Goal: Task Accomplishment & Management: Manage account settings

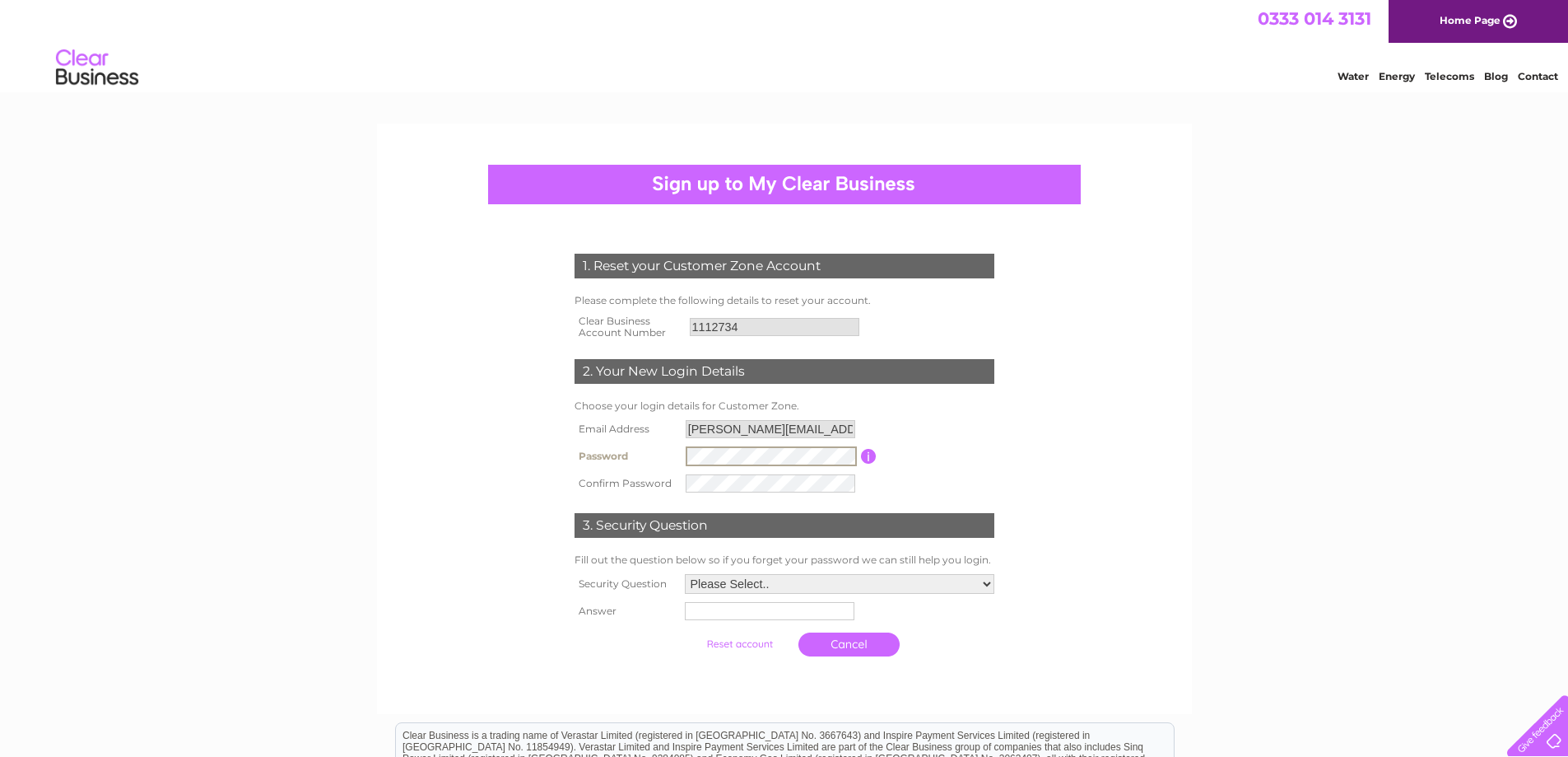
click at [634, 455] on tr "Password Password must be at least 6 characters long" at bounding box center [785, 457] width 428 height 28
click at [657, 475] on tr "Confirm Password" at bounding box center [785, 483] width 428 height 28
click at [714, 587] on select "Please Select.. In what town or city was your first job? In what town or city d…" at bounding box center [840, 584] width 309 height 20
click at [684, 574] on select "Please Select.. In what town or city was your first job? In what town or city d…" at bounding box center [839, 584] width 311 height 22
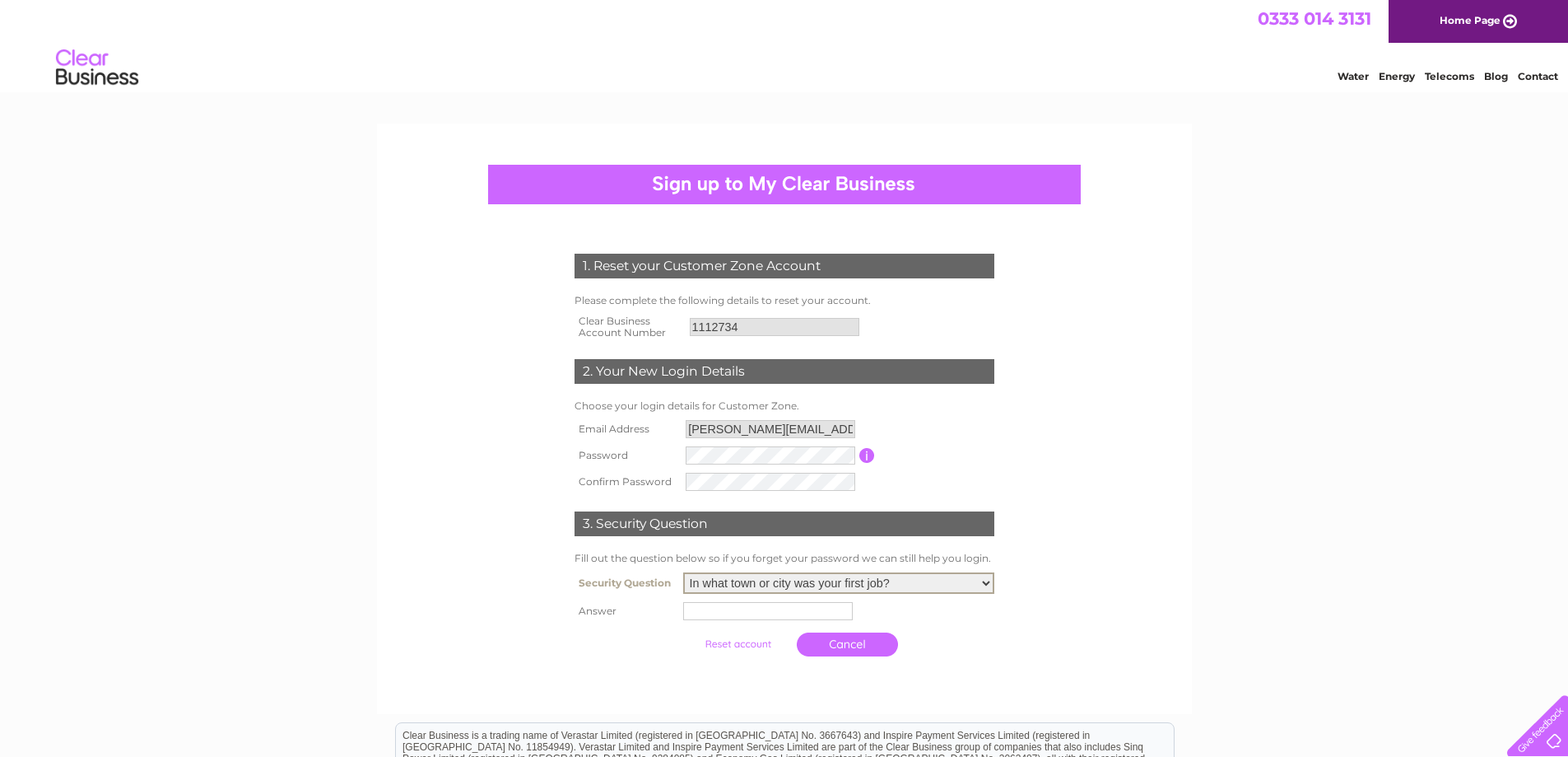
click at [735, 585] on select "Please Select.. In what town or city was your first job? In what town or city d…" at bounding box center [839, 584] width 311 height 22
select select "2"
click at [684, 574] on select "Please Select.. In what town or city was your first job? In what town or city d…" at bounding box center [839, 584] width 311 height 22
click at [716, 618] on input "text" at bounding box center [768, 611] width 169 height 18
type input "Edinburgh"
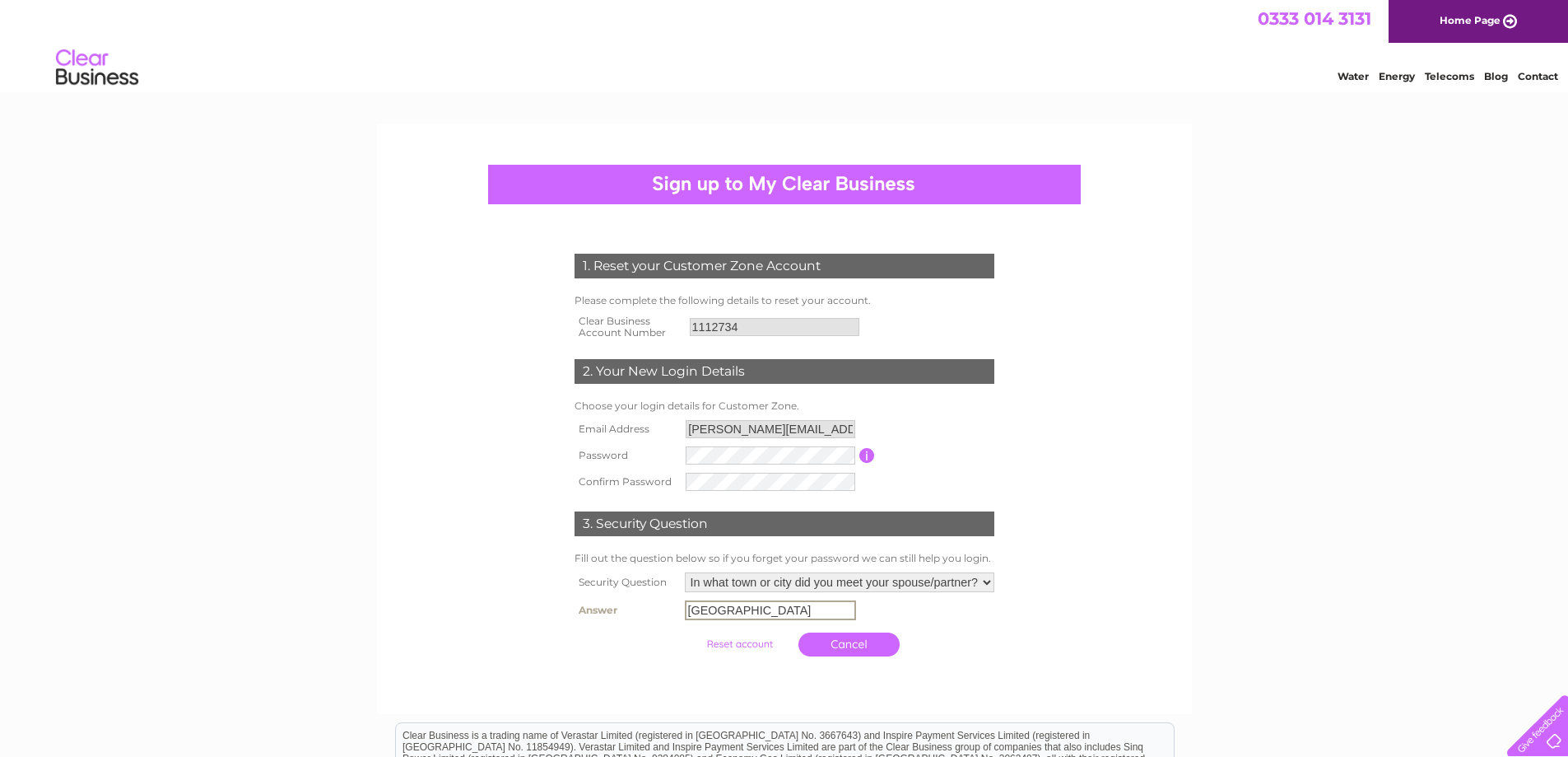
click at [749, 641] on input "submit" at bounding box center [740, 644] width 101 height 23
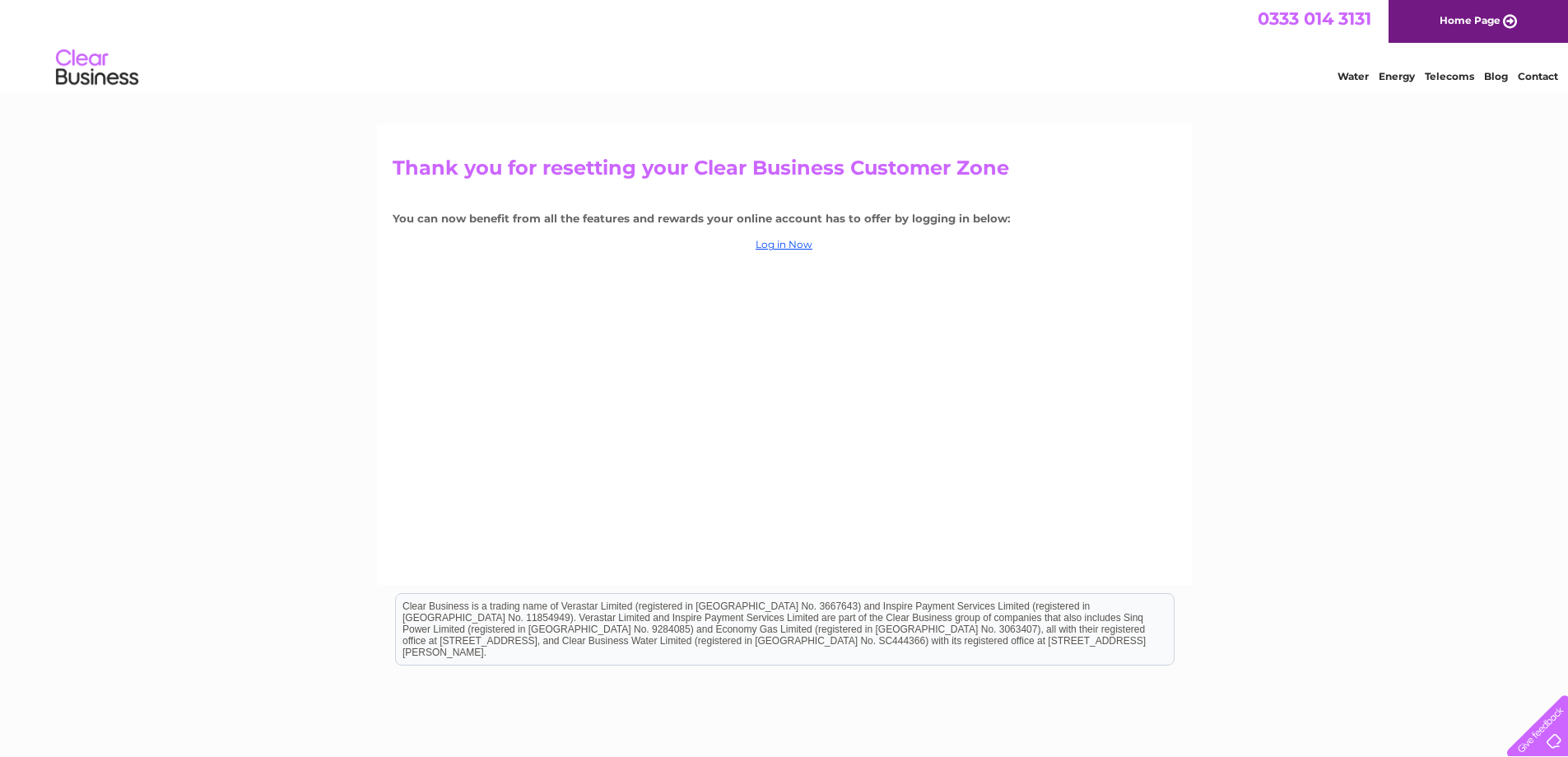
click at [773, 237] on div "Thank you for resetting your Clear Business Customer Zone You can now benefit f…" at bounding box center [784, 354] width 815 height 462
click at [784, 246] on link "Log in Now" at bounding box center [784, 244] width 56 height 12
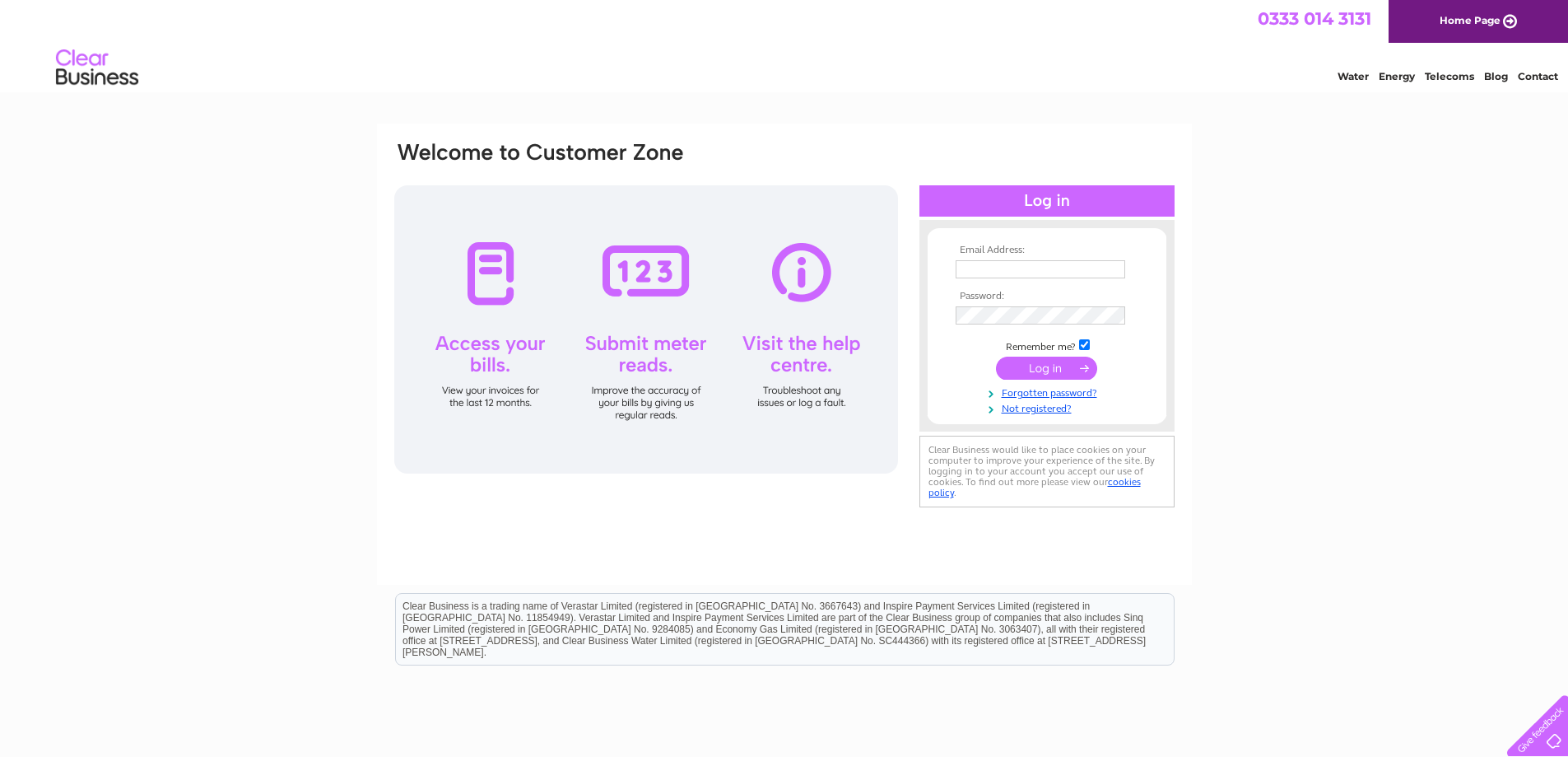
type input "kerry.harvey@galbraithgroup.com"
click at [1027, 367] on input "submit" at bounding box center [1047, 369] width 101 height 23
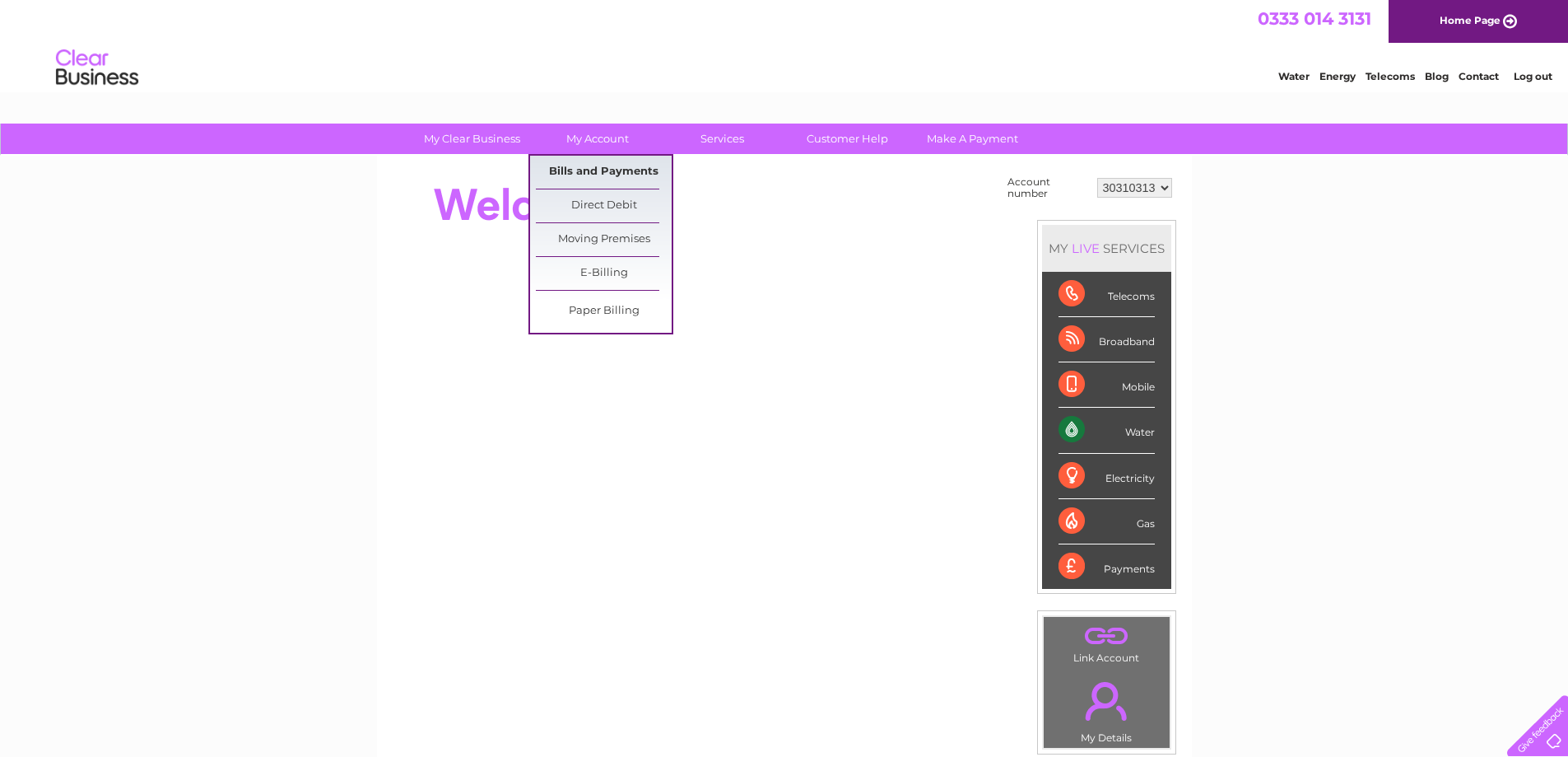
click at [604, 168] on link "Bills and Payments" at bounding box center [604, 173] width 136 height 33
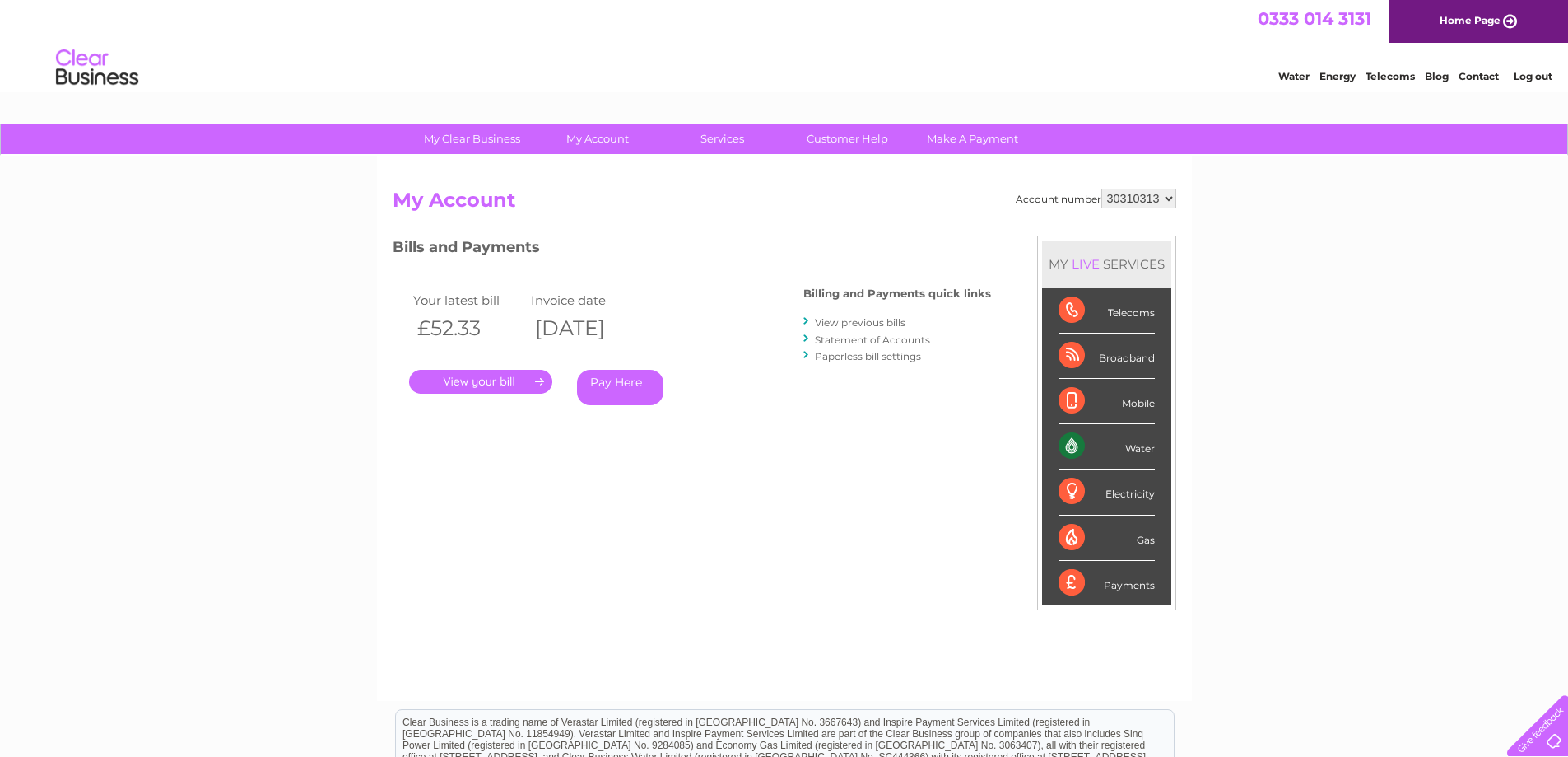
click at [472, 380] on link "." at bounding box center [480, 382] width 144 height 24
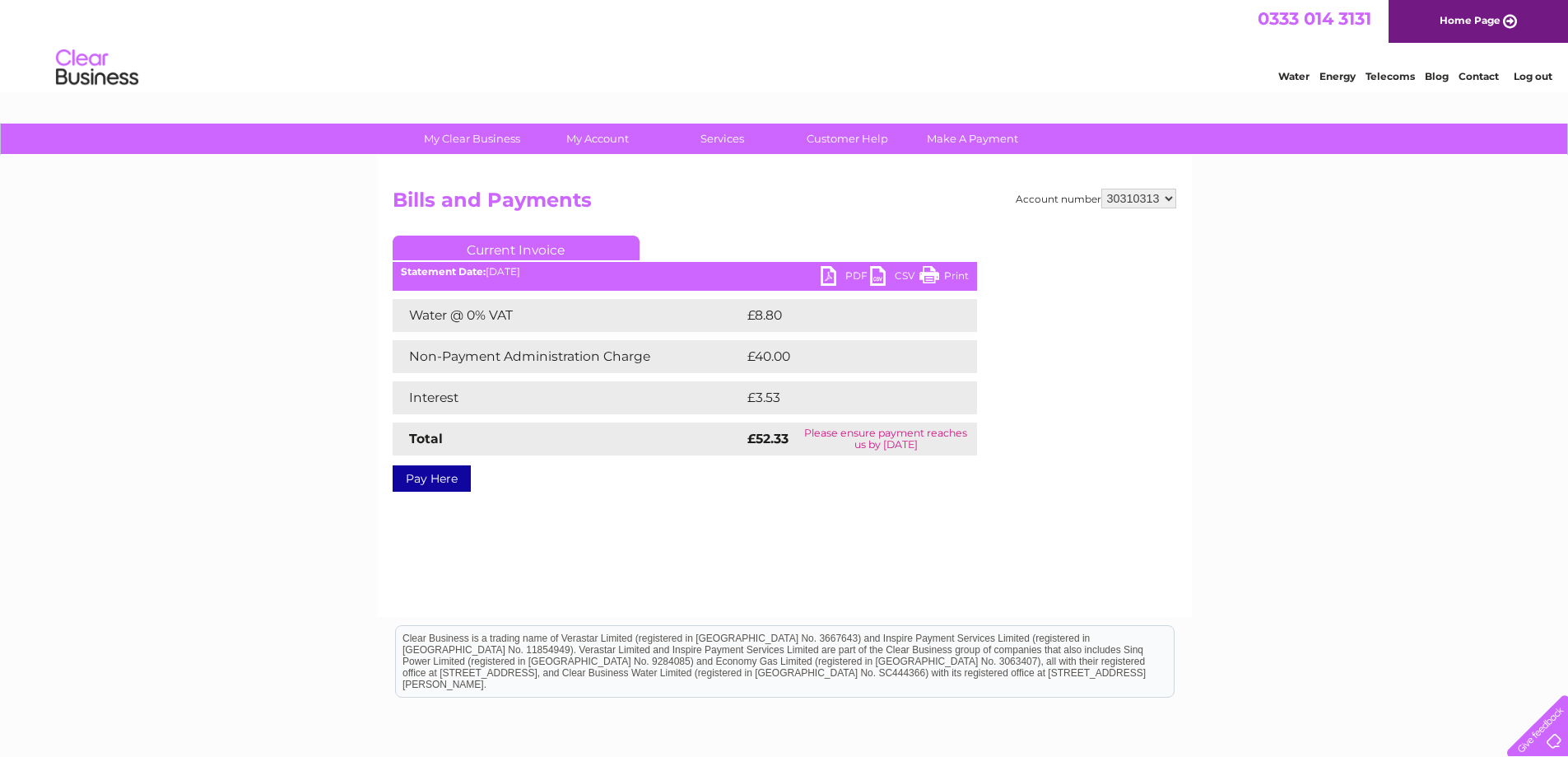
click at [845, 275] on link "PDF" at bounding box center [845, 278] width 50 height 24
drag, startPoint x: 1282, startPoint y: 282, endPoint x: 1233, endPoint y: 242, distance: 63.3
click at [1282, 282] on div "My Clear Business Login Details My Details My Preferences Link Account My Accou…" at bounding box center [784, 511] width 1568 height 775
click at [1137, 198] on select "30310313" at bounding box center [1139, 198] width 75 height 20
drag, startPoint x: 1226, startPoint y: 217, endPoint x: 1200, endPoint y: 213, distance: 26.3
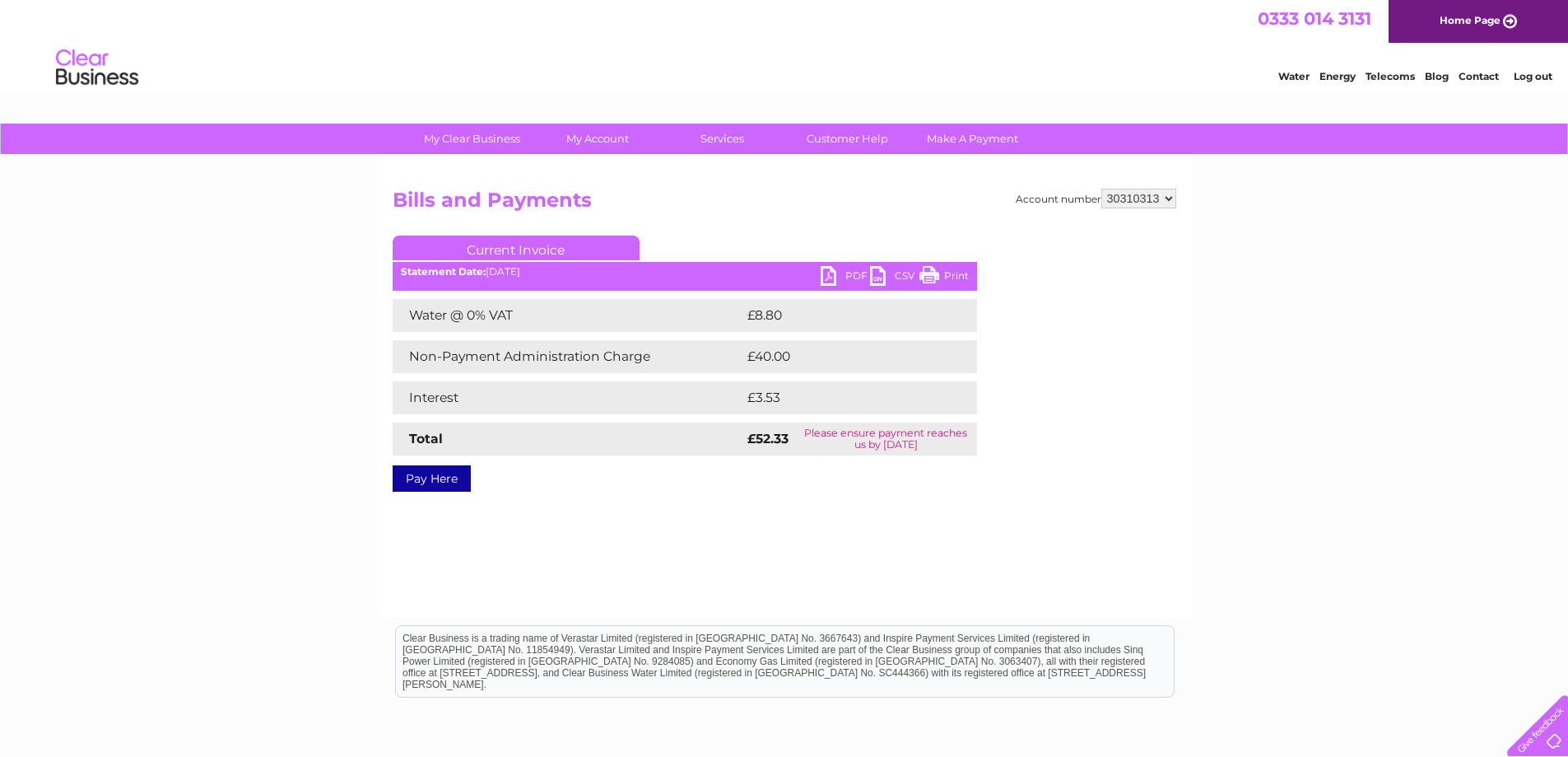
click at [1226, 217] on div "My Clear Business Login Details My Details My Preferences Link Account My Accou…" at bounding box center [784, 511] width 1568 height 775
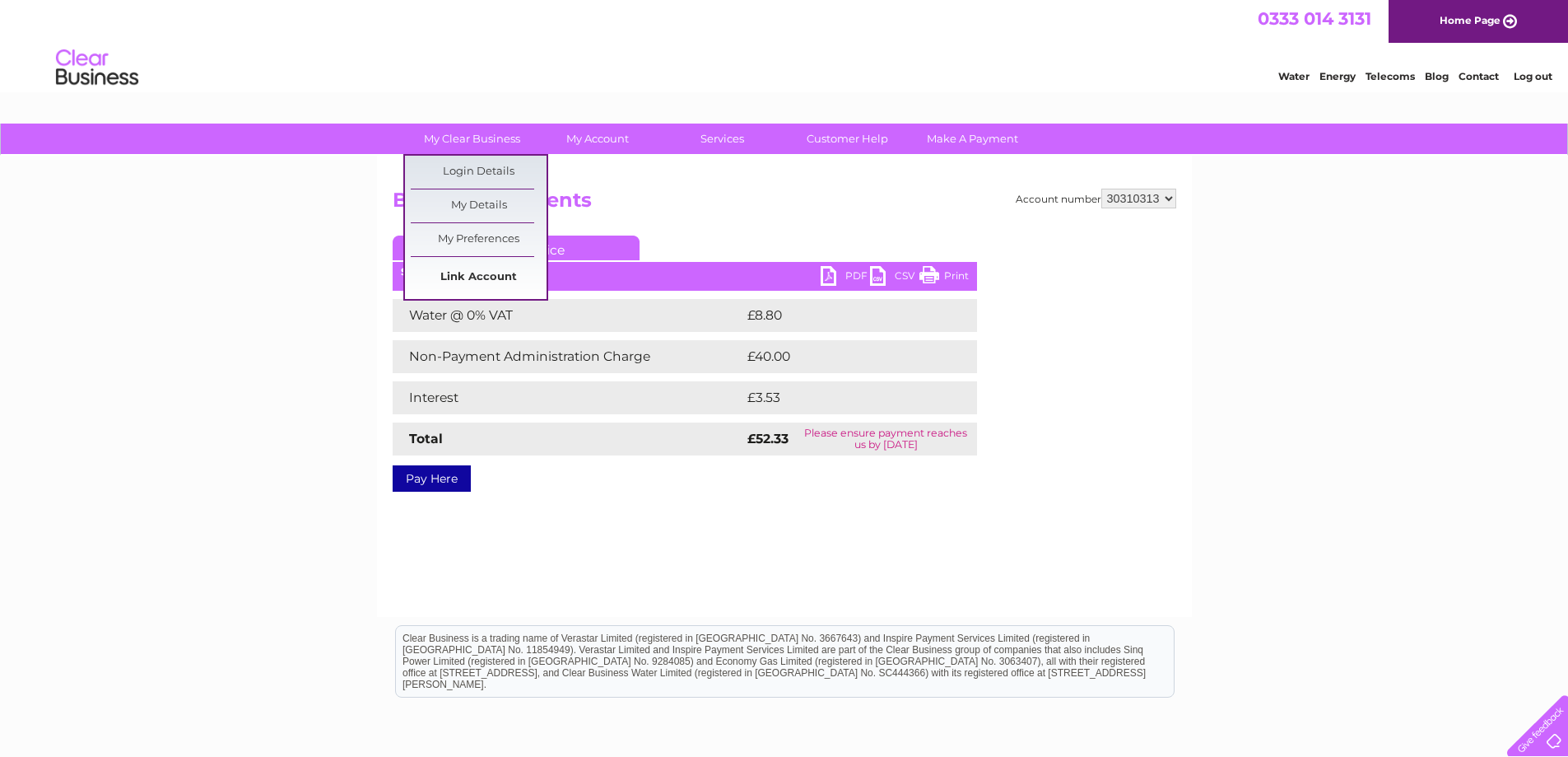
click at [480, 283] on link "Link Account" at bounding box center [479, 278] width 136 height 33
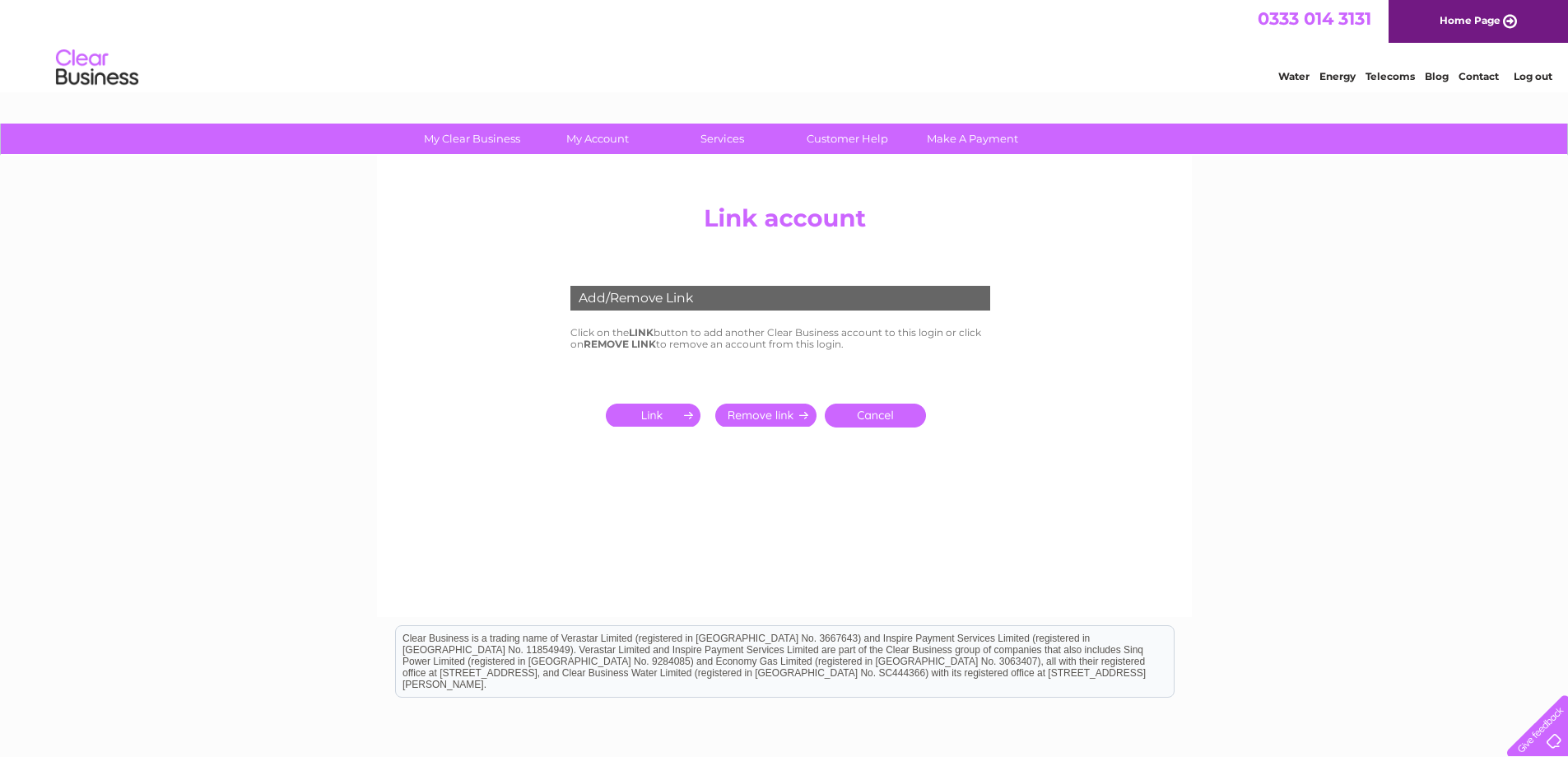
click at [642, 417] on input "submit" at bounding box center [656, 415] width 101 height 23
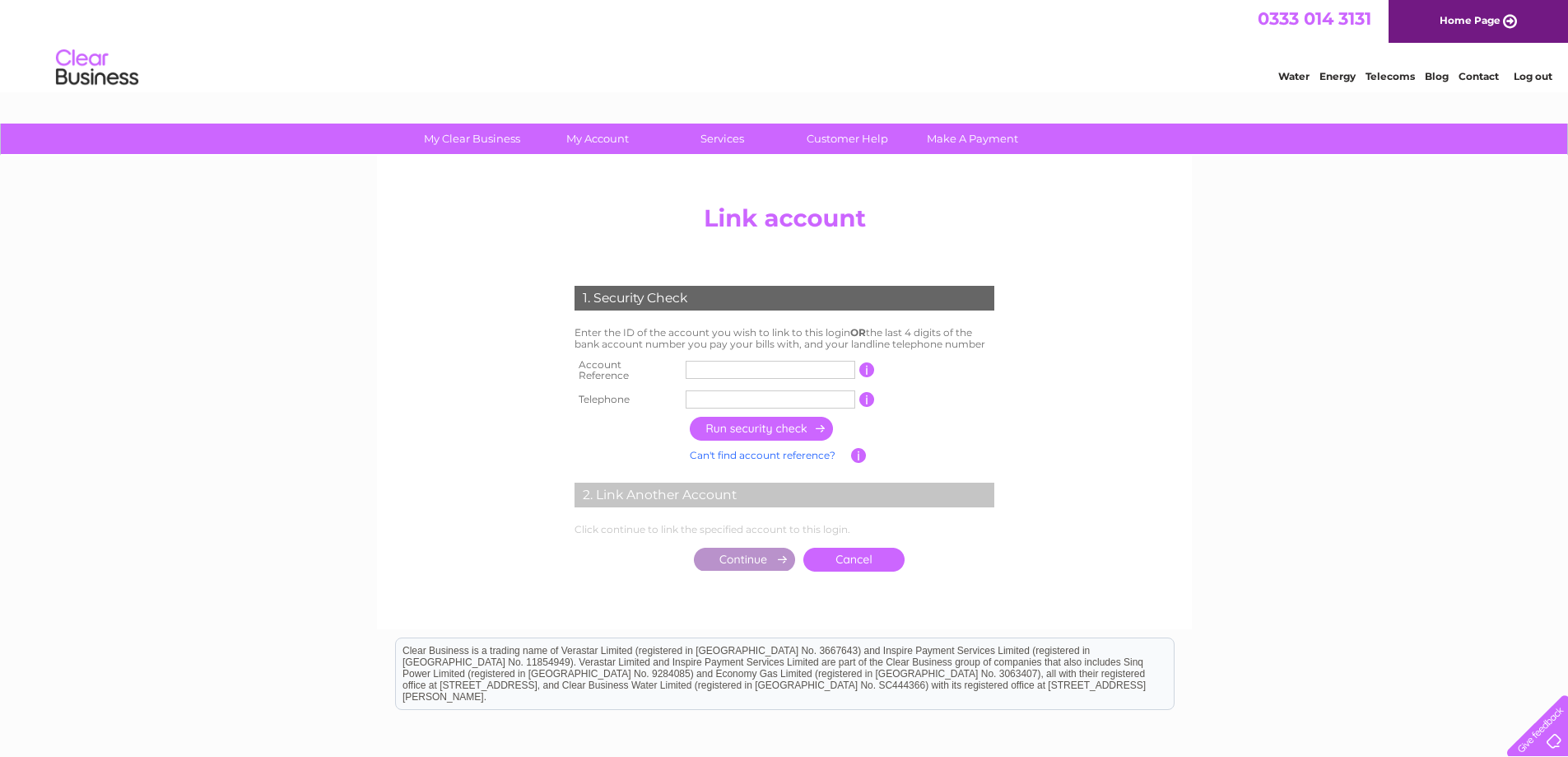
click at [701, 365] on input "text" at bounding box center [771, 370] width 169 height 18
type input "1112734"
click at [713, 390] on input "text" at bounding box center [771, 399] width 169 height 18
click at [758, 390] on input "0131" at bounding box center [771, 399] width 169 height 18
click at [870, 392] on input "button" at bounding box center [867, 399] width 16 height 15
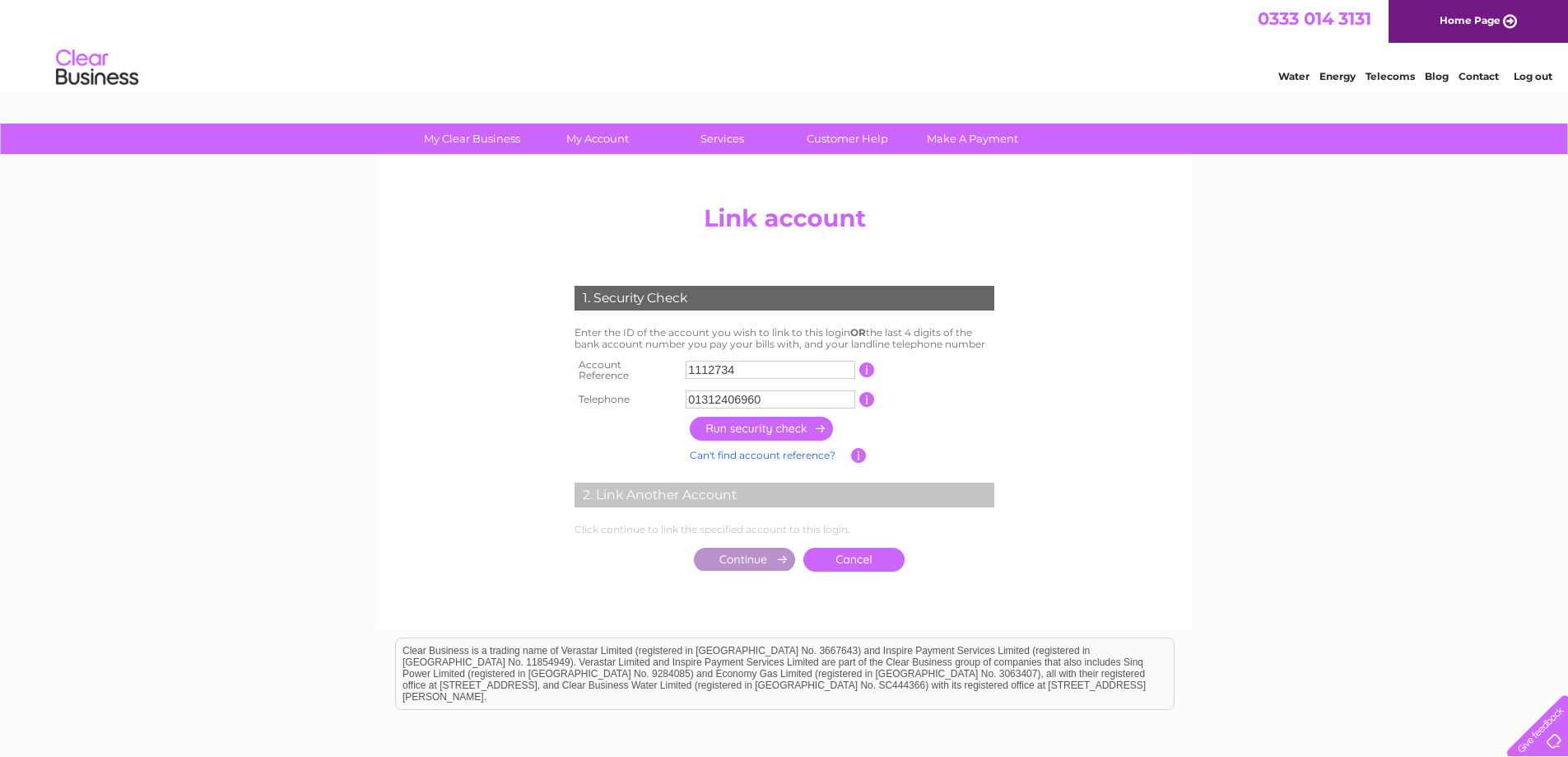
click at [781, 418] on input "button" at bounding box center [762, 428] width 145 height 24
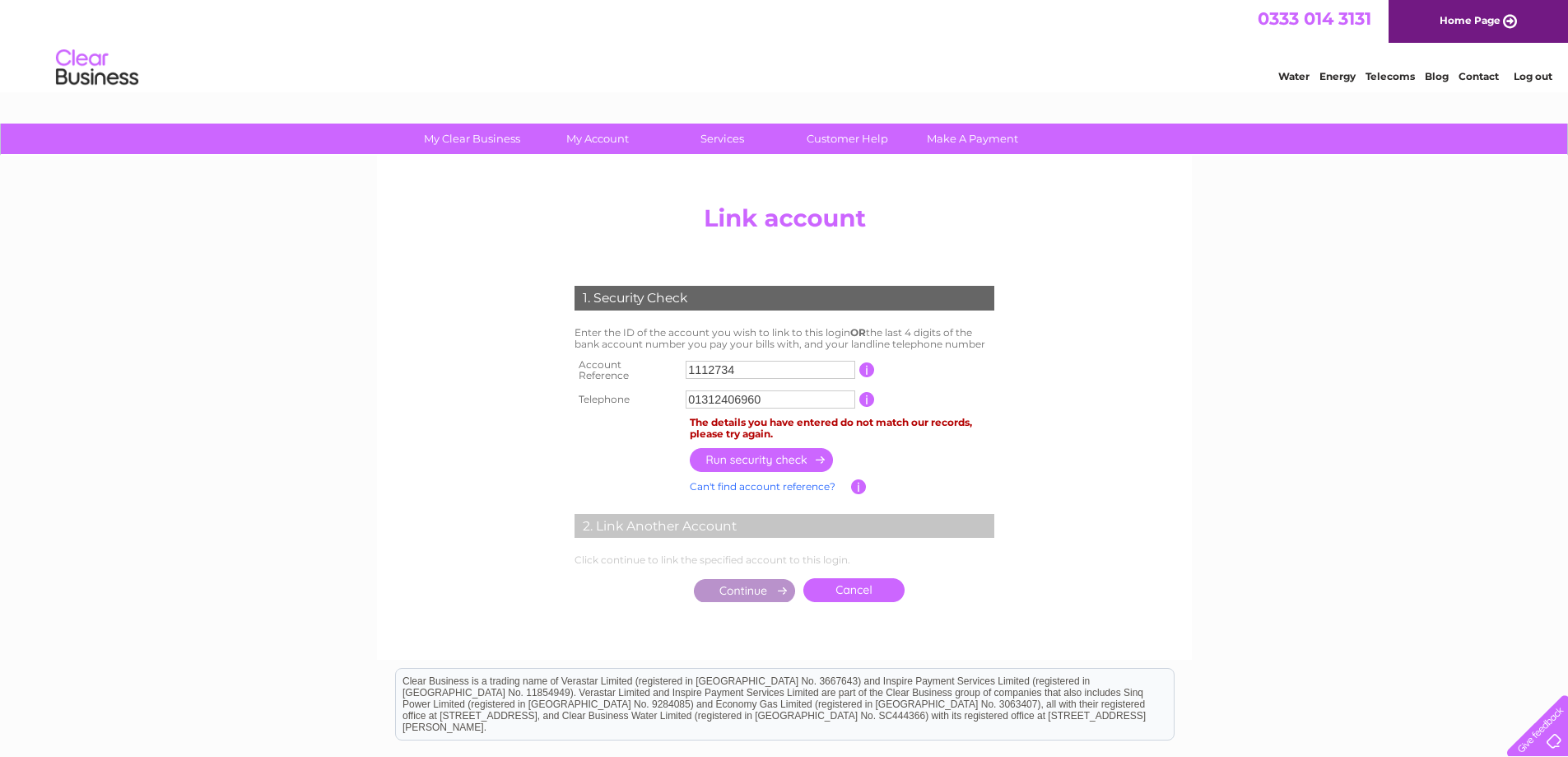
click at [870, 396] on input "button" at bounding box center [867, 399] width 16 height 15
click at [730, 393] on input "01312406960" at bounding box center [771, 399] width 169 height 18
click at [772, 392] on input "01312406960" at bounding box center [771, 399] width 169 height 18
click at [740, 363] on input "1112734" at bounding box center [771, 370] width 169 height 18
click at [868, 367] on input "button" at bounding box center [867, 370] width 16 height 15
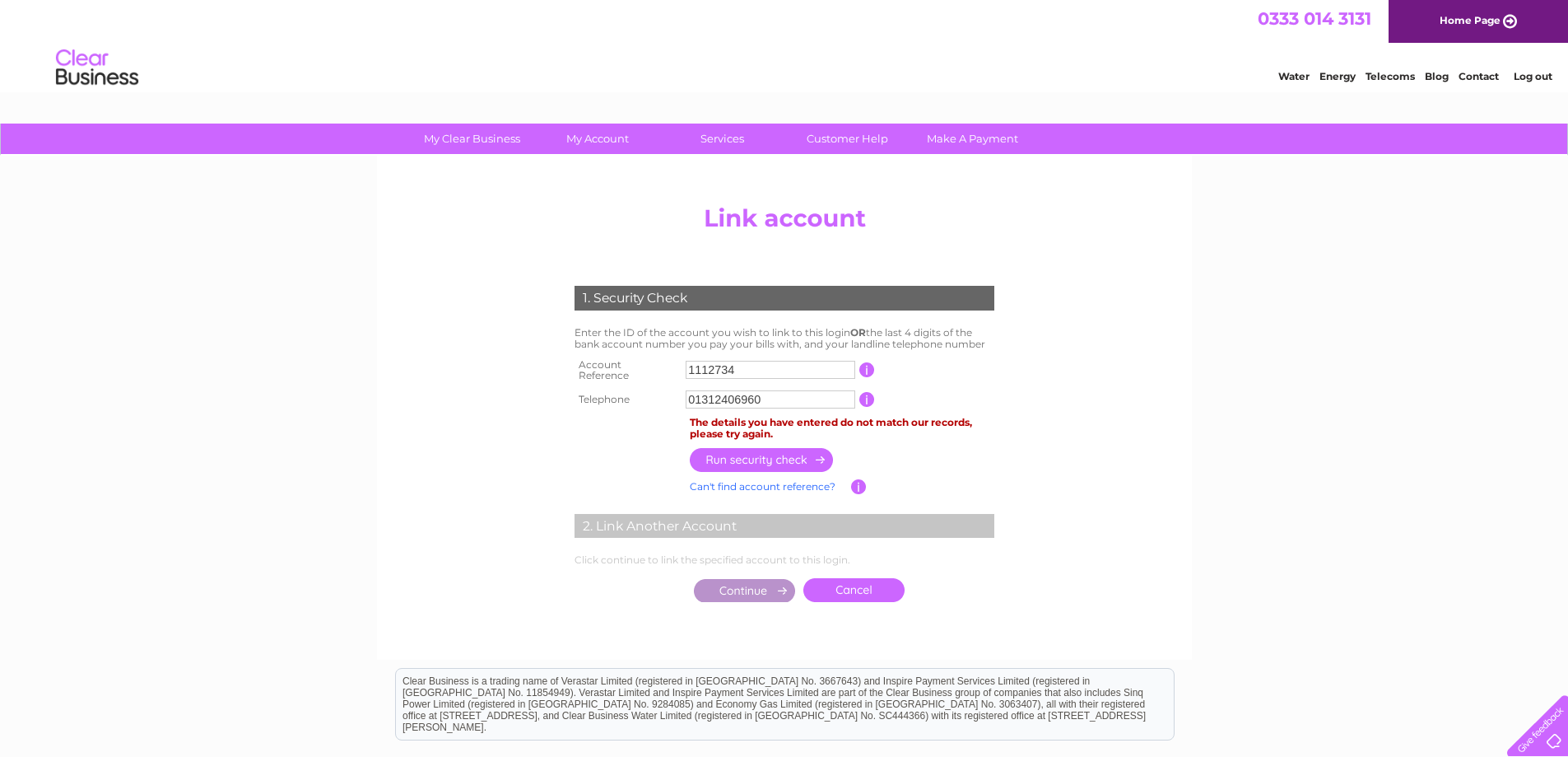
click at [756, 364] on input "1112734" at bounding box center [771, 370] width 169 height 18
click at [780, 392] on input "01312406960" at bounding box center [771, 399] width 169 height 18
drag, startPoint x: 779, startPoint y: 393, endPoint x: 663, endPoint y: 393, distance: 116.0
click at [663, 393] on tr "Telephone 01312406960 1 of the landline telephone numbers you have given us" at bounding box center [785, 399] width 428 height 27
click at [741, 390] on input "07584" at bounding box center [771, 399] width 169 height 18
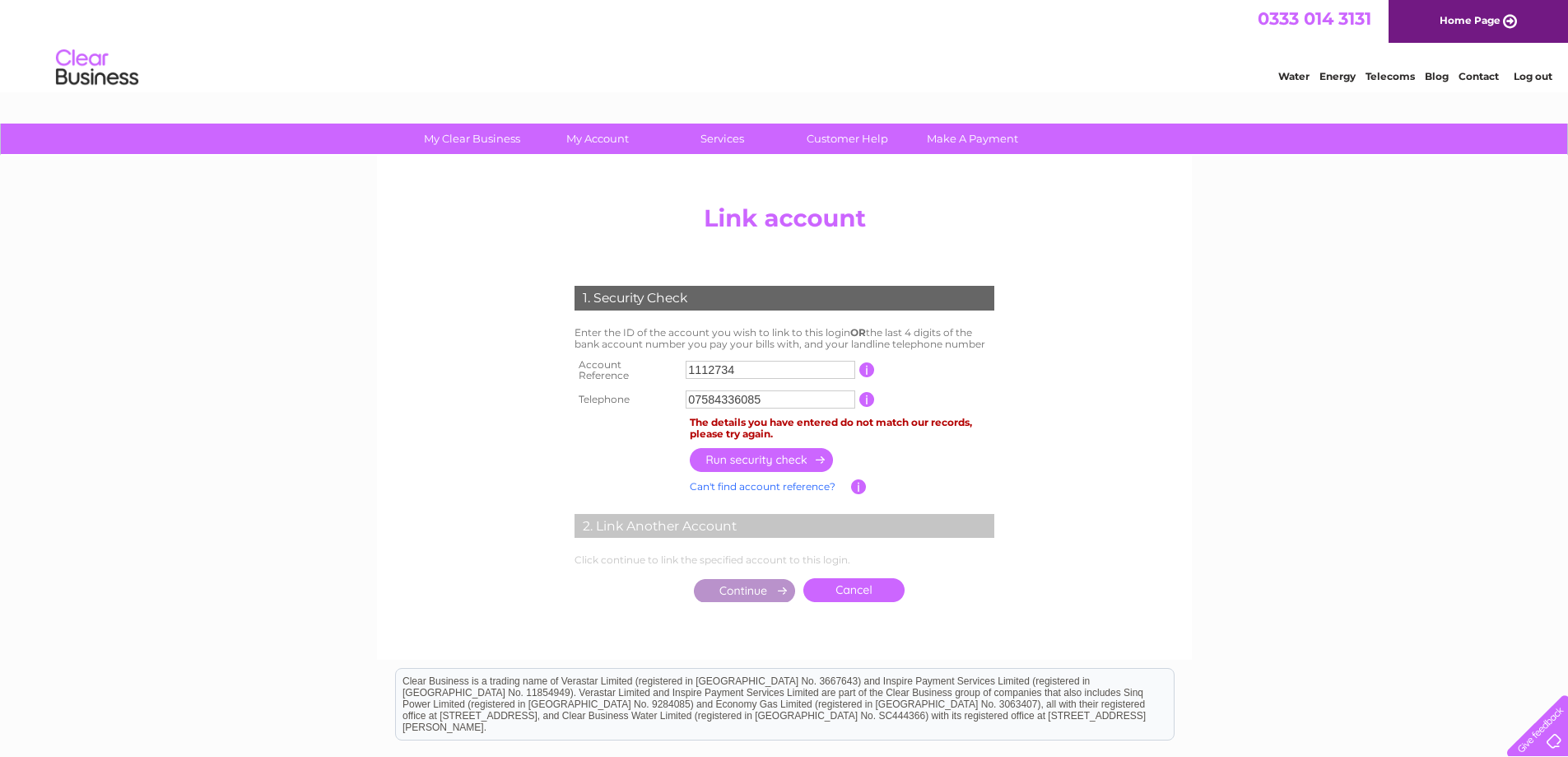
click at [753, 452] on input "button" at bounding box center [762, 460] width 145 height 24
click at [869, 372] on input "button" at bounding box center [867, 370] width 16 height 15
click at [865, 366] on input "button" at bounding box center [867, 370] width 16 height 15
click at [752, 366] on input "1112734" at bounding box center [771, 370] width 169 height 18
click at [757, 393] on input "07584336085" at bounding box center [771, 399] width 169 height 18
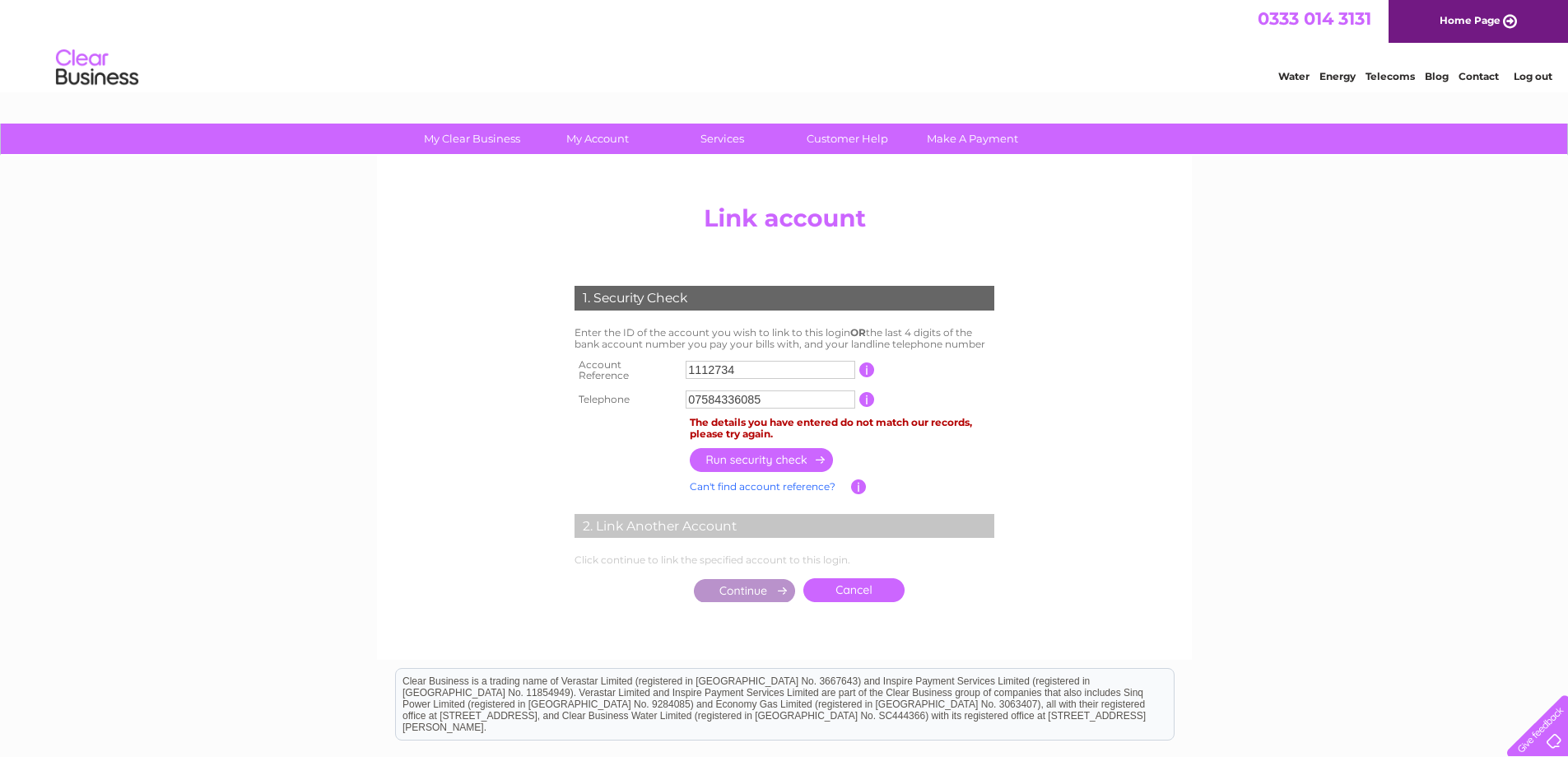
click at [773, 395] on input "07584336085" at bounding box center [771, 399] width 169 height 18
drag, startPoint x: 777, startPoint y: 394, endPoint x: 619, endPoint y: 388, distance: 158.1
click at [619, 388] on tr "Telephone 07584336085 1 of the landline telephone numbers you have given us" at bounding box center [785, 399] width 428 height 27
type input "0"
click at [713, 394] on input "text" at bounding box center [771, 399] width 169 height 18
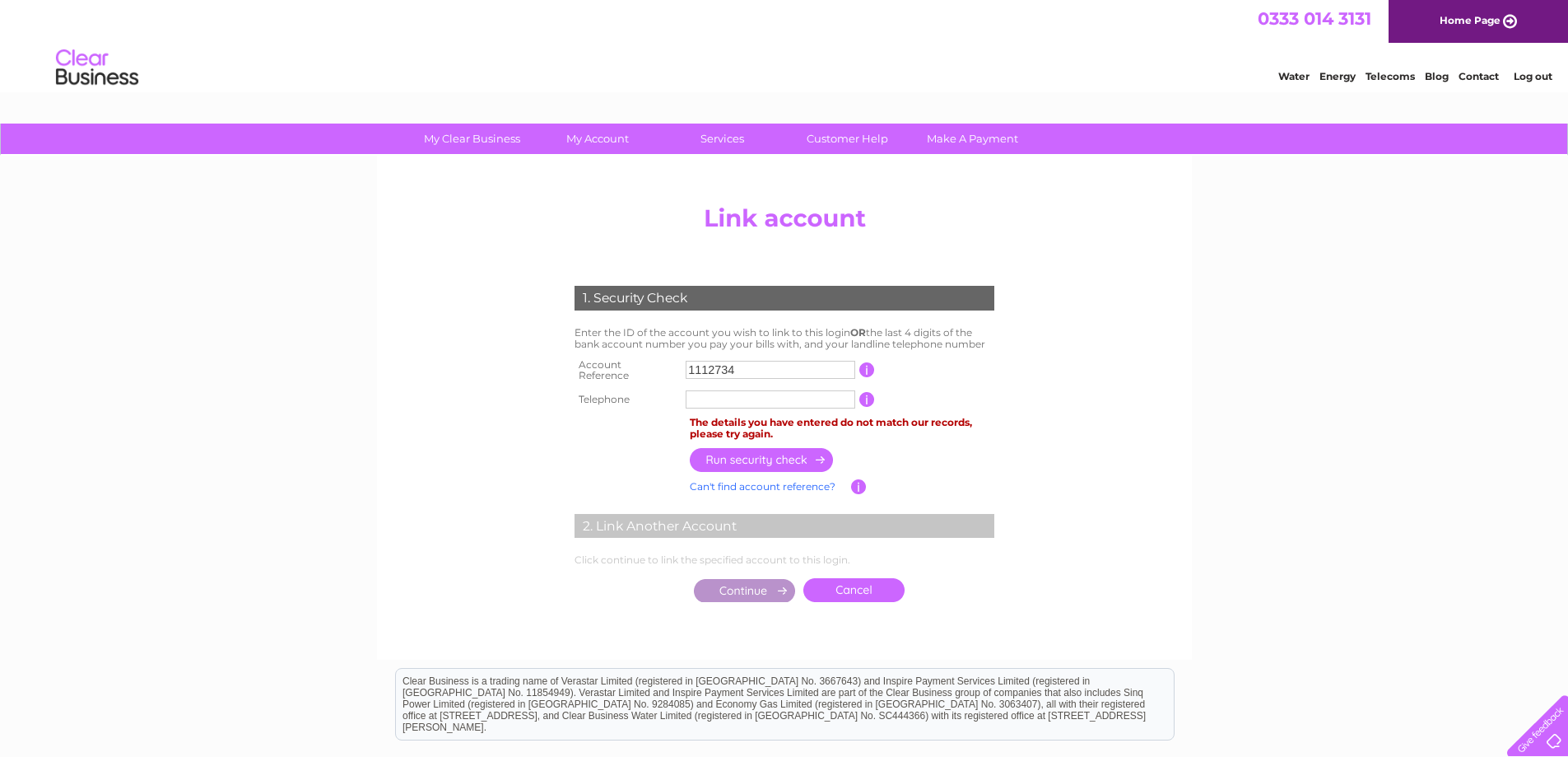
click at [859, 482] on input "button" at bounding box center [859, 487] width 16 height 15
click at [1046, 434] on center "Add/Remove Link Click on the LINK button to add another Clear Business account …" at bounding box center [784, 420] width 784 height 447
click at [1134, 266] on center "Add/Remove Link Click on the LINK button to add another Clear Business account …" at bounding box center [784, 420] width 784 height 447
click at [1312, 289] on div "My Clear Business Login Details My Details My Preferences Link Account My Accou…" at bounding box center [784, 532] width 1568 height 818
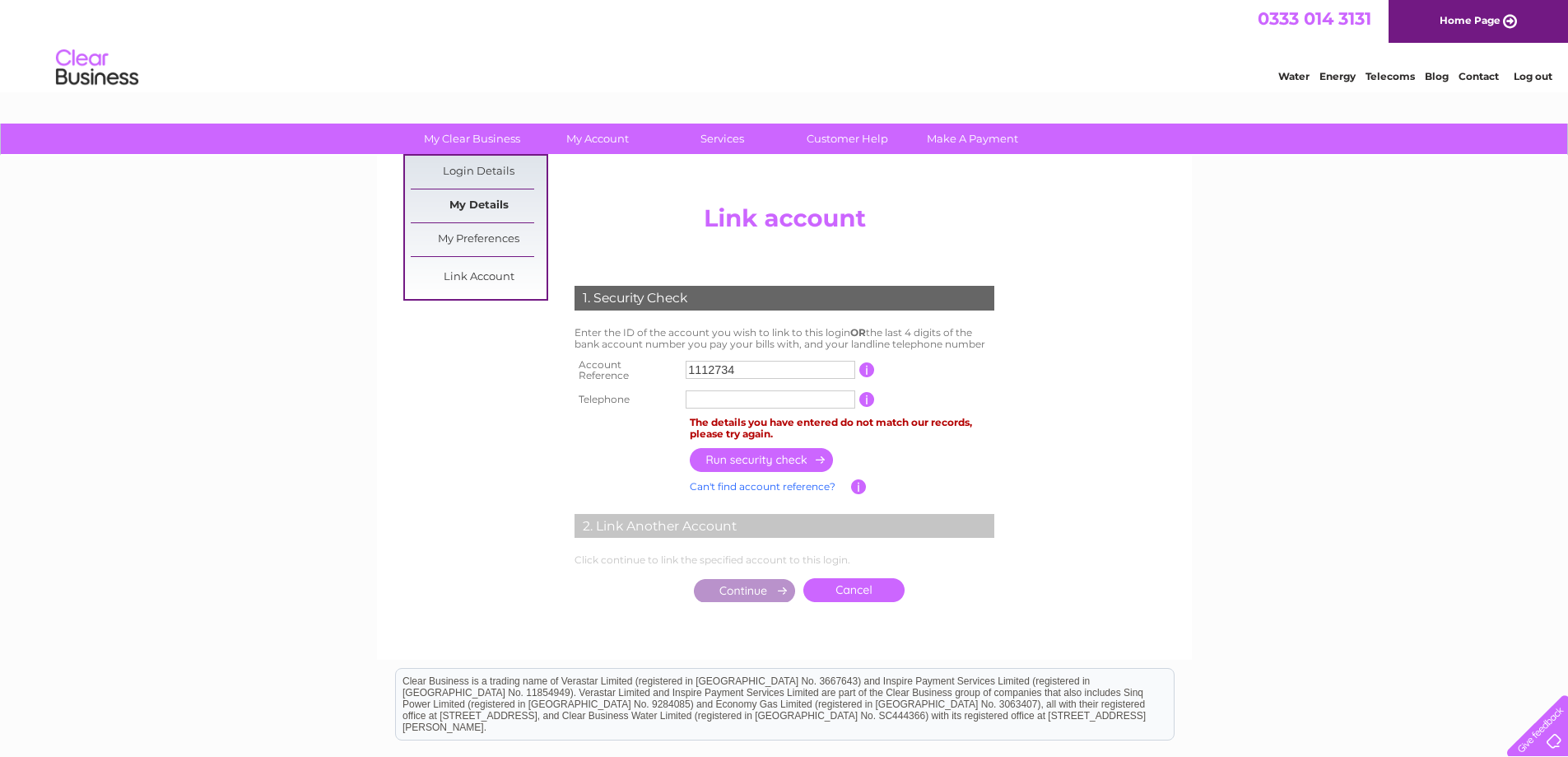
click at [478, 211] on link "My Details" at bounding box center [479, 206] width 136 height 33
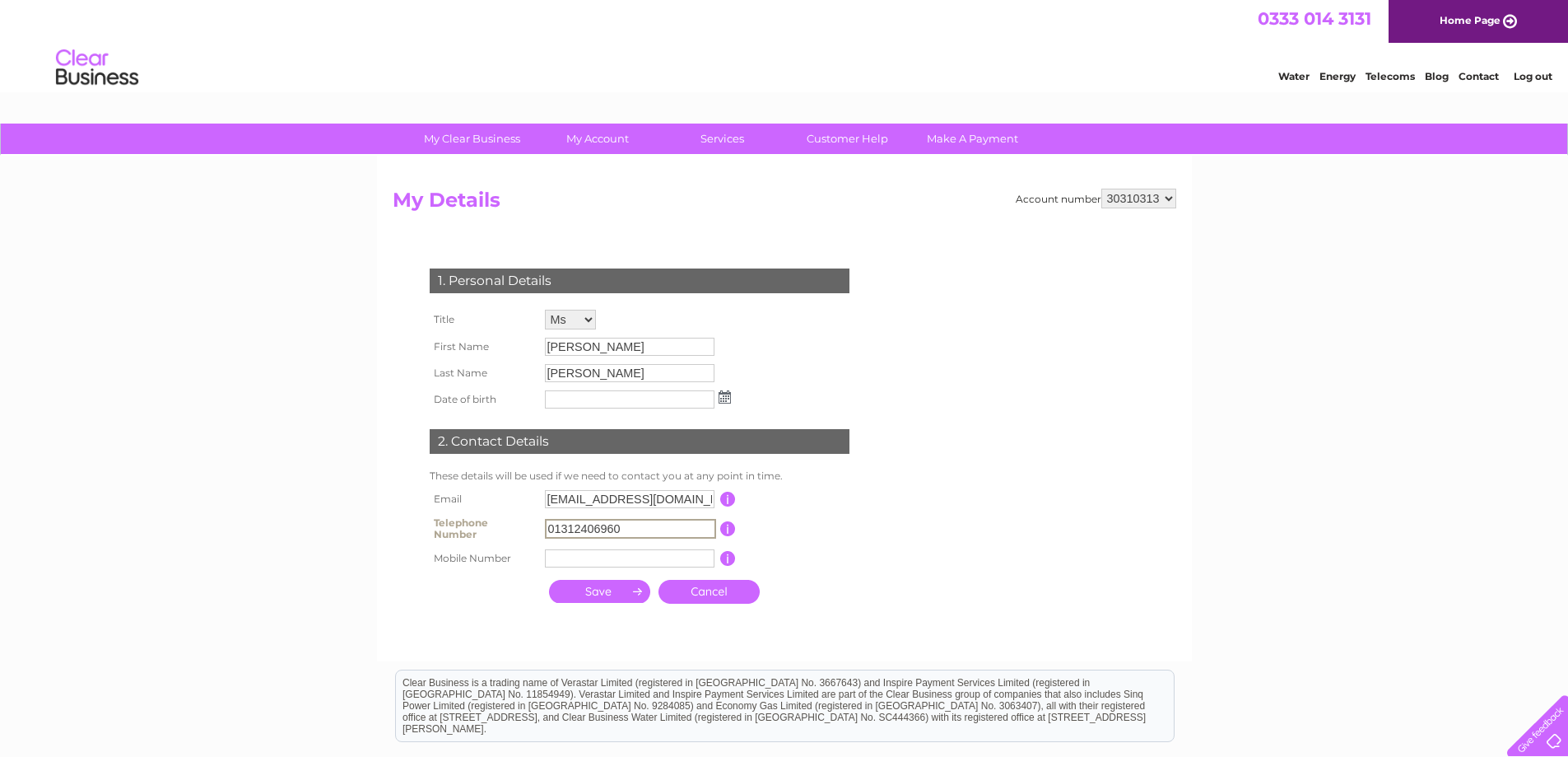
drag, startPoint x: 623, startPoint y: 524, endPoint x: 535, endPoint y: 526, distance: 88.0
click at [535, 526] on tr "Telephone Number 01312406960 This should be a valid landline telephone number s…" at bounding box center [646, 529] width 442 height 33
click at [598, 248] on div "1. Personal Details Title Mr Mrs Ms Miss Dr Rev Prof Other First Name Kerry Las…" at bounding box center [642, 440] width 500 height 408
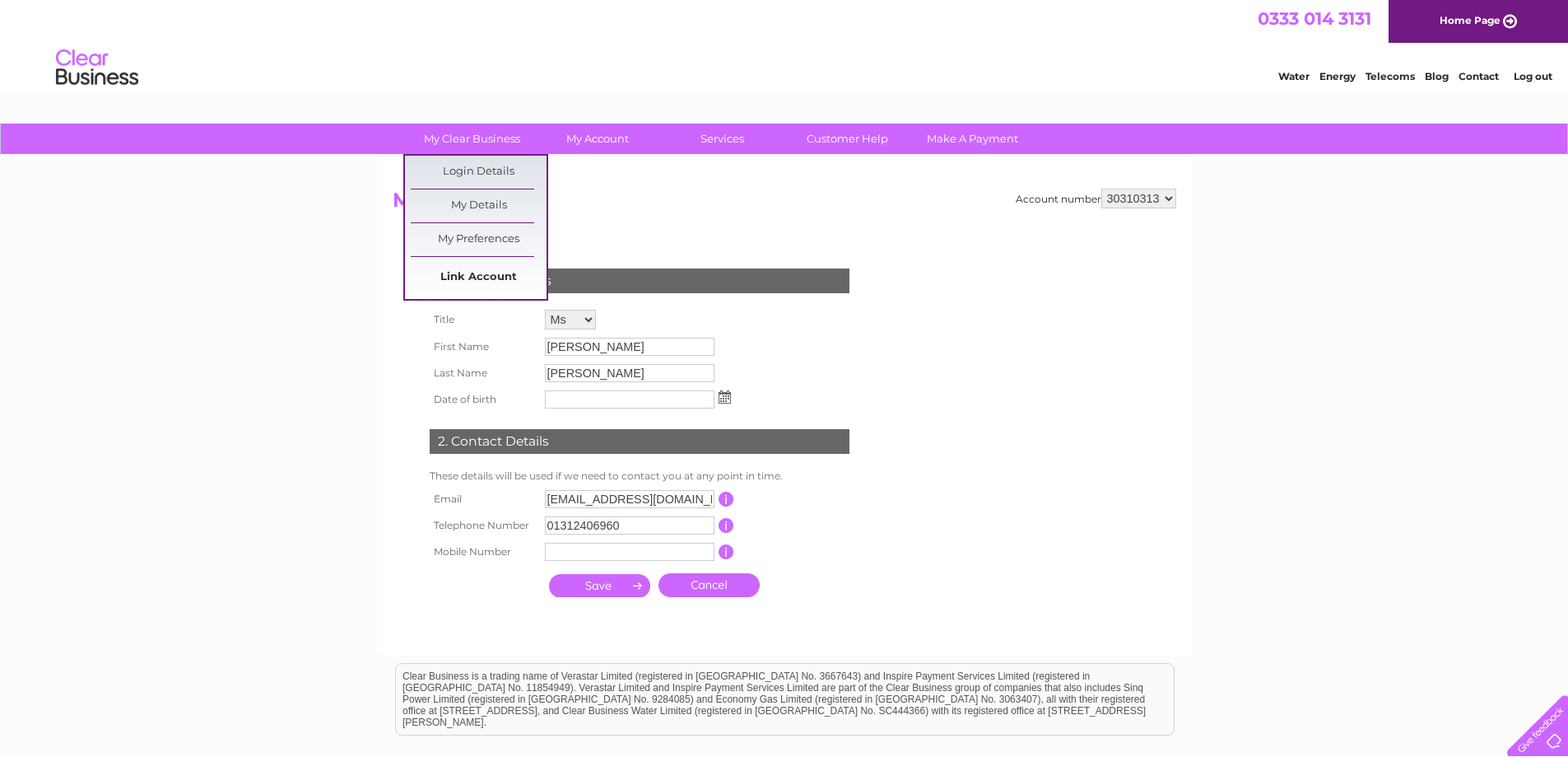
click at [477, 272] on link "Link Account" at bounding box center [479, 278] width 136 height 33
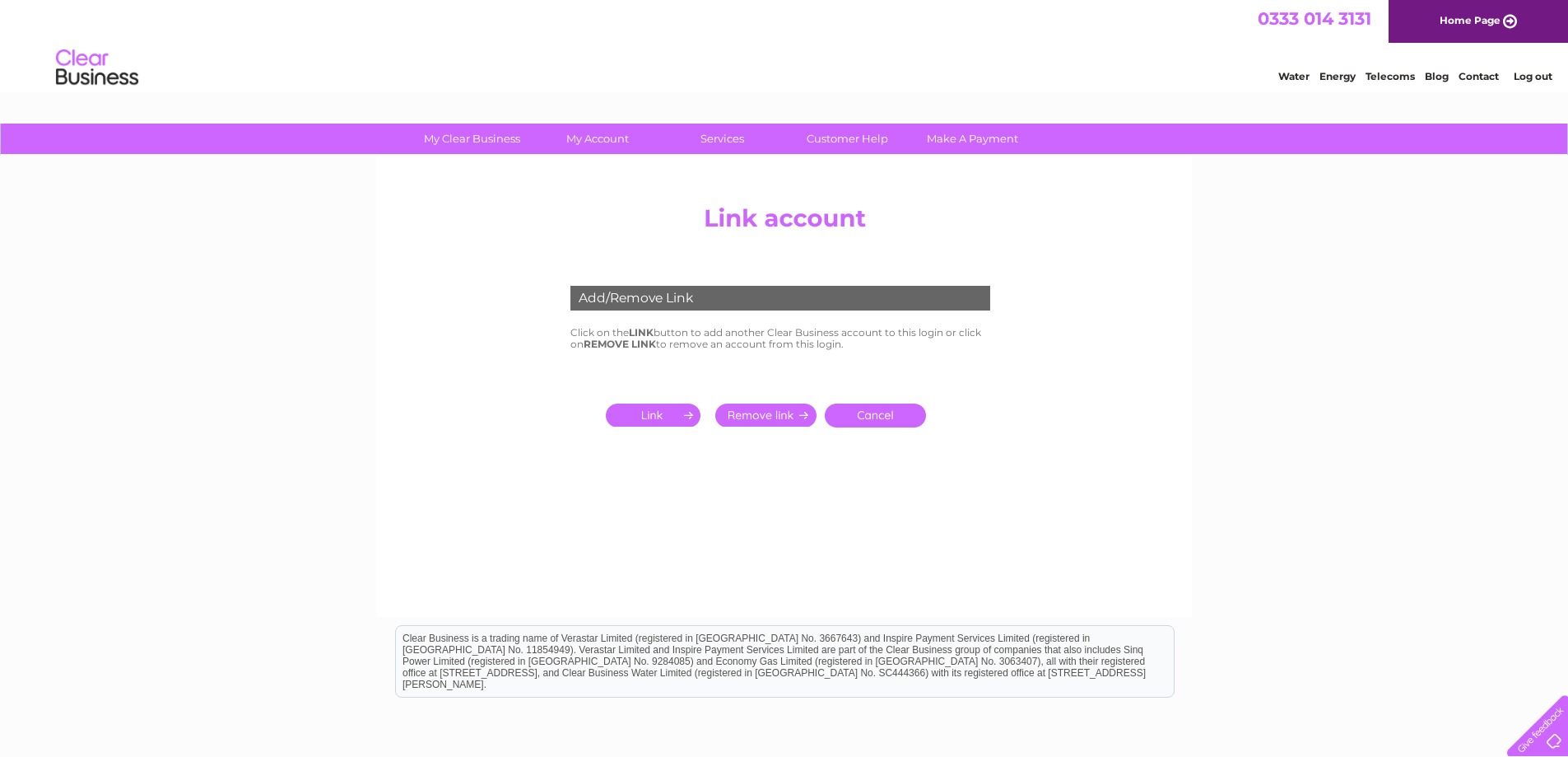
click at [631, 414] on input "submit" at bounding box center [656, 415] width 101 height 23
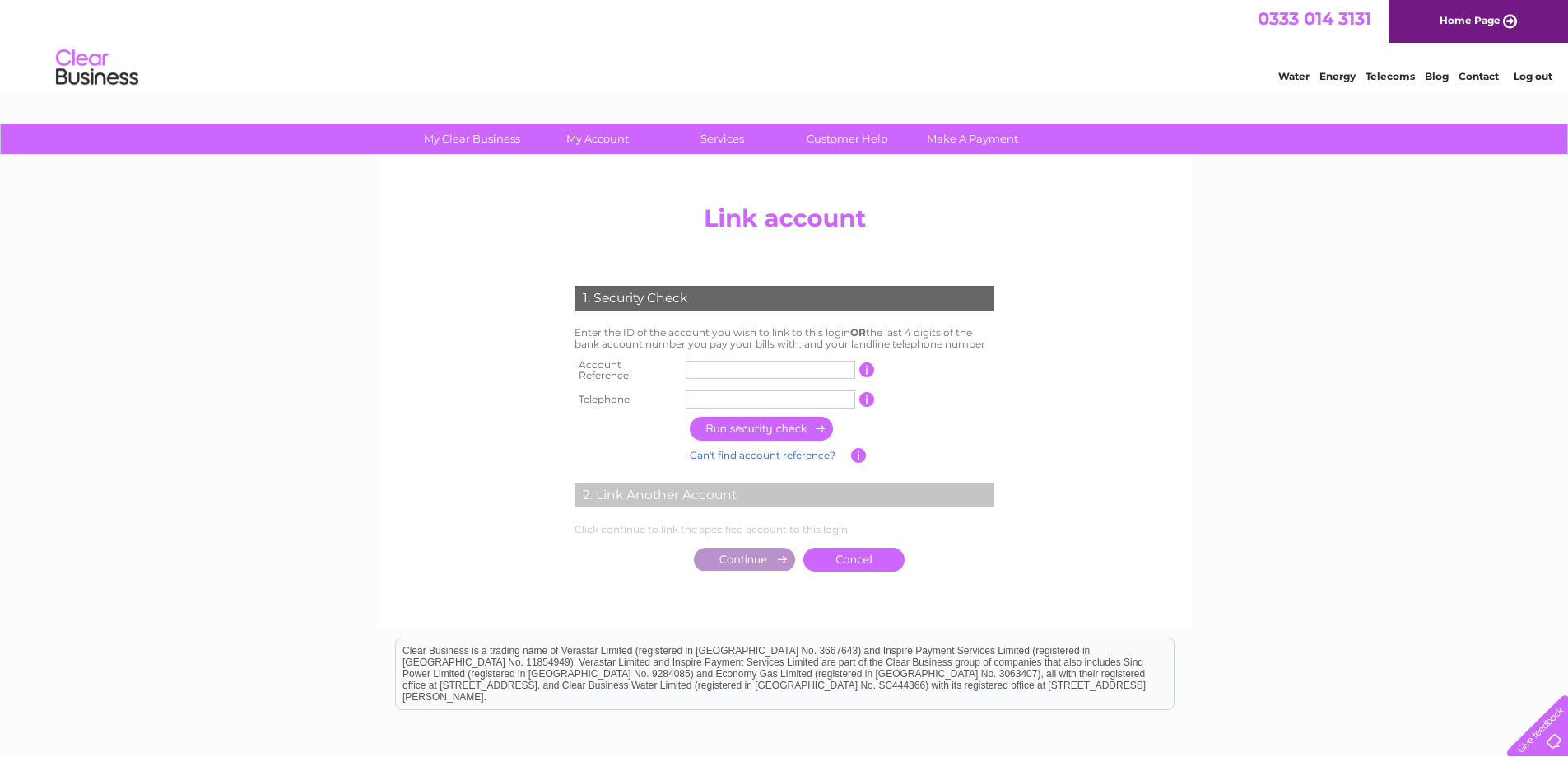
click at [690, 392] on input "text" at bounding box center [771, 399] width 169 height 18
click at [703, 391] on input "text" at bounding box center [771, 399] width 169 height 18
drag, startPoint x: 703, startPoint y: 391, endPoint x: 694, endPoint y: 390, distance: 9.1
click at [694, 390] on input "text" at bounding box center [771, 399] width 169 height 18
click at [750, 396] on input "0131240" at bounding box center [771, 399] width 169 height 18
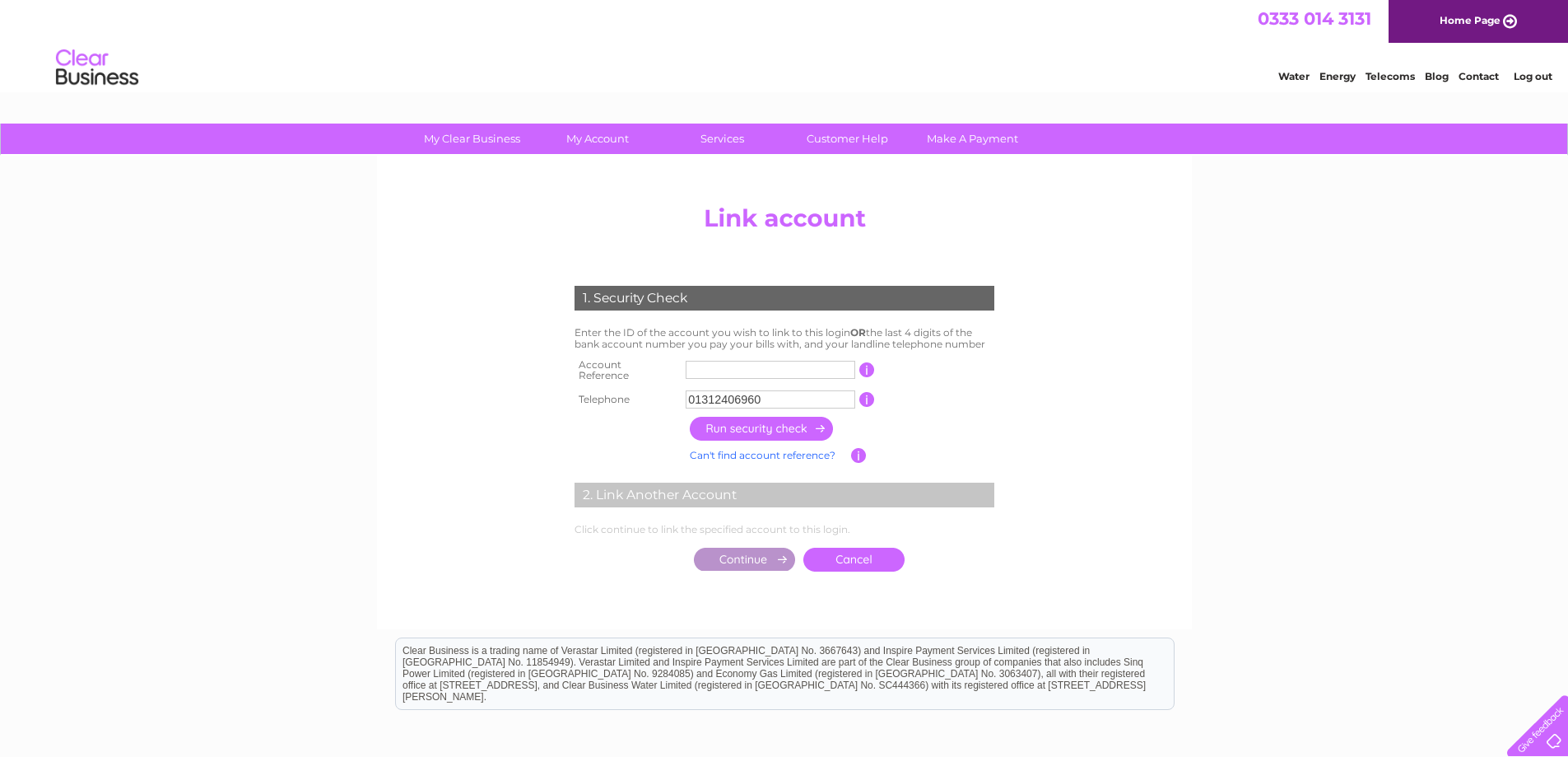
type input "01312406960"
click at [703, 365] on input "text" at bounding box center [771, 370] width 169 height 18
click at [712, 371] on input "text" at bounding box center [771, 370] width 169 height 18
type input "1112734"
click at [731, 427] on input "button" at bounding box center [762, 428] width 145 height 24
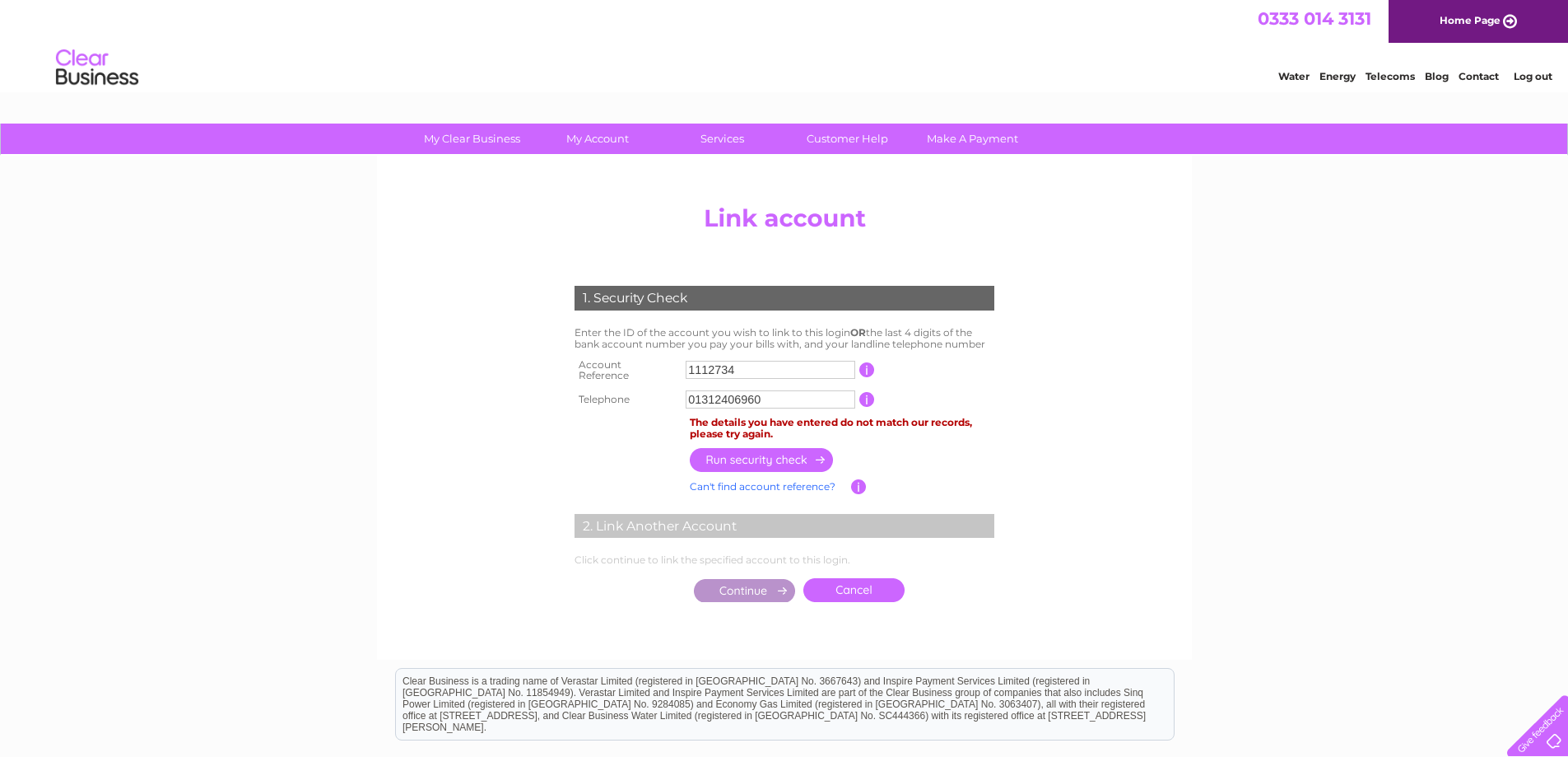
click at [869, 208] on div at bounding box center [784, 217] width 592 height 40
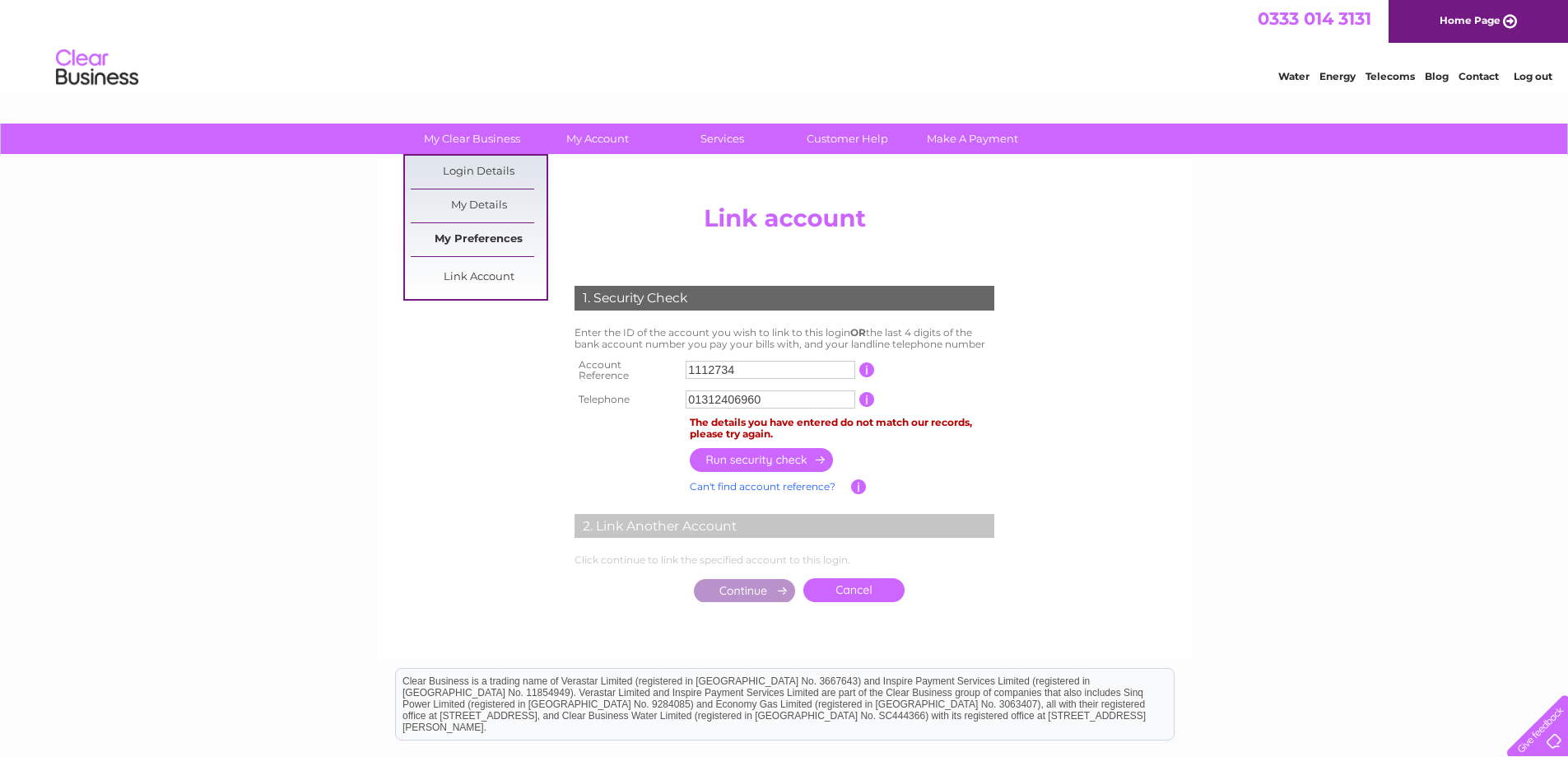
drag, startPoint x: 482, startPoint y: 206, endPoint x: 490, endPoint y: 227, distance: 22.5
click at [482, 206] on link "My Details" at bounding box center [479, 206] width 136 height 33
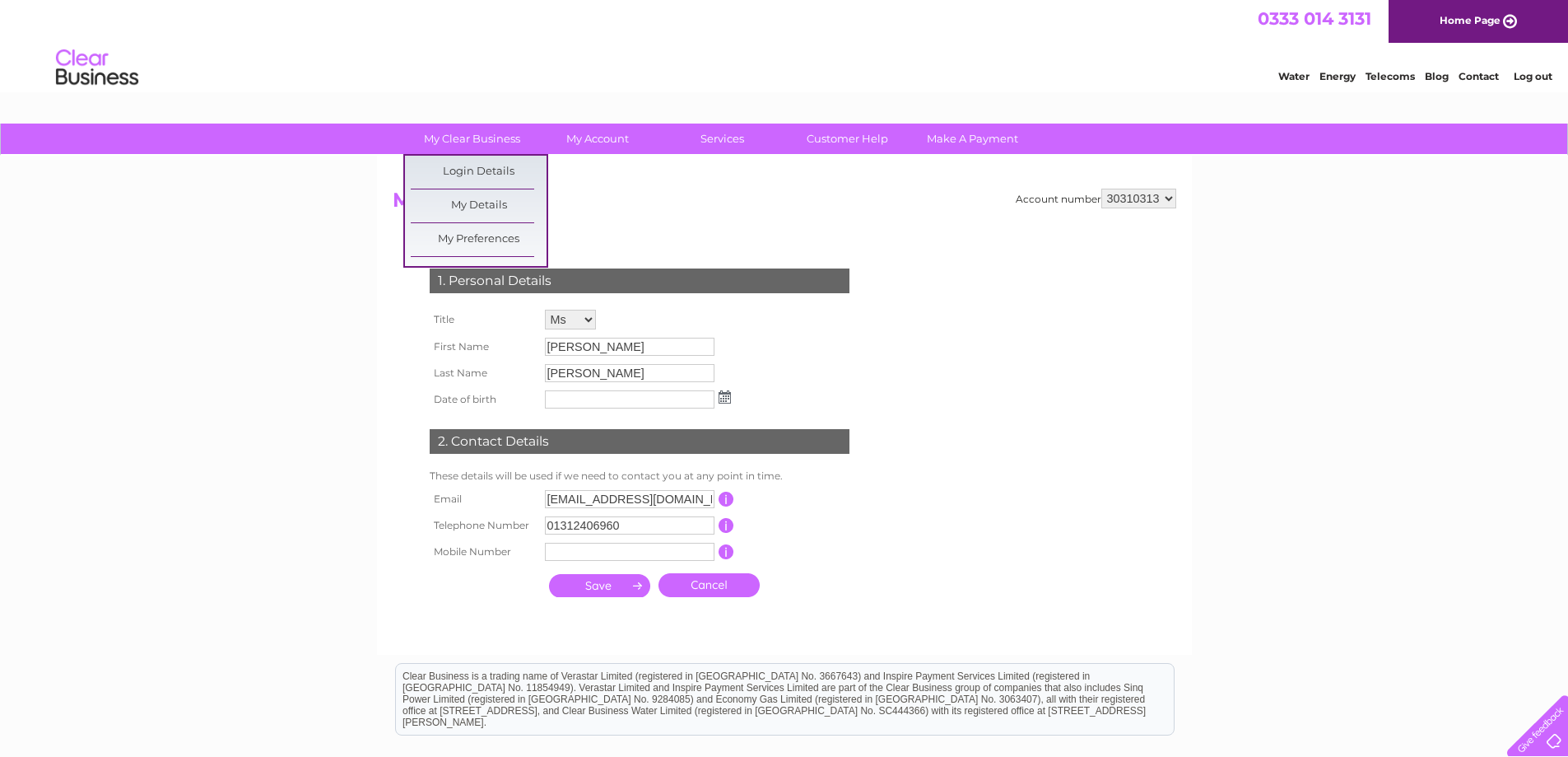
click at [677, 213] on h2 "My Details" at bounding box center [784, 204] width 784 height 32
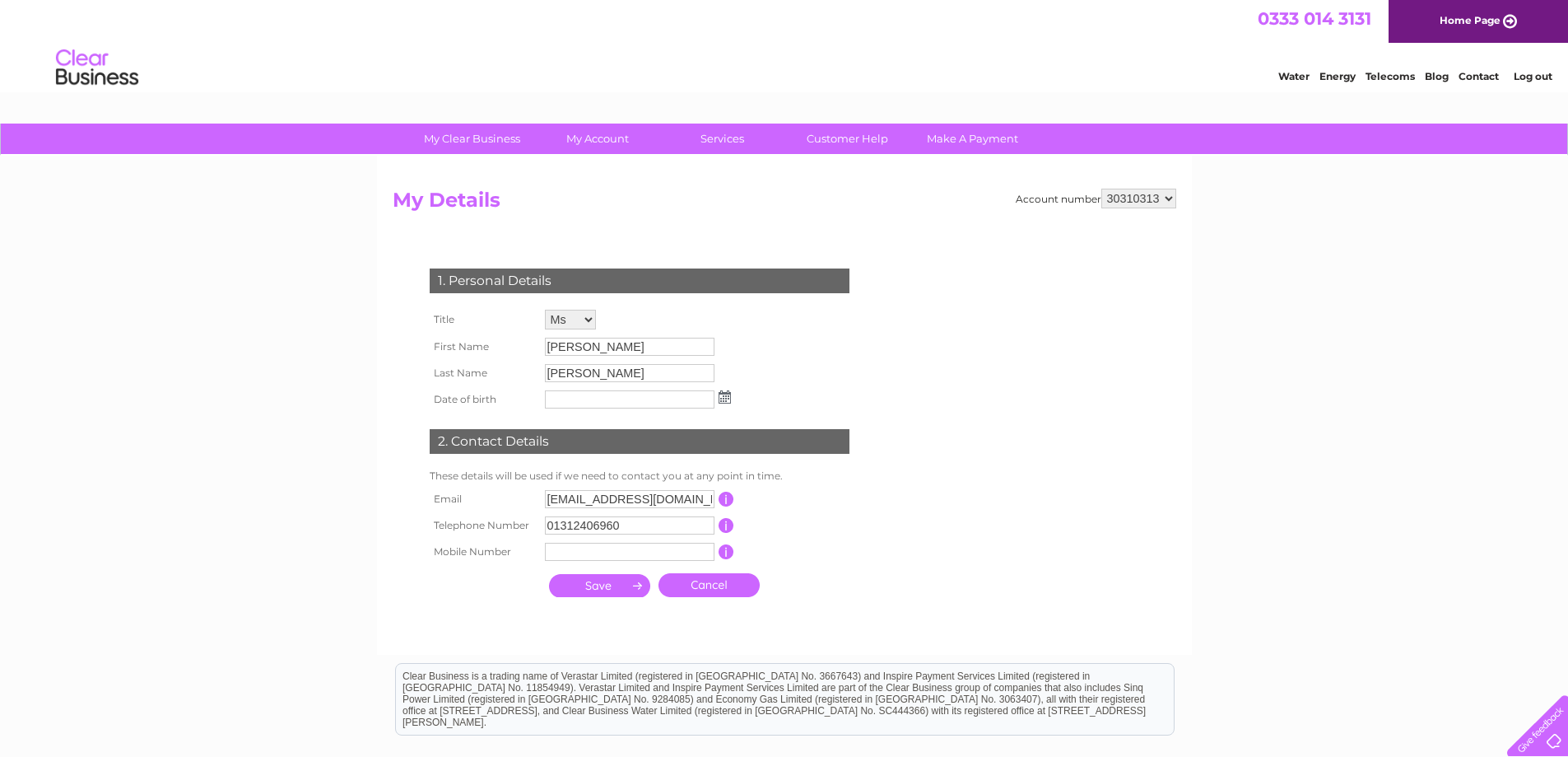
click at [1166, 198] on select "30310313" at bounding box center [1139, 198] width 75 height 20
click at [1102, 188] on select "30310313" at bounding box center [1139, 198] width 75 height 20
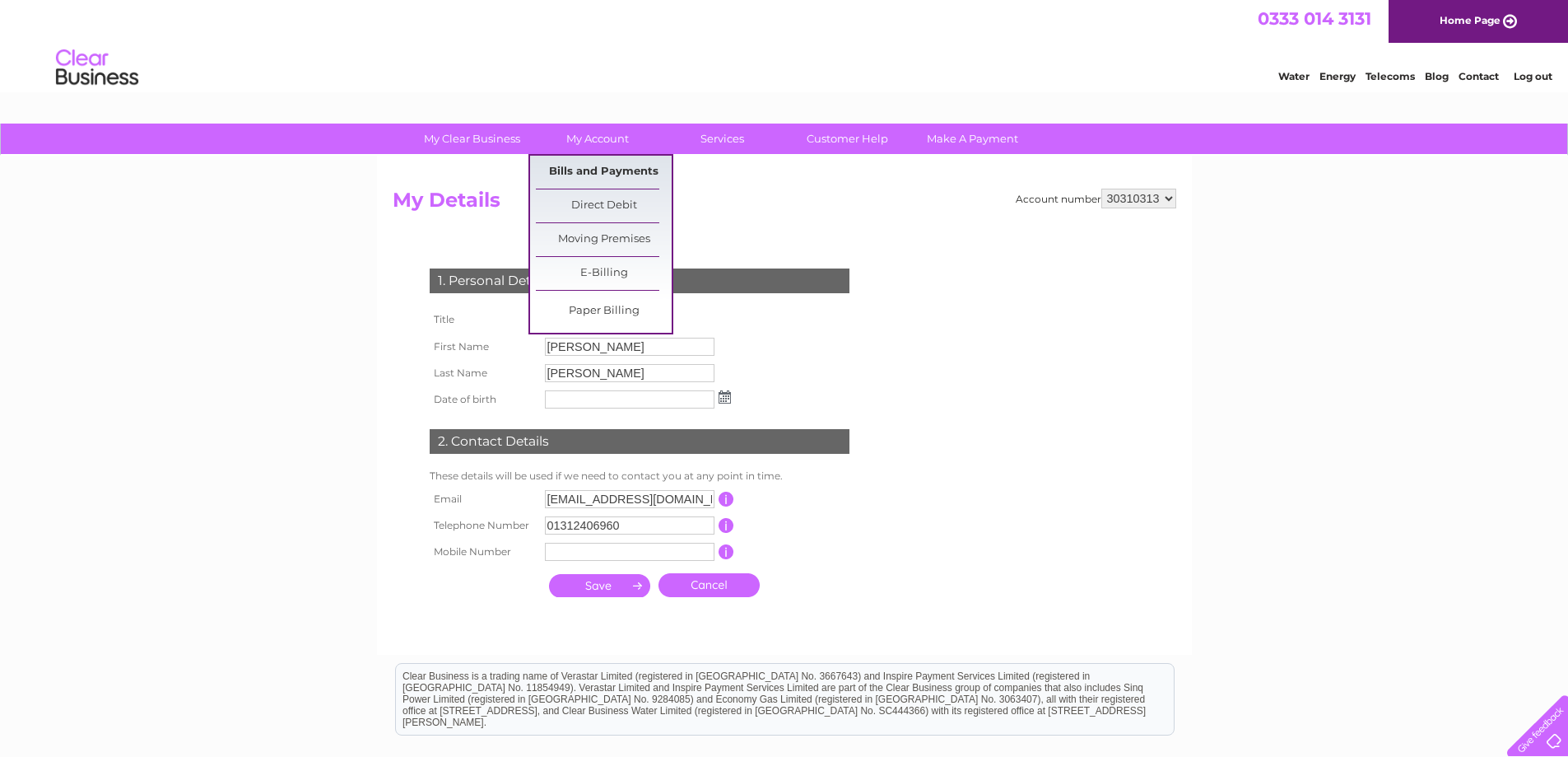
click at [592, 173] on link "Bills and Payments" at bounding box center [604, 173] width 136 height 33
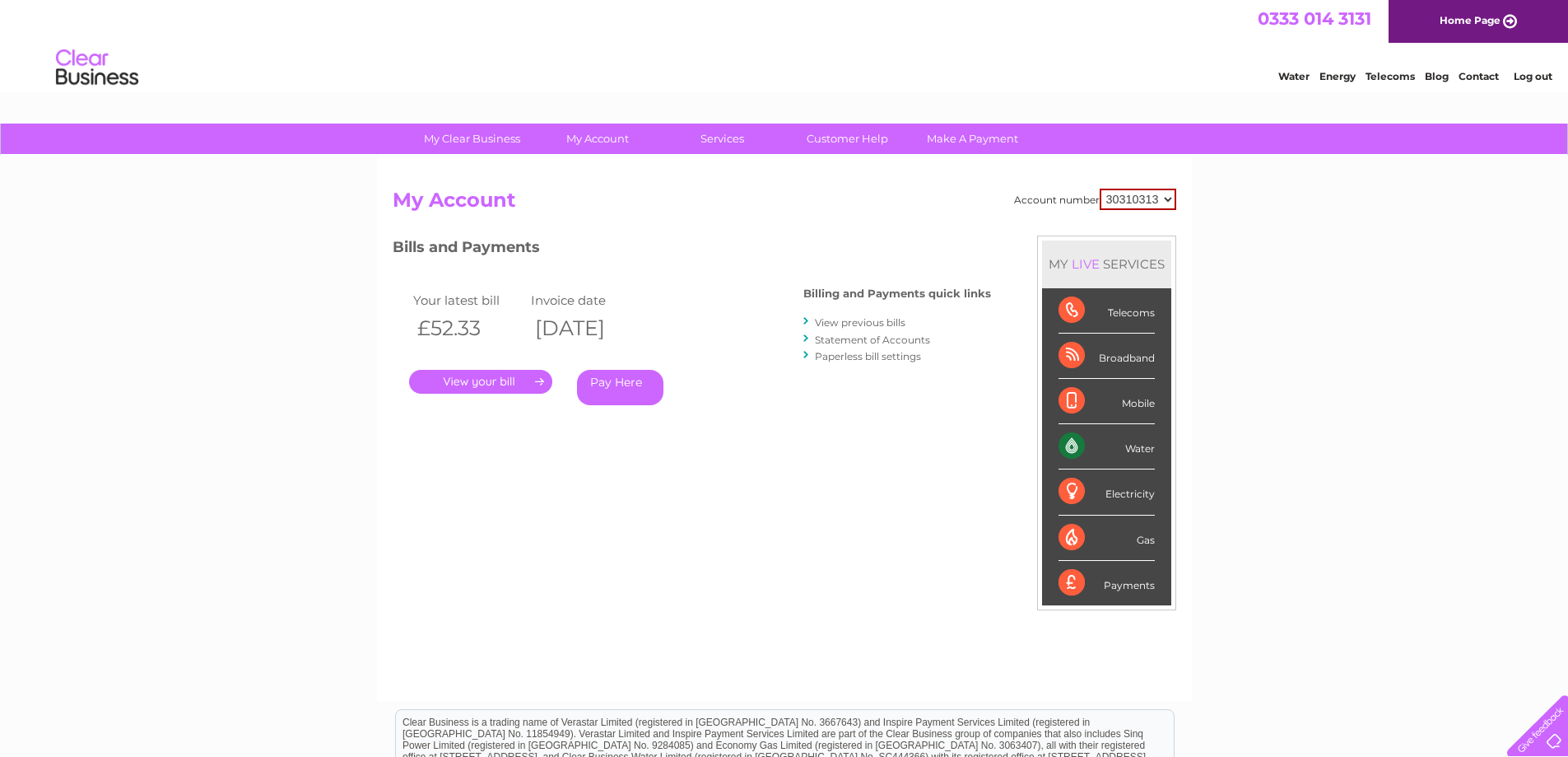
click at [867, 342] on link "Statement of Accounts" at bounding box center [872, 339] width 115 height 12
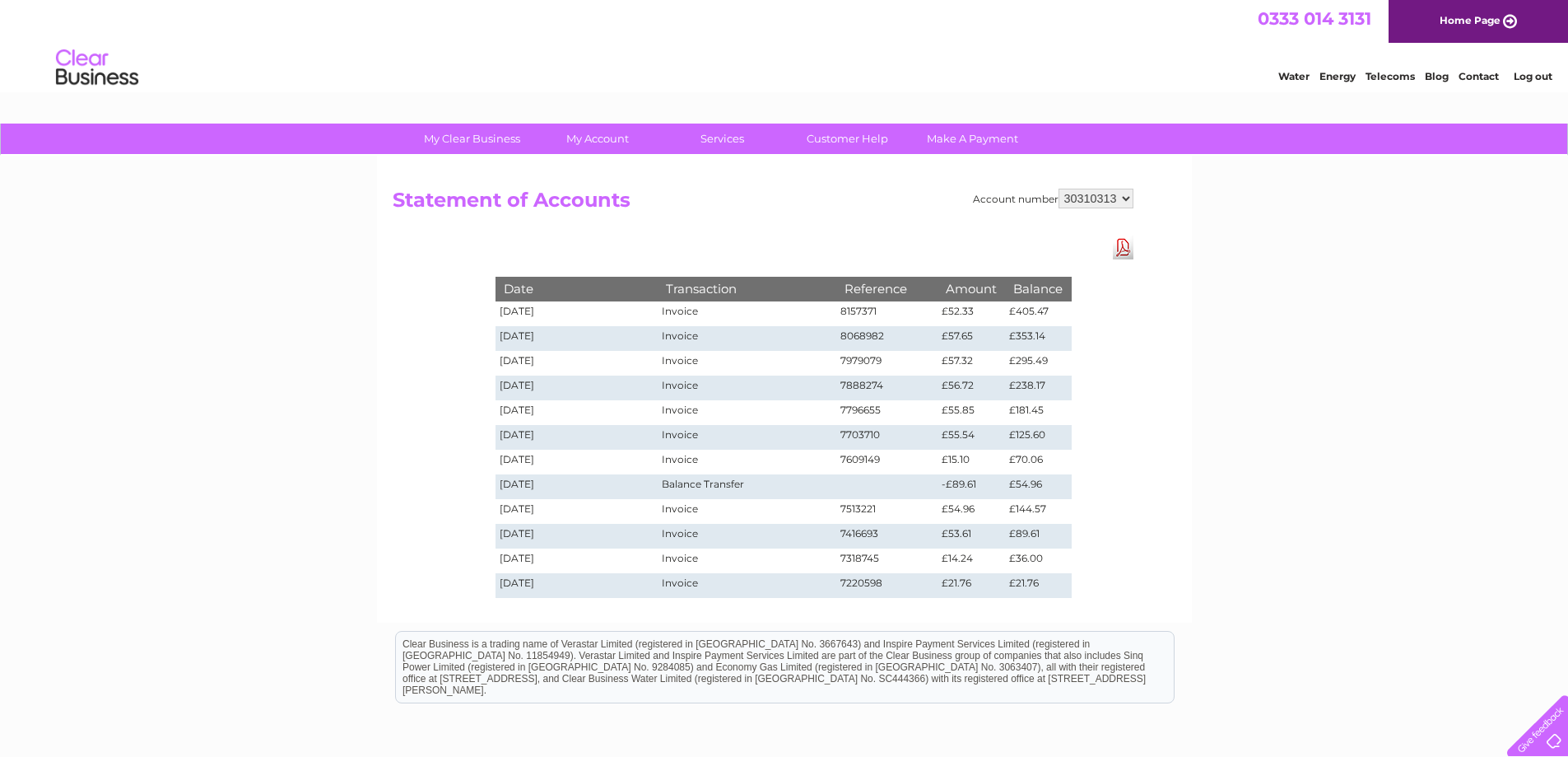
click at [1122, 246] on link "Download Pdf" at bounding box center [1123, 247] width 21 height 24
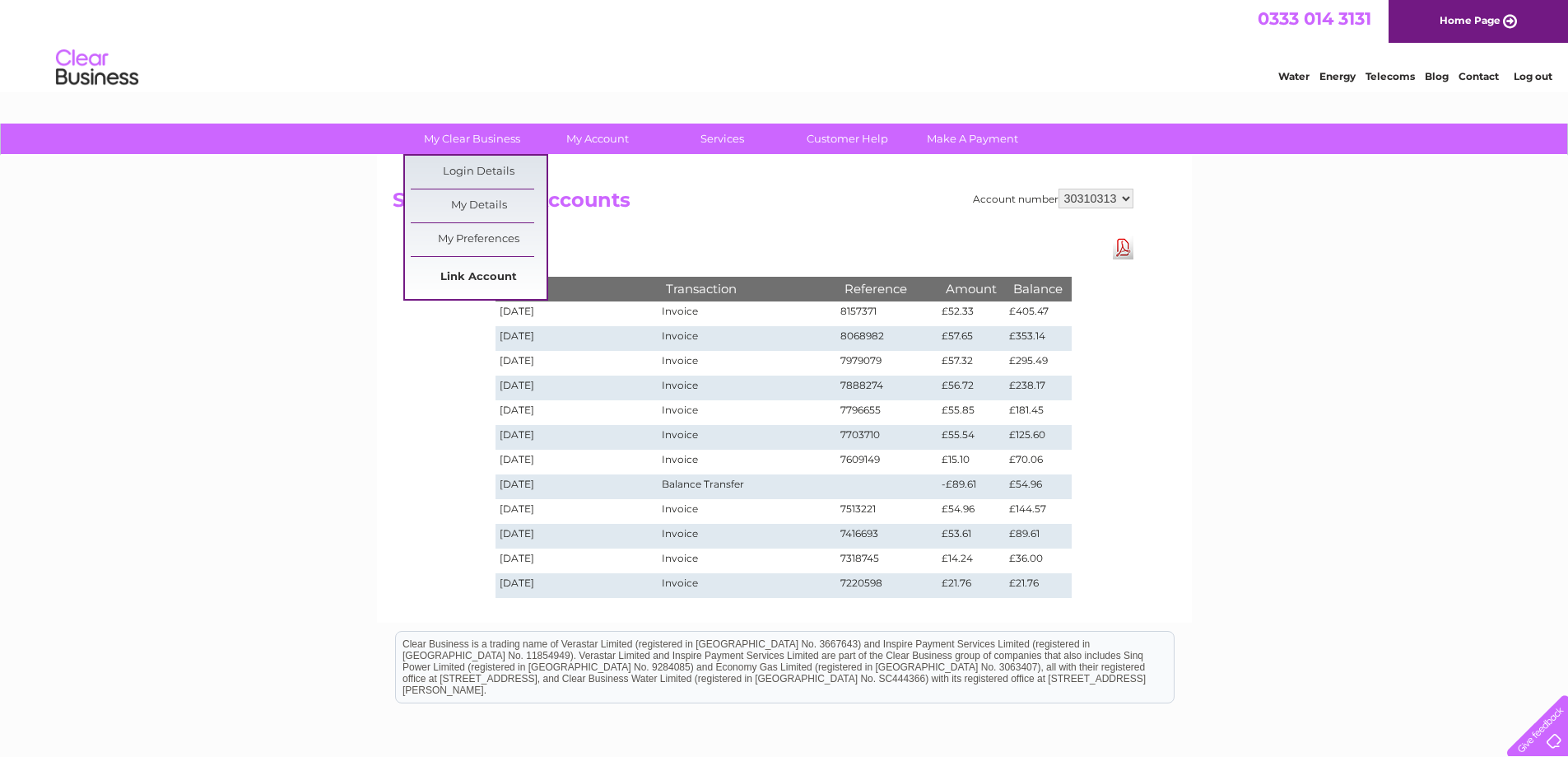
drag, startPoint x: 487, startPoint y: 281, endPoint x: 503, endPoint y: 290, distance: 18.4
click at [487, 281] on link "Link Account" at bounding box center [479, 278] width 136 height 33
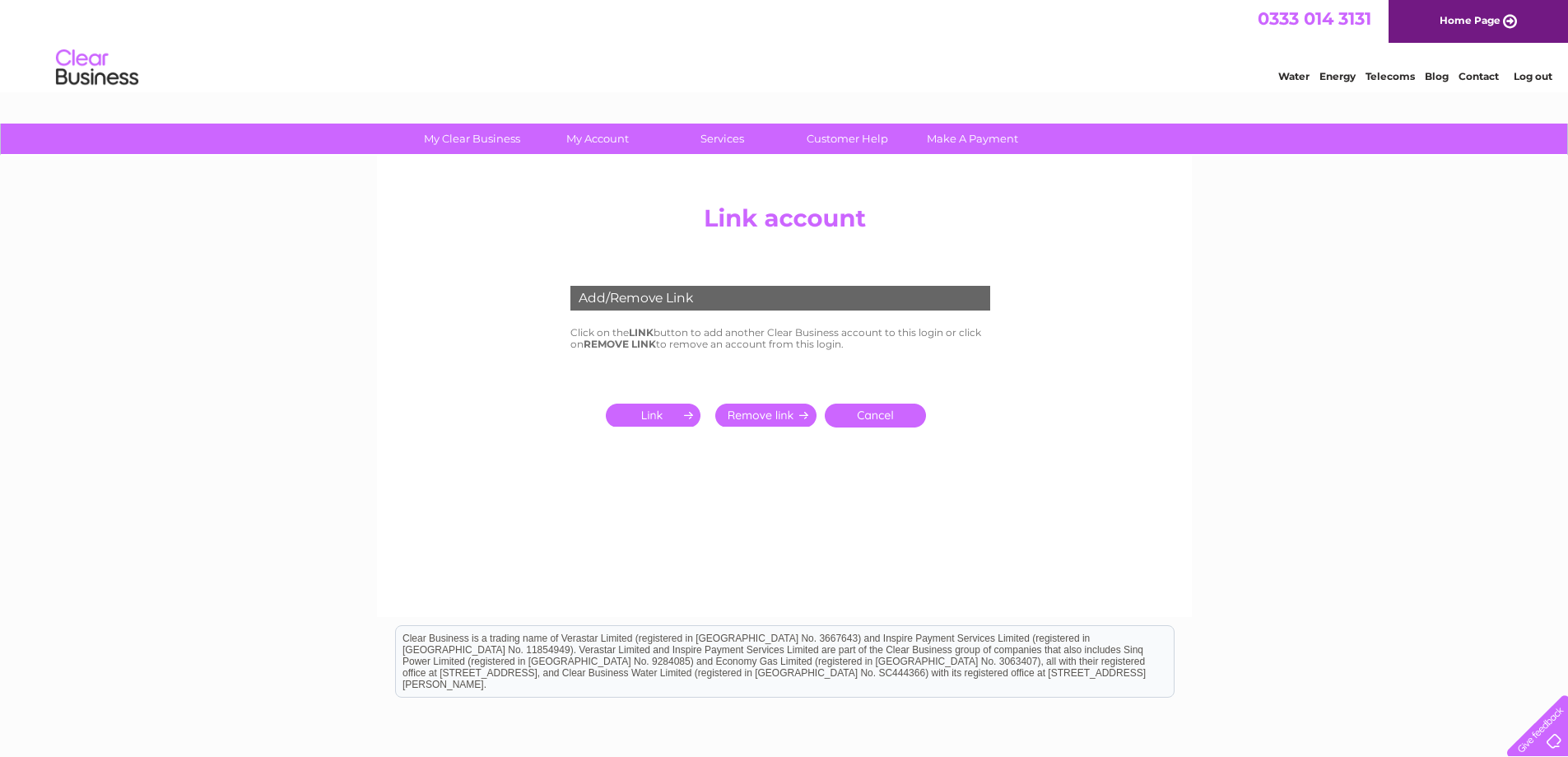
click at [656, 413] on input "submit" at bounding box center [656, 415] width 101 height 23
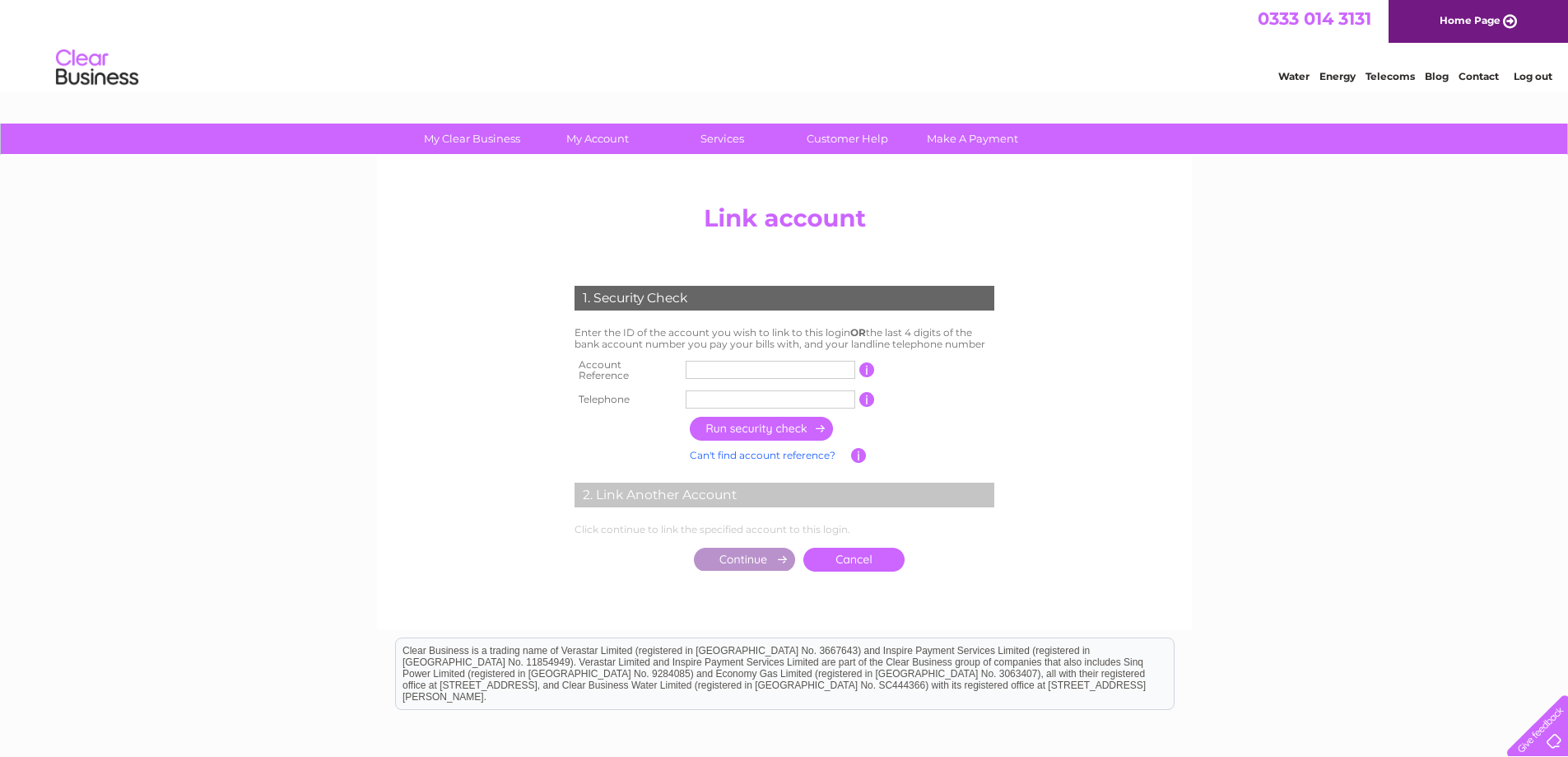
click at [714, 392] on input "text" at bounding box center [771, 399] width 169 height 18
paste input "0"
click at [714, 392] on input "text" at bounding box center [771, 399] width 169 height 18
type input "01312406989"
click at [688, 365] on input "text" at bounding box center [771, 370] width 169 height 18
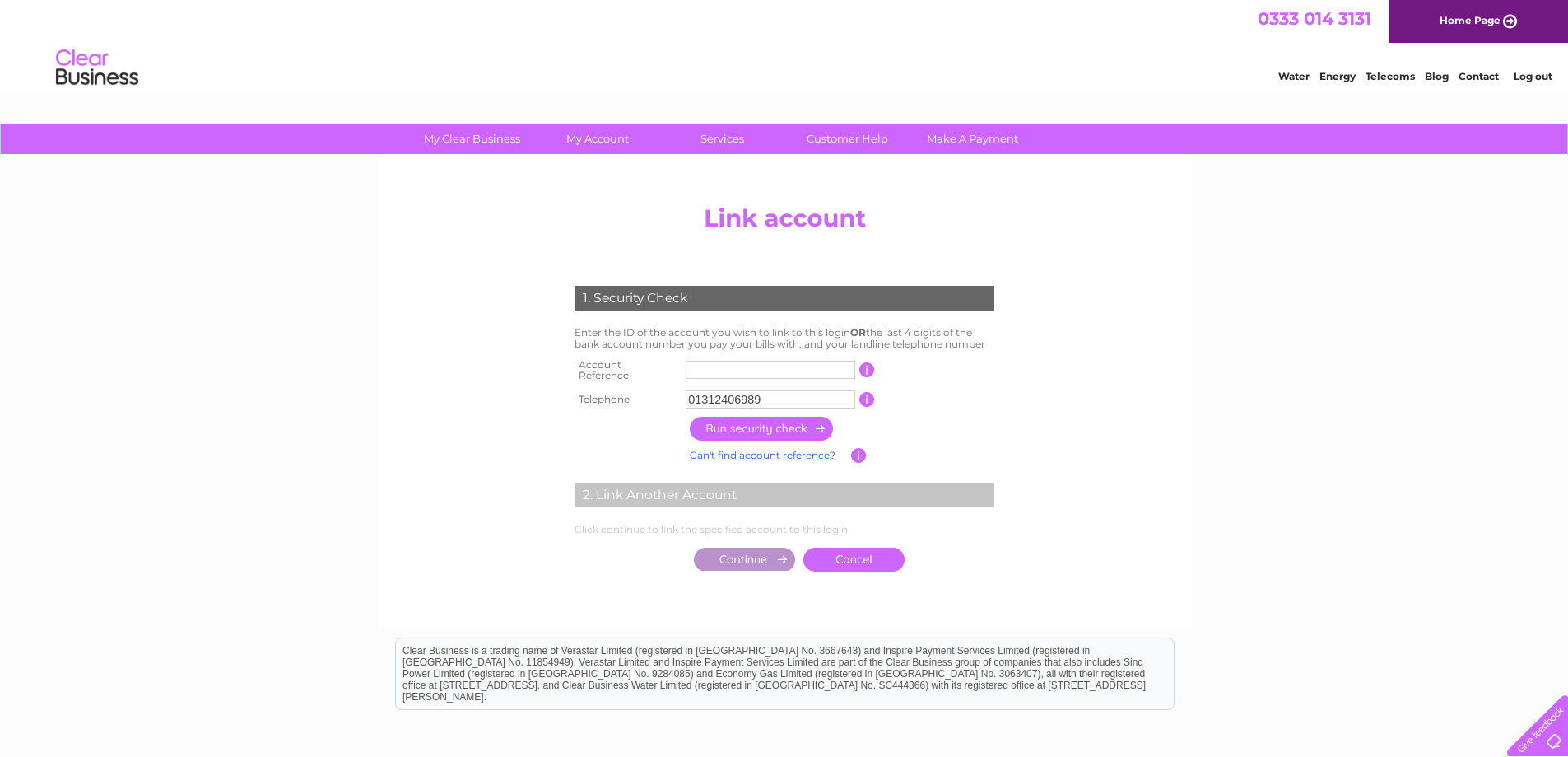
click at [697, 367] on input "text" at bounding box center [771, 370] width 169 height 18
paste input "1"
click at [703, 370] on input "text" at bounding box center [771, 370] width 169 height 18
type input "1112734"
click at [743, 422] on input "button" at bounding box center [762, 428] width 145 height 24
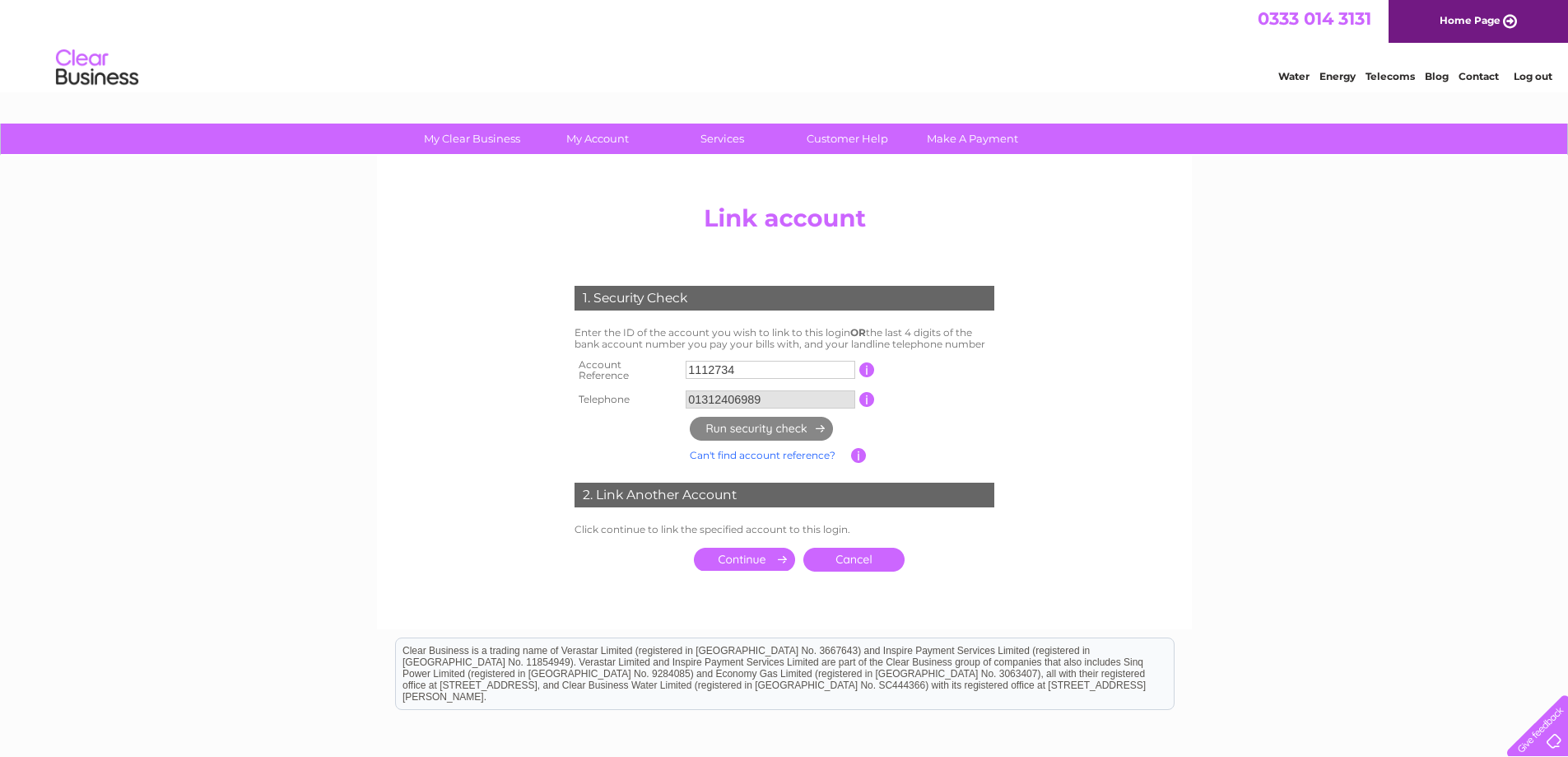
drag, startPoint x: 1215, startPoint y: 418, endPoint x: 1201, endPoint y: 419, distance: 14.0
click at [1215, 418] on div "My Clear Business Login Details My Details My Preferences Link Account My Accou…" at bounding box center [784, 517] width 1568 height 788
click at [760, 554] on input "submit" at bounding box center [745, 559] width 101 height 23
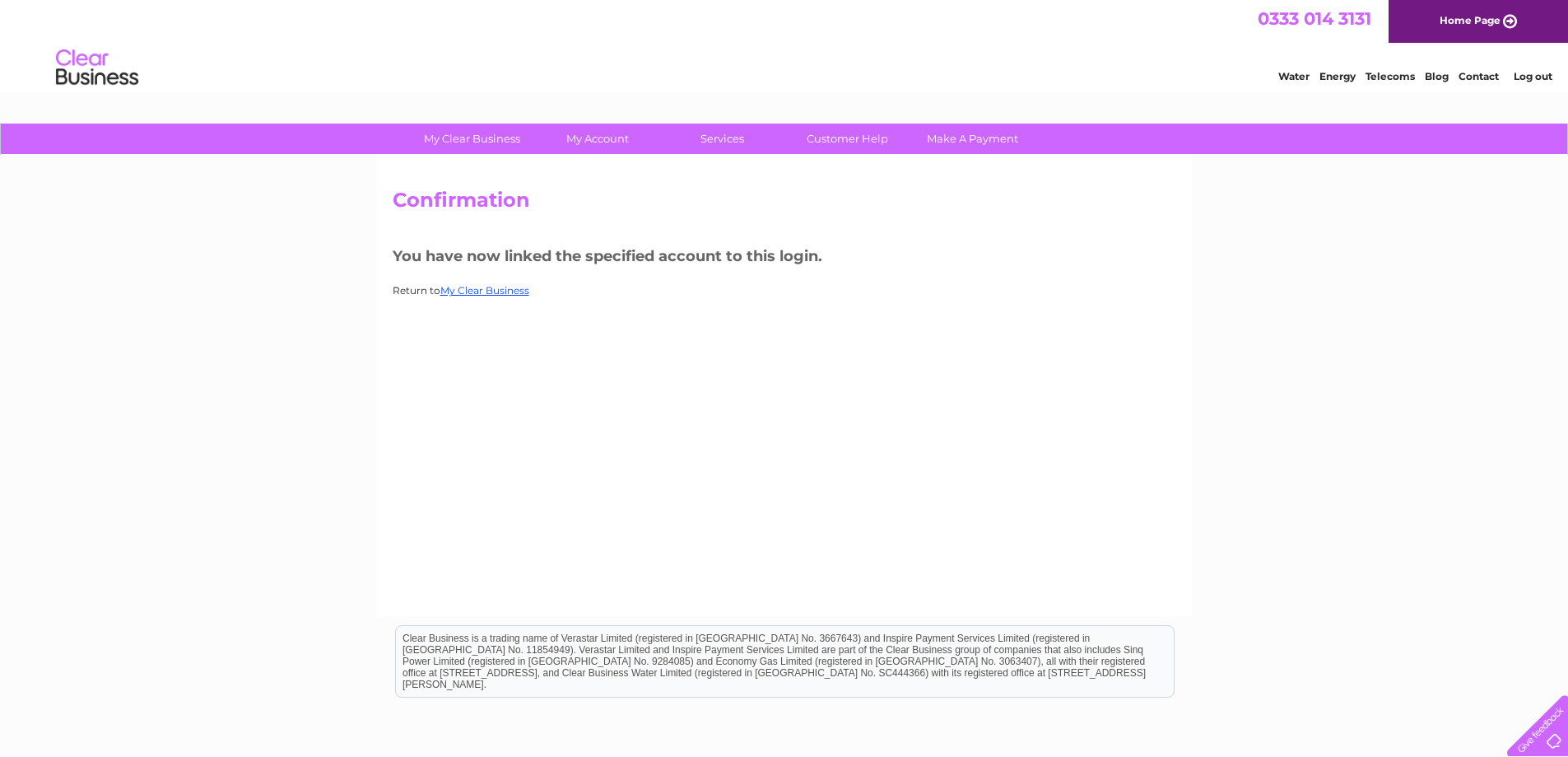
click at [710, 252] on h3 "You have now linked the specified account to this login." at bounding box center [784, 259] width 784 height 29
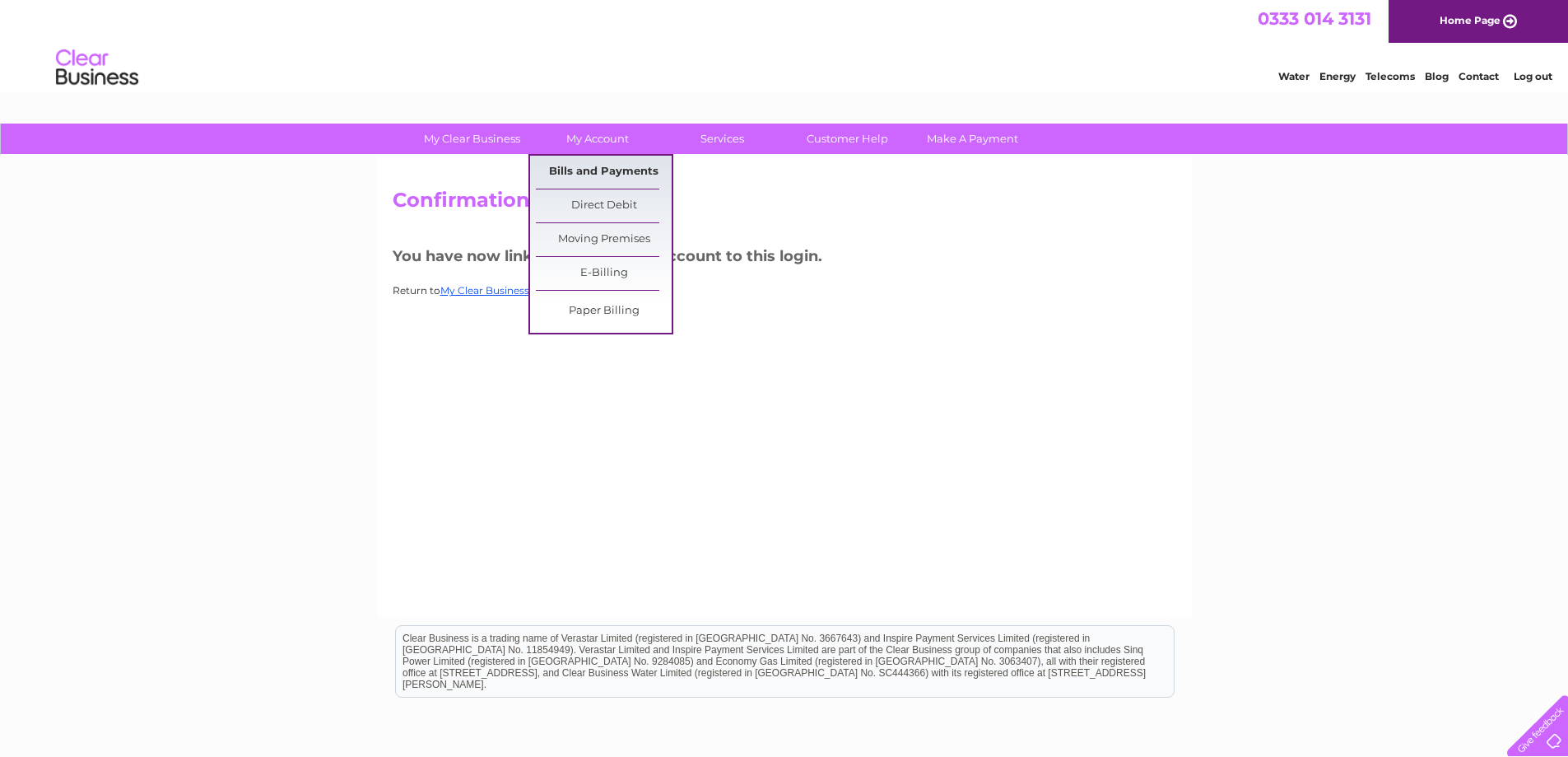
click at [595, 173] on link "Bills and Payments" at bounding box center [604, 173] width 136 height 33
click at [612, 171] on link "Bills and Payments" at bounding box center [604, 173] width 136 height 33
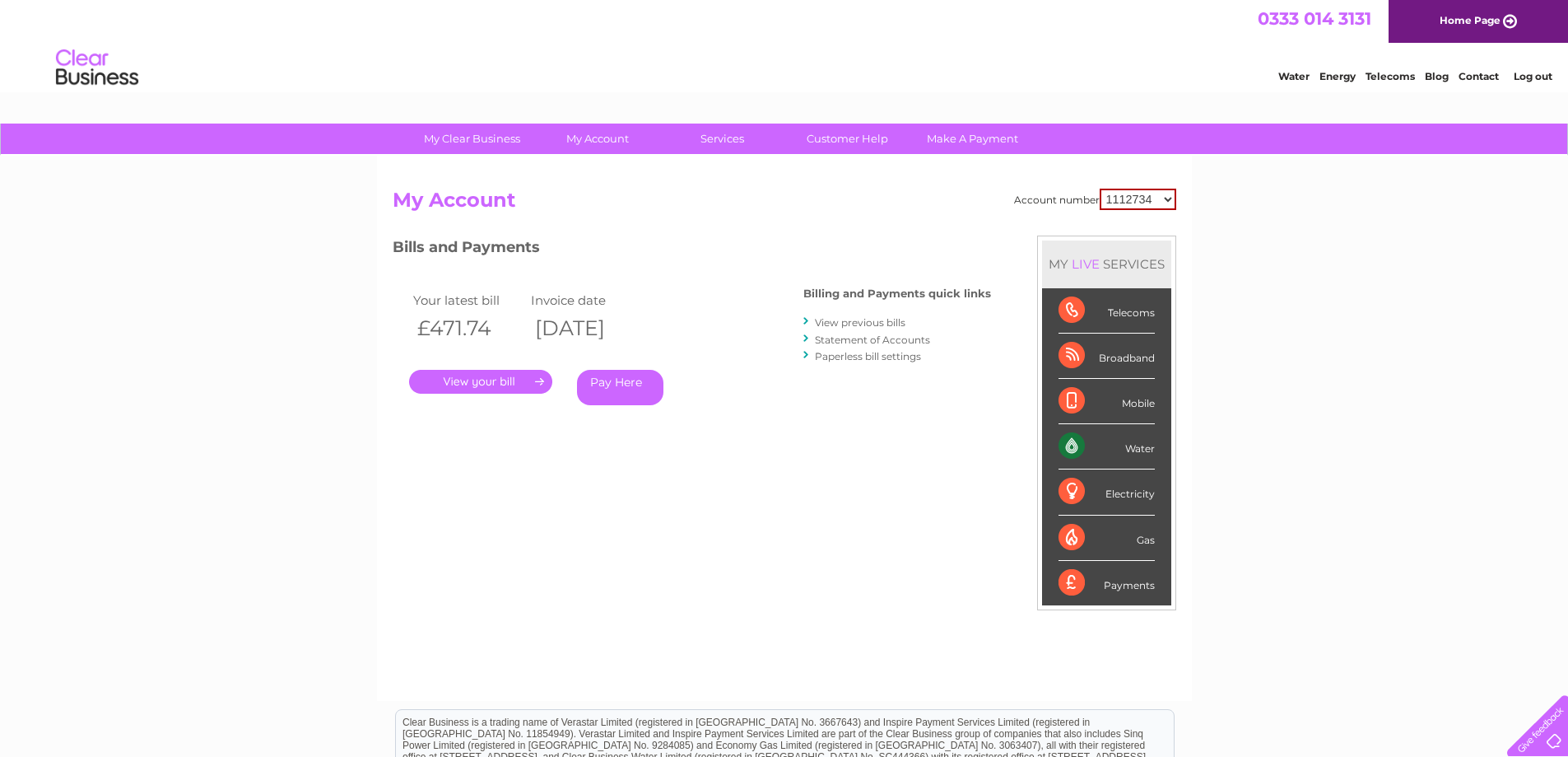
click at [497, 381] on link "." at bounding box center [480, 382] width 144 height 24
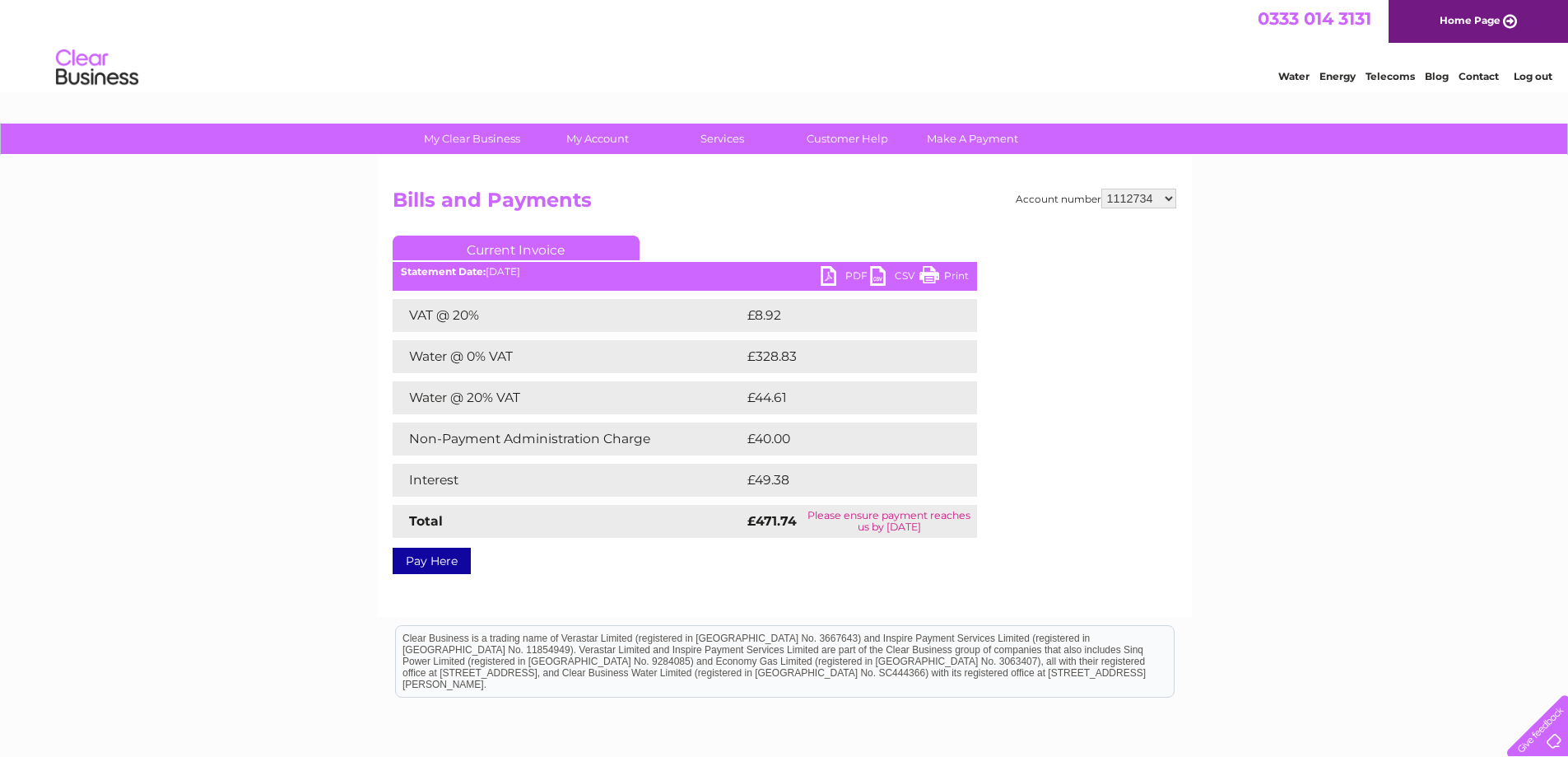
click at [839, 273] on link "PDF" at bounding box center [845, 278] width 50 height 24
click at [1324, 470] on div "My Clear Business Login Details My Details My Preferences Link Account My Accou…" at bounding box center [784, 511] width 1568 height 775
click at [707, 206] on h2 "Bills and Payments" at bounding box center [784, 204] width 784 height 32
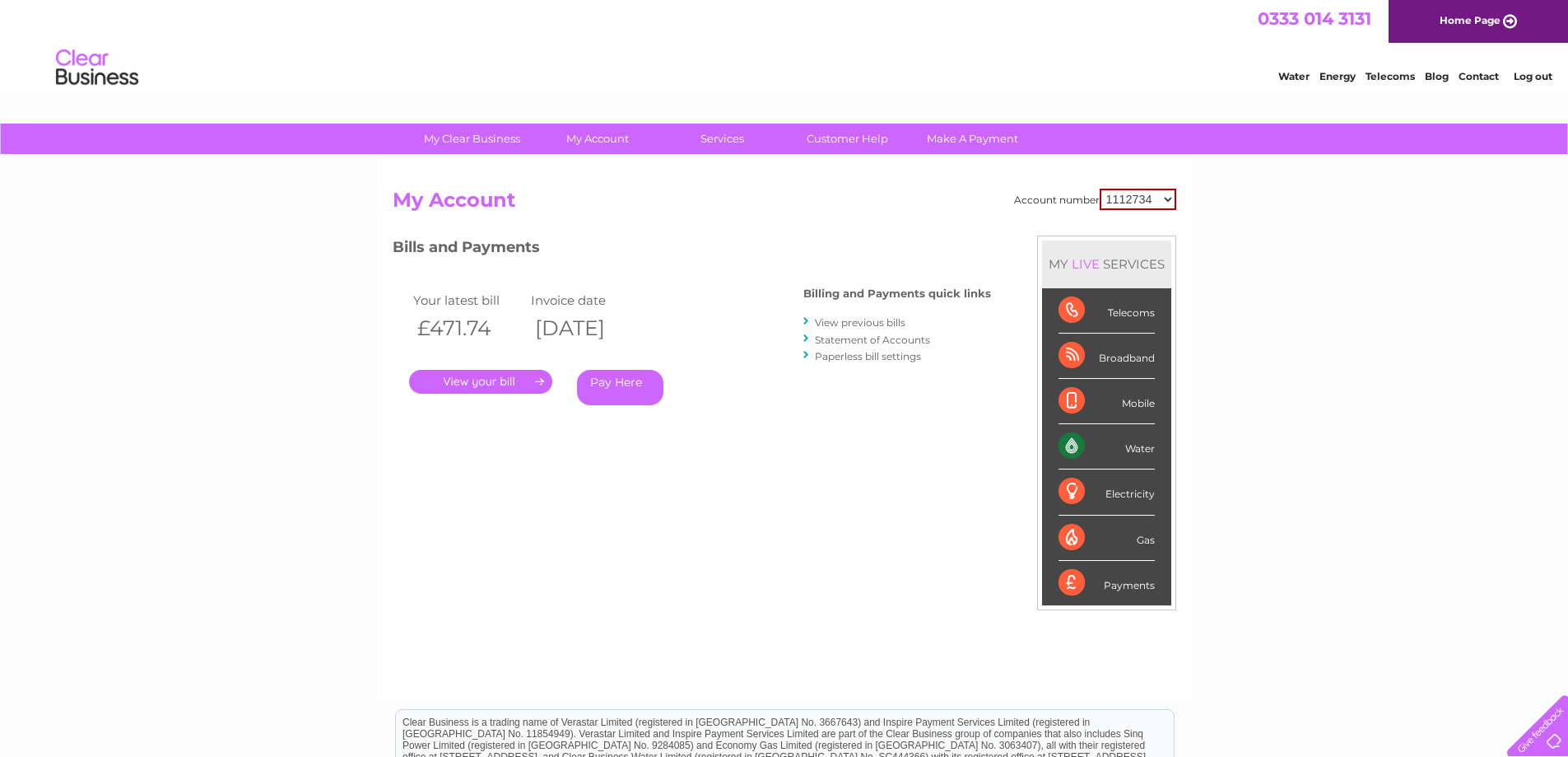
click at [872, 340] on link "Statement of Accounts" at bounding box center [872, 339] width 115 height 12
click at [862, 358] on link "Paperless bill settings" at bounding box center [868, 356] width 106 height 12
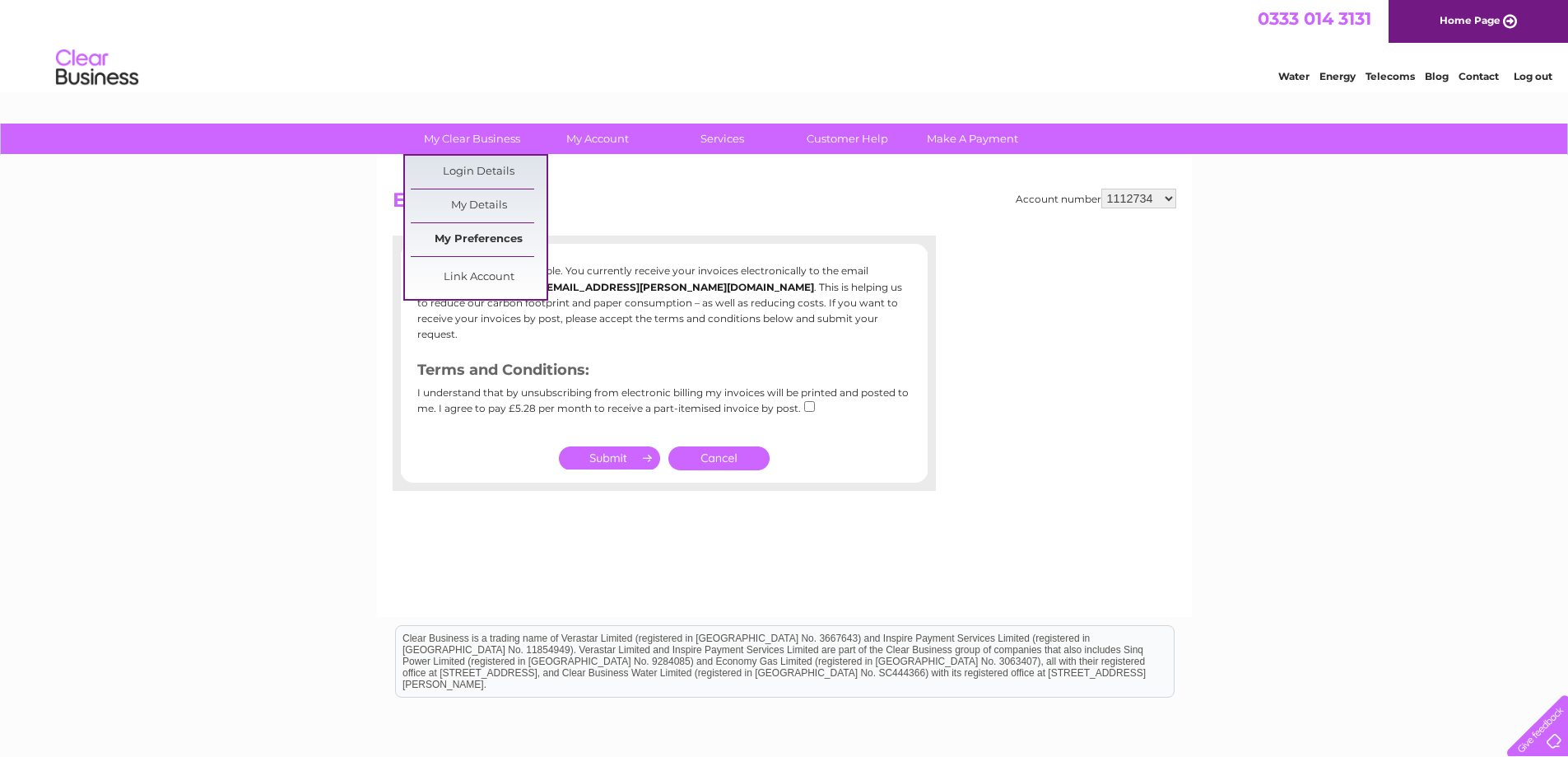
click at [478, 244] on link "My Preferences" at bounding box center [479, 240] width 136 height 33
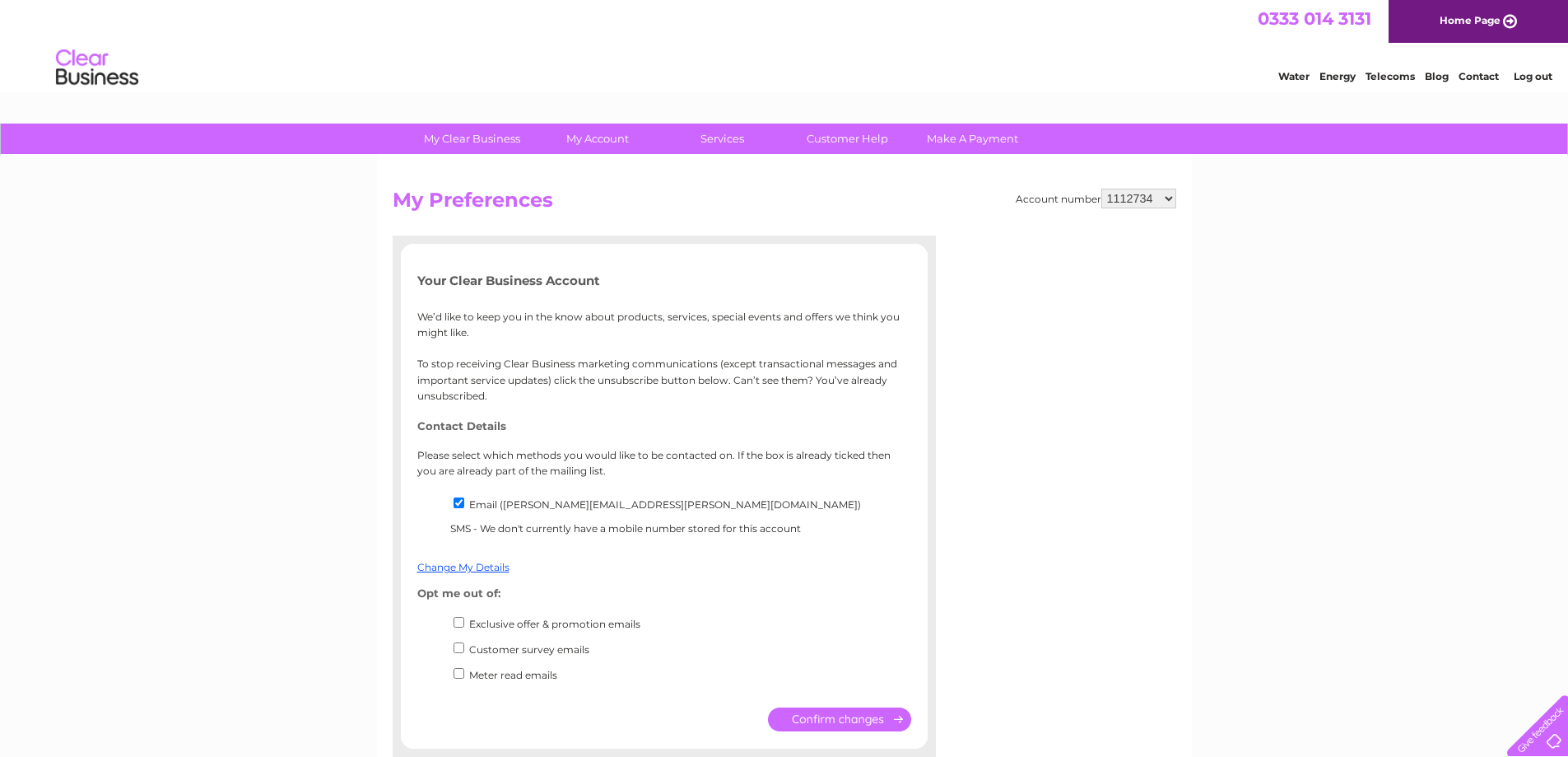
click at [460, 502] on input "Email ([PERSON_NAME][EMAIL_ADDRESS][PERSON_NAME][DOMAIN_NAME])" at bounding box center [459, 502] width 11 height 11
checkbox input "false"
click at [825, 715] on input "submit" at bounding box center [840, 719] width 144 height 24
click at [451, 566] on link "Change My Details" at bounding box center [463, 567] width 92 height 12
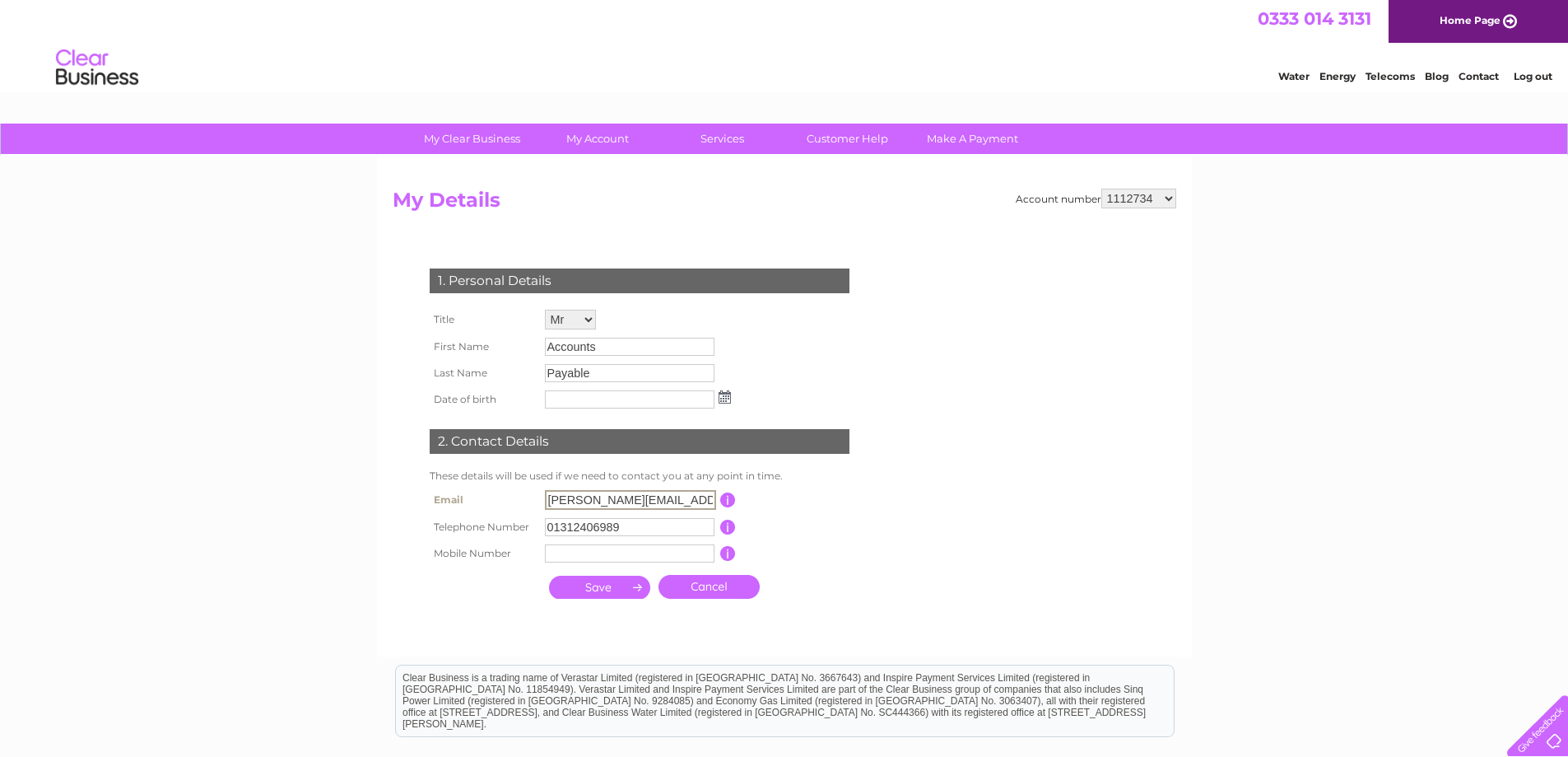
click at [600, 504] on input "catherine.horne@galbraithgroup.com" at bounding box center [631, 500] width 171 height 20
click at [595, 494] on input "catherine.horne@galbraithgroup.com" at bounding box center [631, 500] width 171 height 20
drag, startPoint x: 628, startPoint y: 500, endPoint x: 443, endPoint y: 501, distance: 185.0
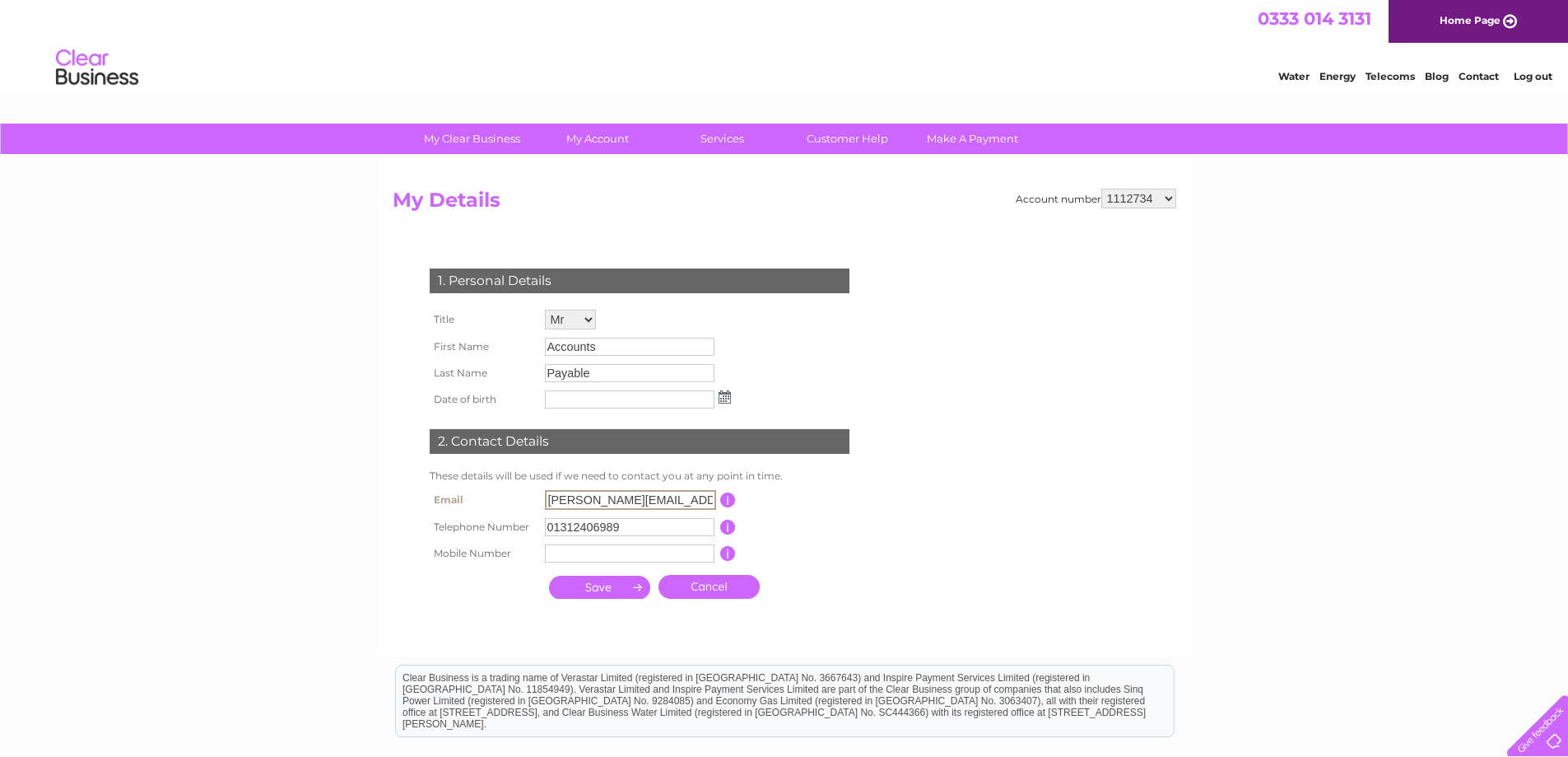
click at [443, 501] on tr "Email catherine.horne@galbraithgroup.com This should be a valid email address" at bounding box center [646, 500] width 442 height 28
type input "[EMAIL_ADDRESS][DOMAIN_NAME]"
click at [630, 528] on input "01312406989" at bounding box center [630, 527] width 169 height 18
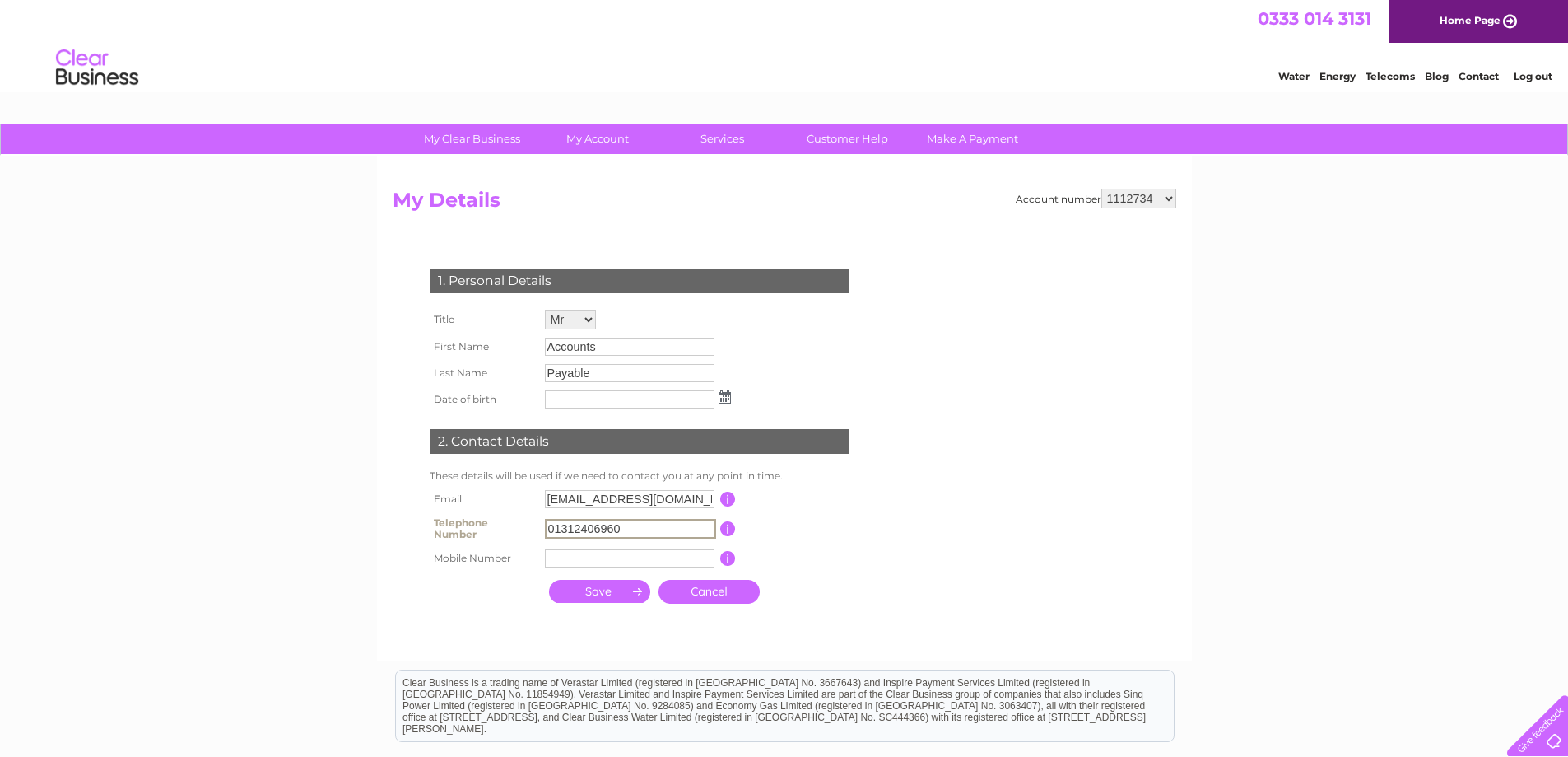
type input "01312406960"
click at [564, 554] on input "text" at bounding box center [630, 559] width 169 height 18
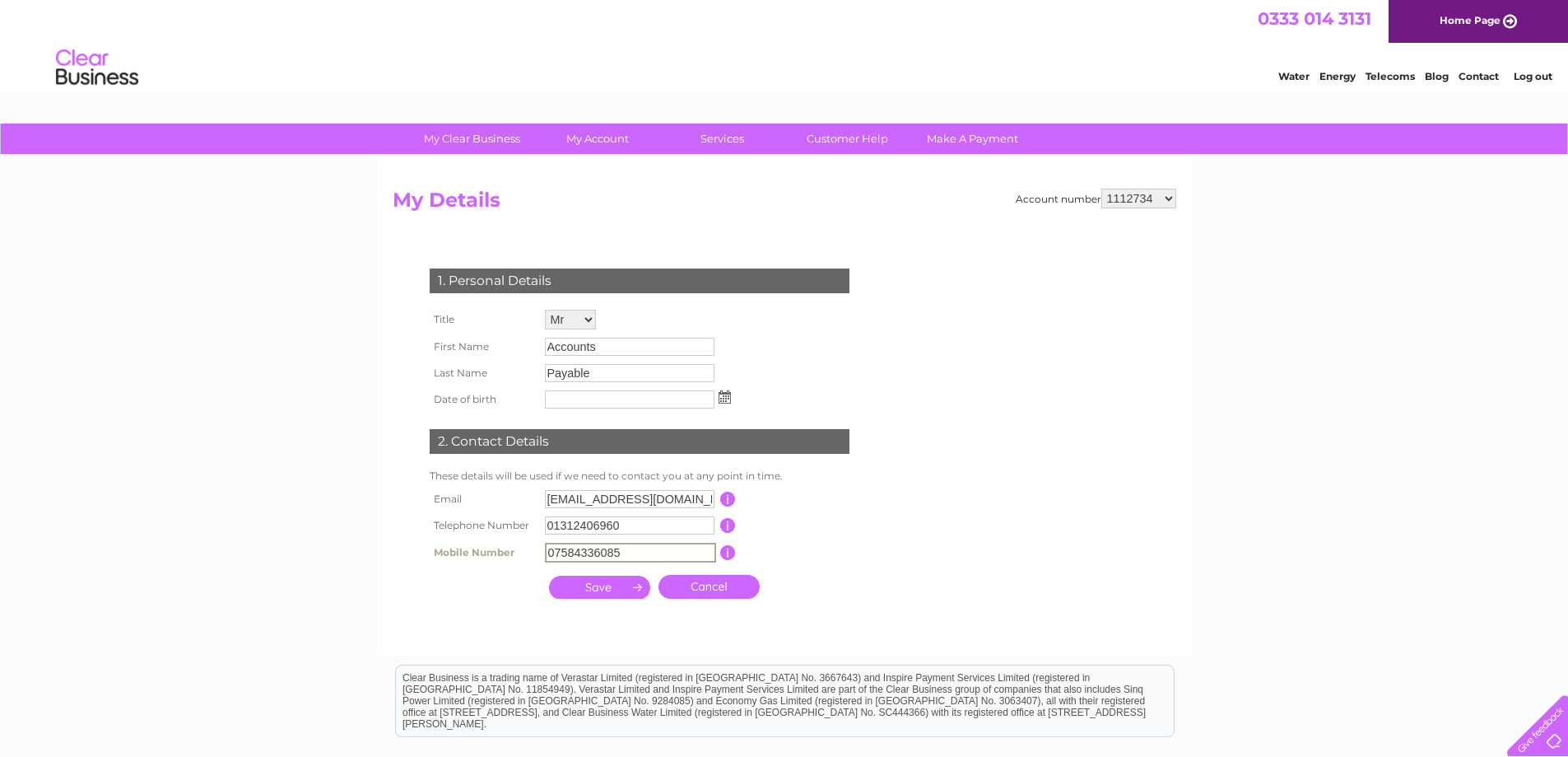
type input "07584336085"
click at [592, 317] on select "Mr Mrs Ms Miss Dr Rev Prof Other" at bounding box center [572, 320] width 53 height 22
click at [545, 310] on select "Mr Mrs Ms Miss Dr Rev Prof Other" at bounding box center [572, 320] width 53 height 22
click at [613, 353] on input "Accounts" at bounding box center [630, 349] width 169 height 18
click at [598, 375] on input "Payable" at bounding box center [630, 375] width 169 height 18
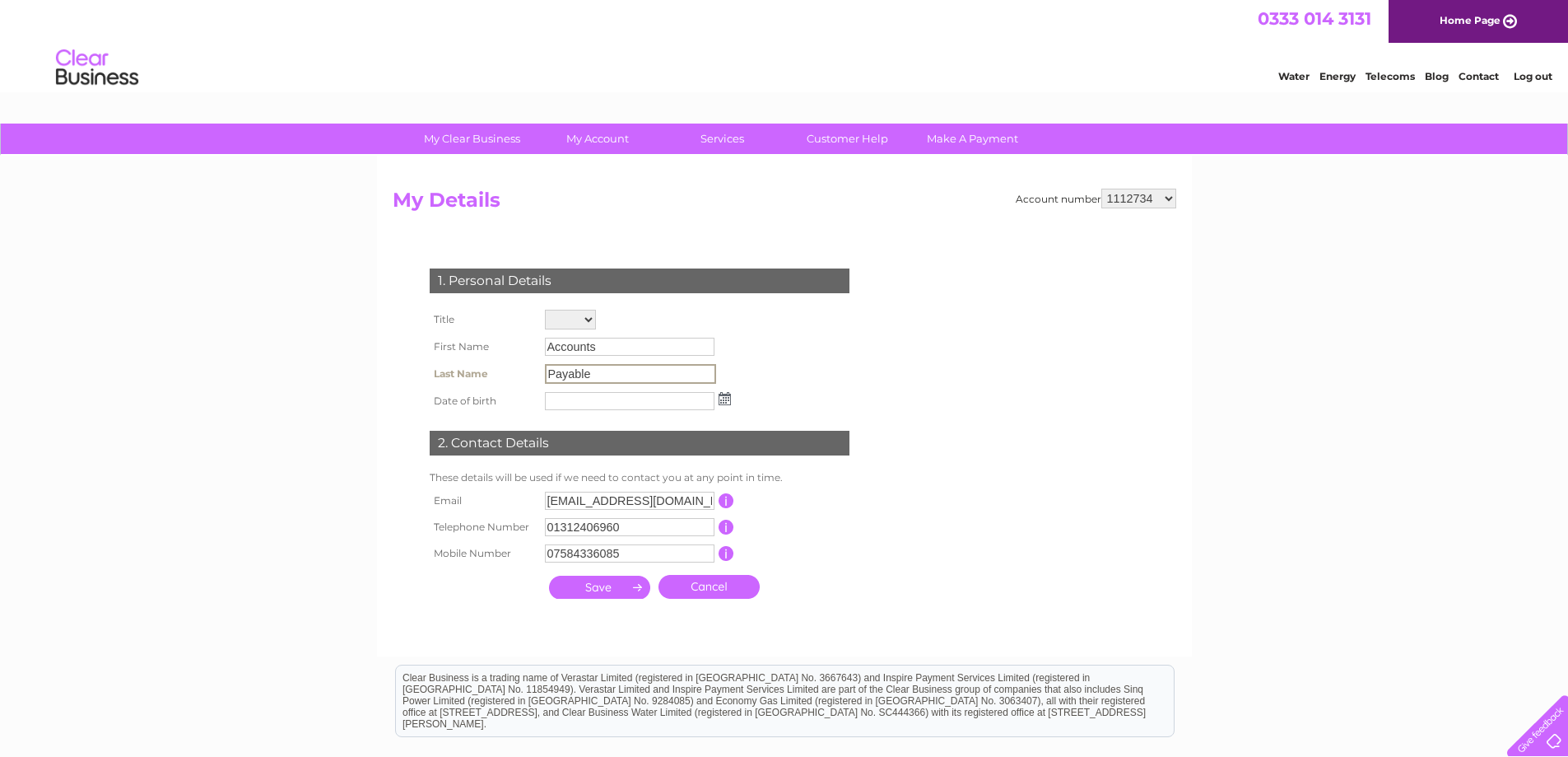
drag, startPoint x: 602, startPoint y: 374, endPoint x: 517, endPoint y: 375, distance: 85.0
click at [517, 375] on tr "Last Name Payable" at bounding box center [580, 374] width 309 height 28
click at [621, 348] on input "Accounts" at bounding box center [630, 347] width 169 height 18
click at [600, 346] on input "Accounts" at bounding box center [631, 348] width 171 height 20
click at [599, 348] on input "Accounts" at bounding box center [631, 348] width 171 height 20
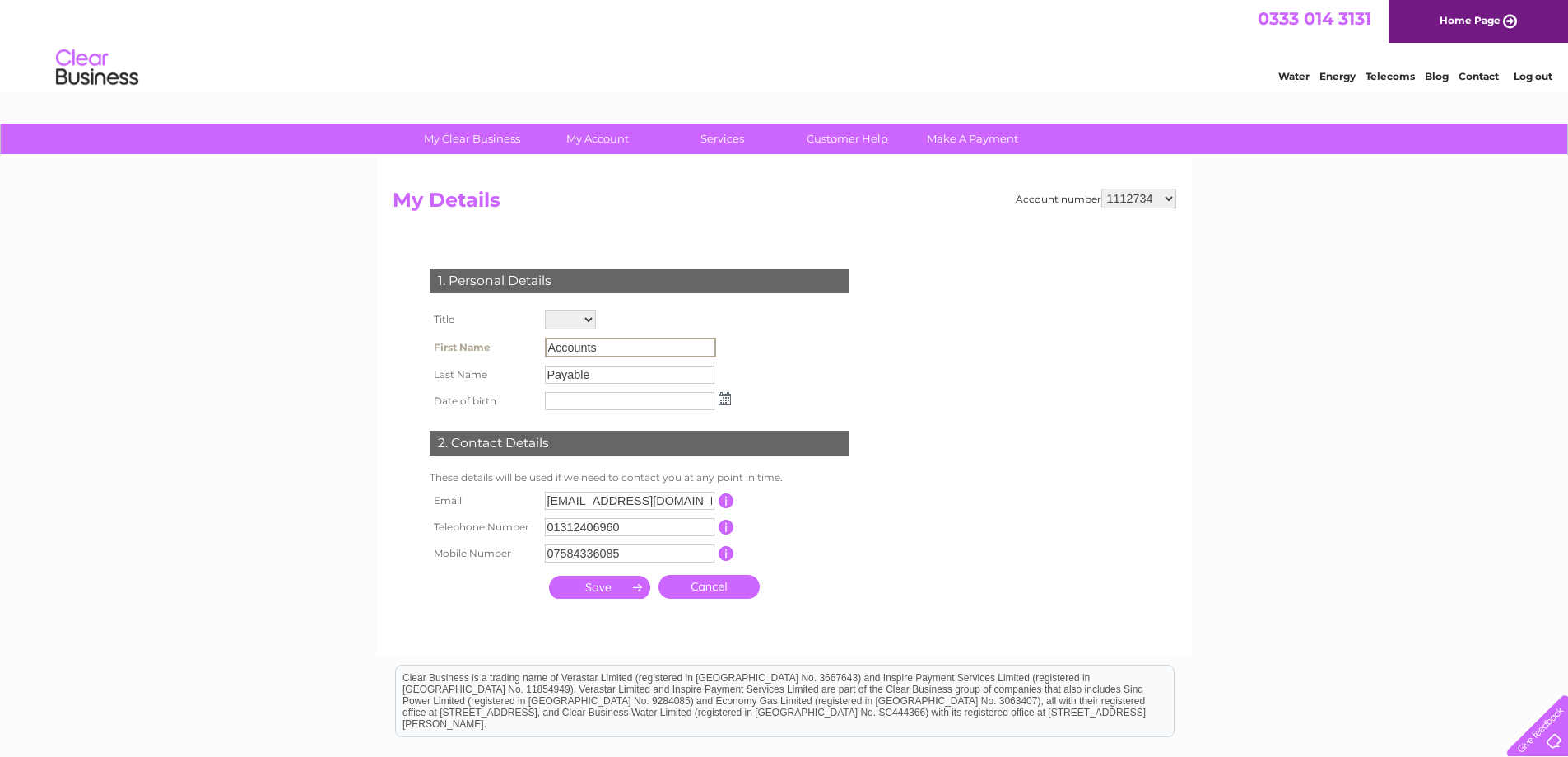
click at [604, 345] on input "Accounts" at bounding box center [631, 348] width 171 height 20
click at [586, 349] on input "Accounts" at bounding box center [631, 348] width 171 height 20
click at [567, 349] on input "Accounts" at bounding box center [631, 348] width 171 height 20
click at [567, 348] on input "Accounts" at bounding box center [631, 348] width 171 height 20
click at [606, 585] on input "submit" at bounding box center [600, 588] width 101 height 23
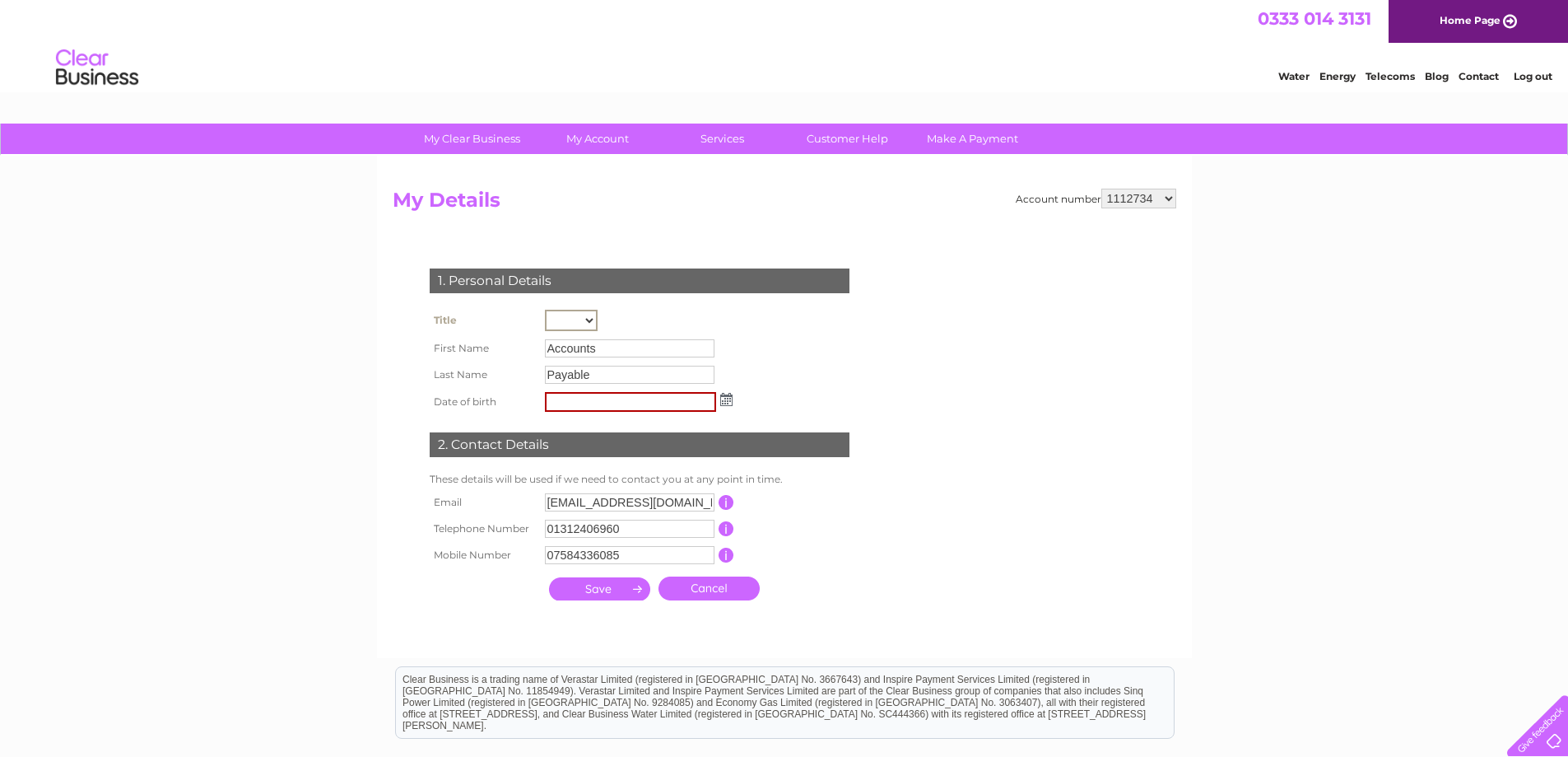
click at [573, 408] on input "text" at bounding box center [631, 402] width 171 height 20
click at [587, 323] on select "Mr Mrs Ms Miss Dr Rev Prof Other" at bounding box center [572, 320] width 53 height 22
select select "Other"
click at [545, 310] on select "Mr Mrs Ms Miss Dr Rev Prof Other" at bounding box center [572, 320] width 53 height 22
click at [597, 593] on input "submit" at bounding box center [600, 588] width 101 height 23
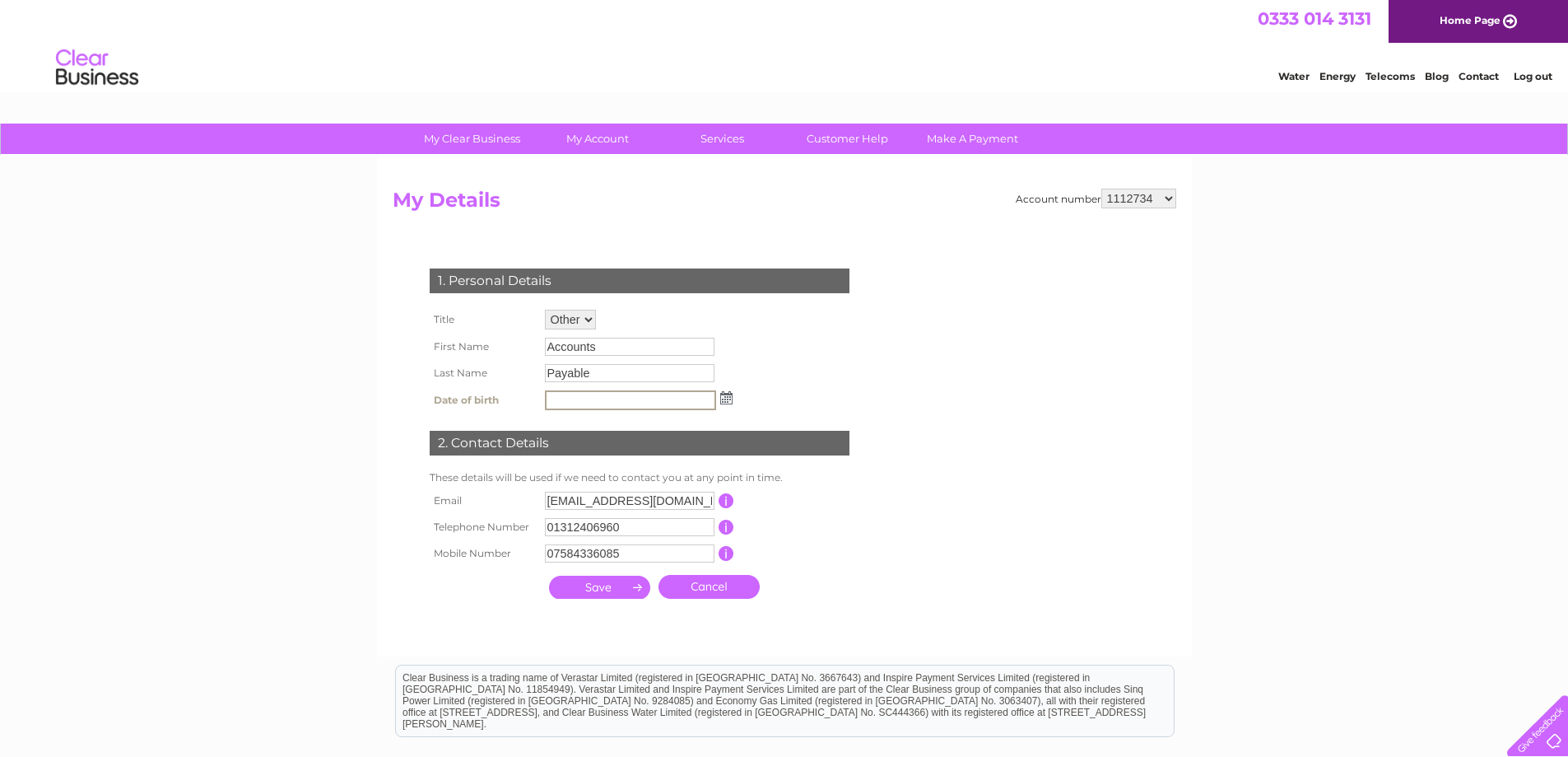
click at [724, 399] on img at bounding box center [726, 398] width 12 height 13
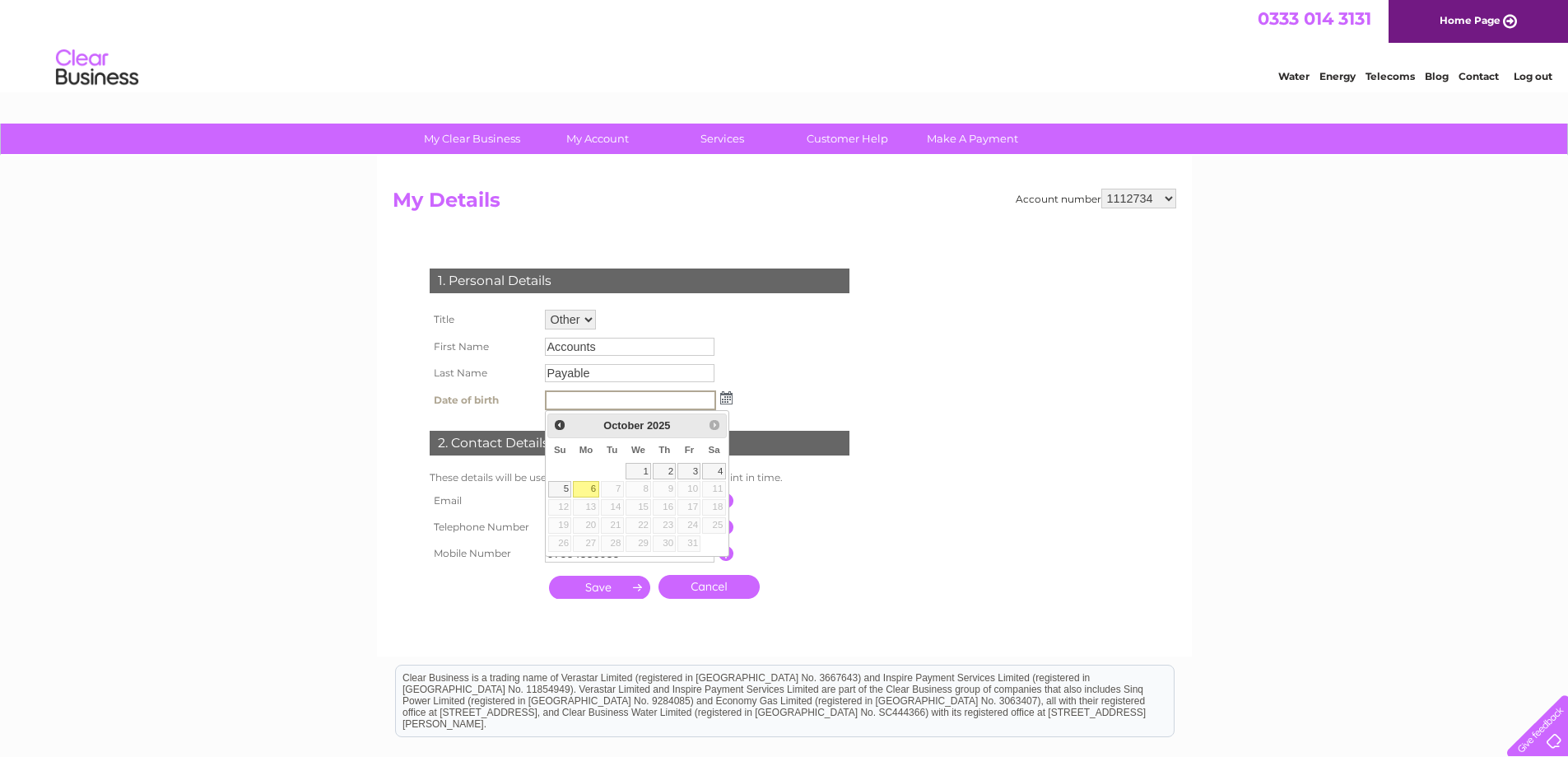
click at [589, 491] on link "6" at bounding box center [586, 490] width 26 height 17
type input "06/10/2025"
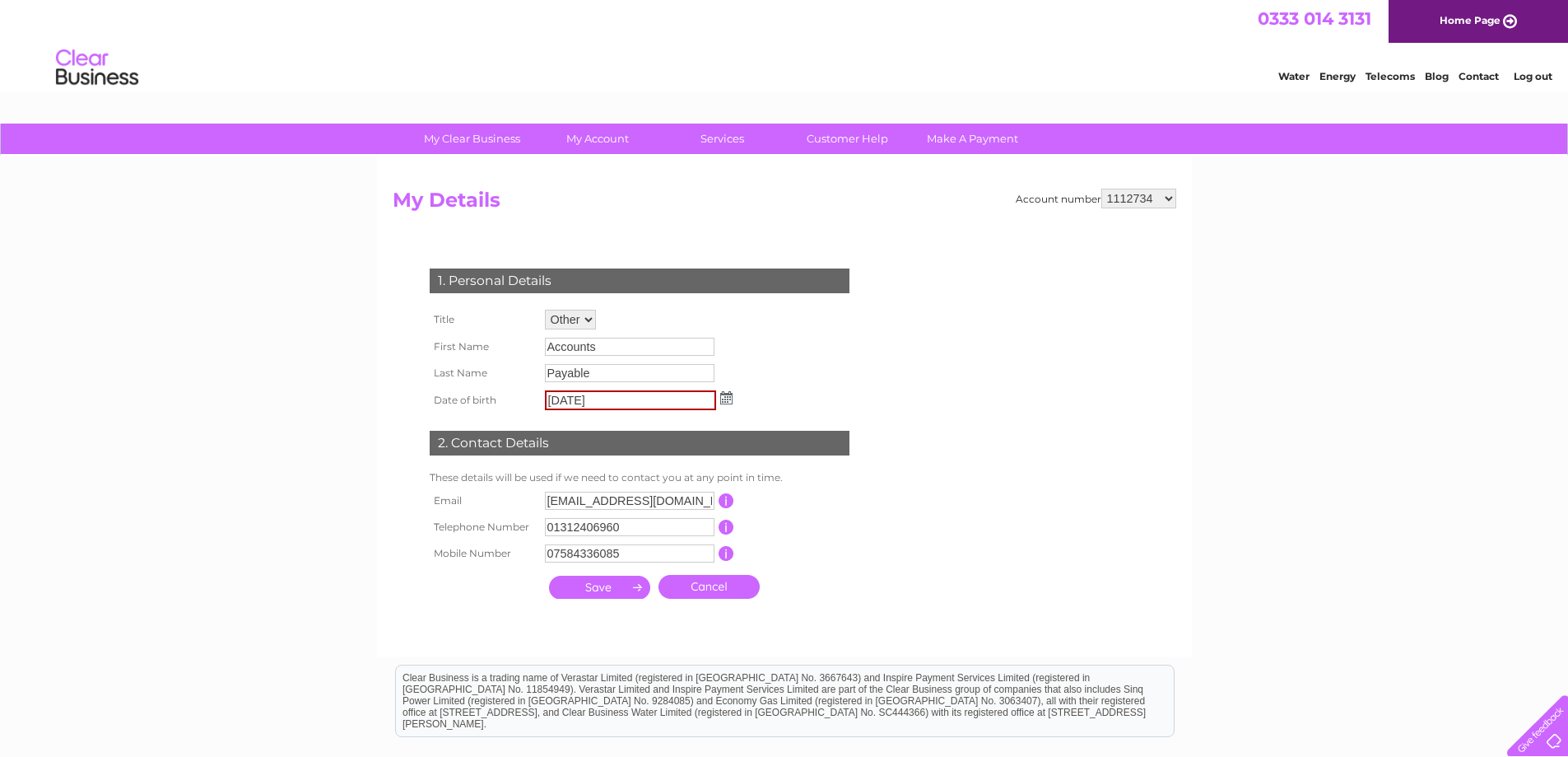
click at [598, 594] on input "submit" at bounding box center [600, 588] width 101 height 23
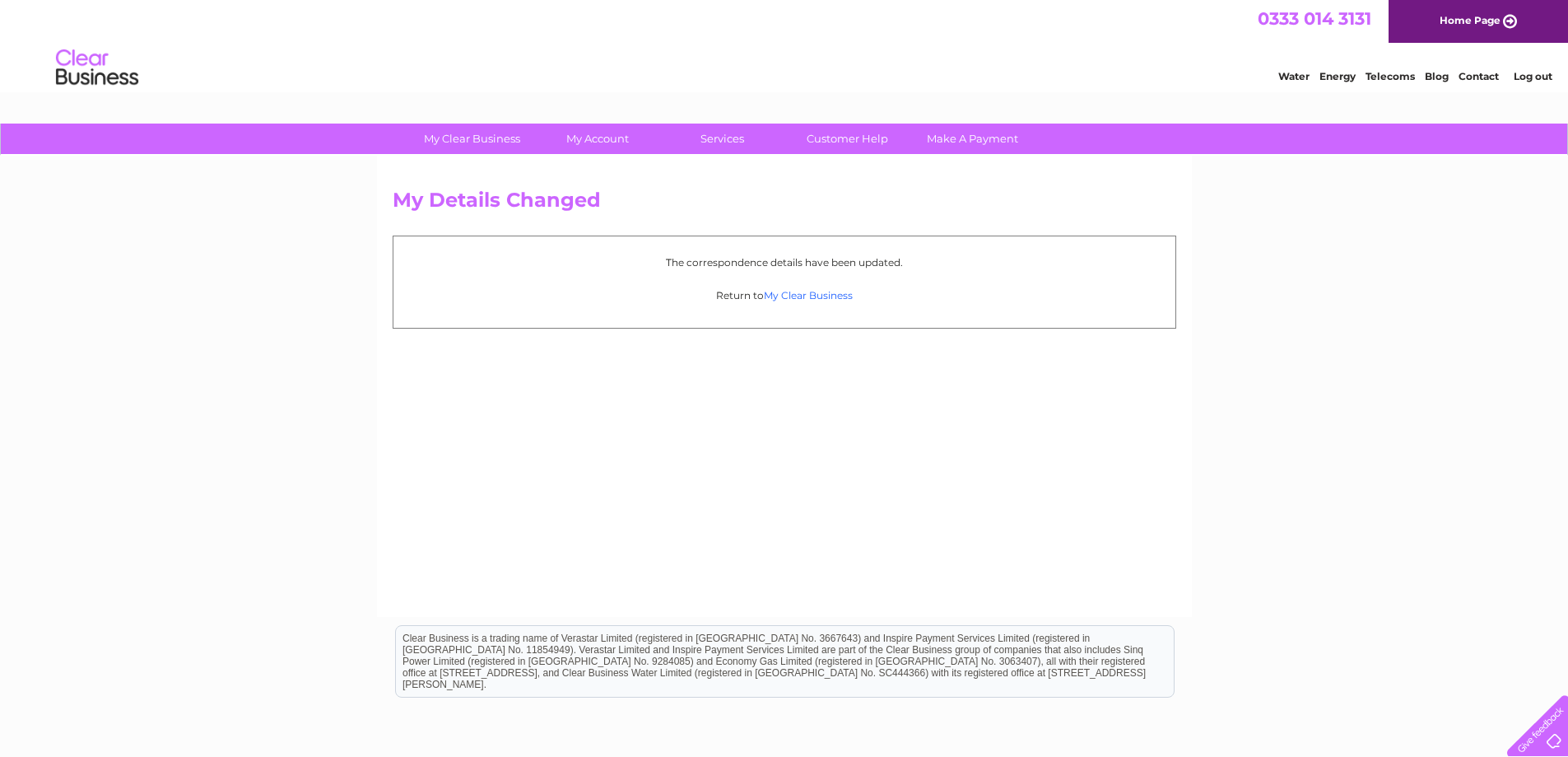
click at [808, 295] on link "My Clear Business" at bounding box center [808, 295] width 89 height 12
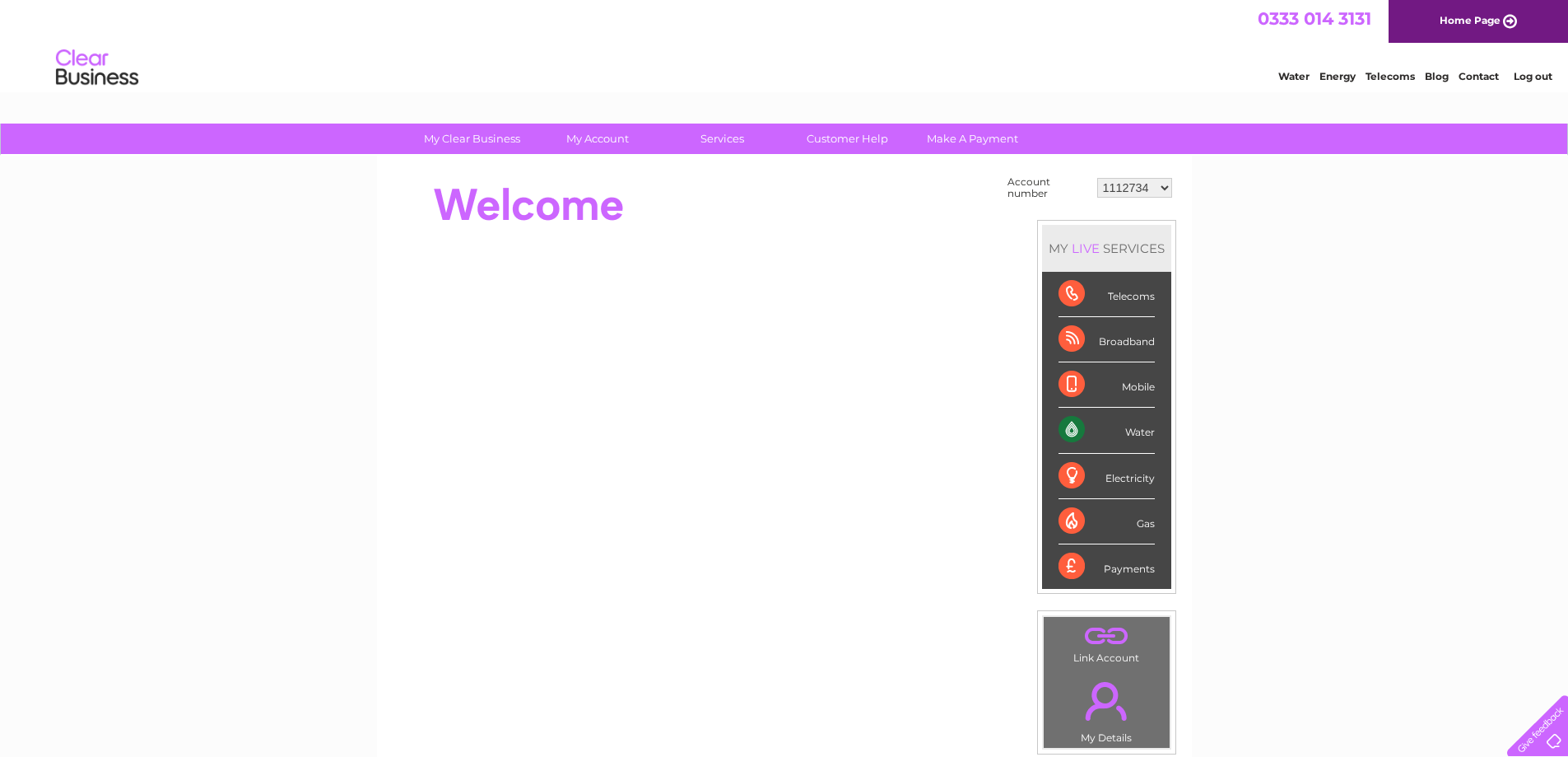
click at [1134, 187] on select "1112734 30310313" at bounding box center [1135, 188] width 75 height 20
select select "30310313"
click at [1098, 178] on select "1112734 30310313" at bounding box center [1135, 188] width 75 height 20
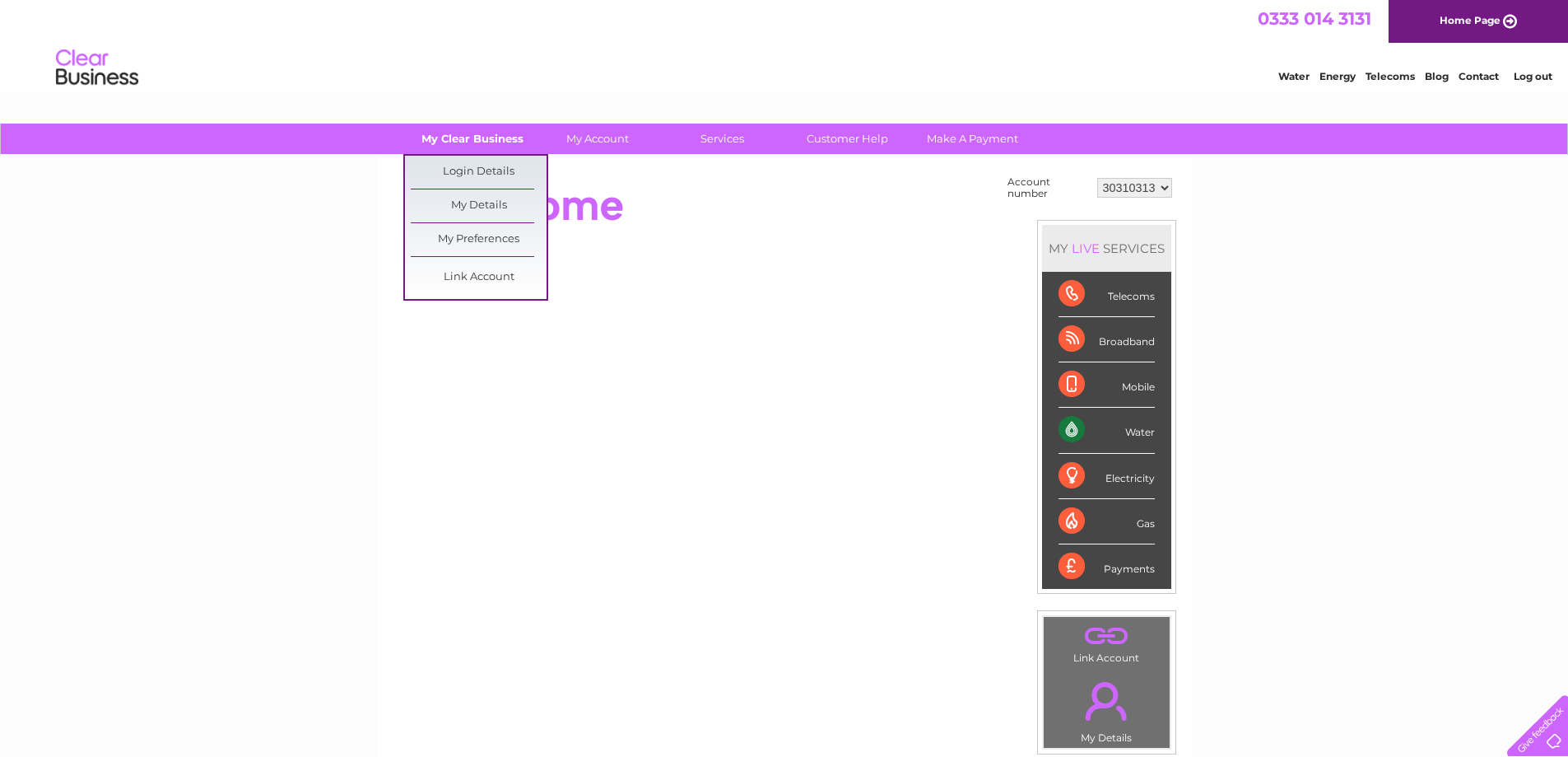
click at [458, 141] on link "My Clear Business" at bounding box center [472, 139] width 136 height 31
click at [485, 204] on link "My Details" at bounding box center [479, 206] width 136 height 33
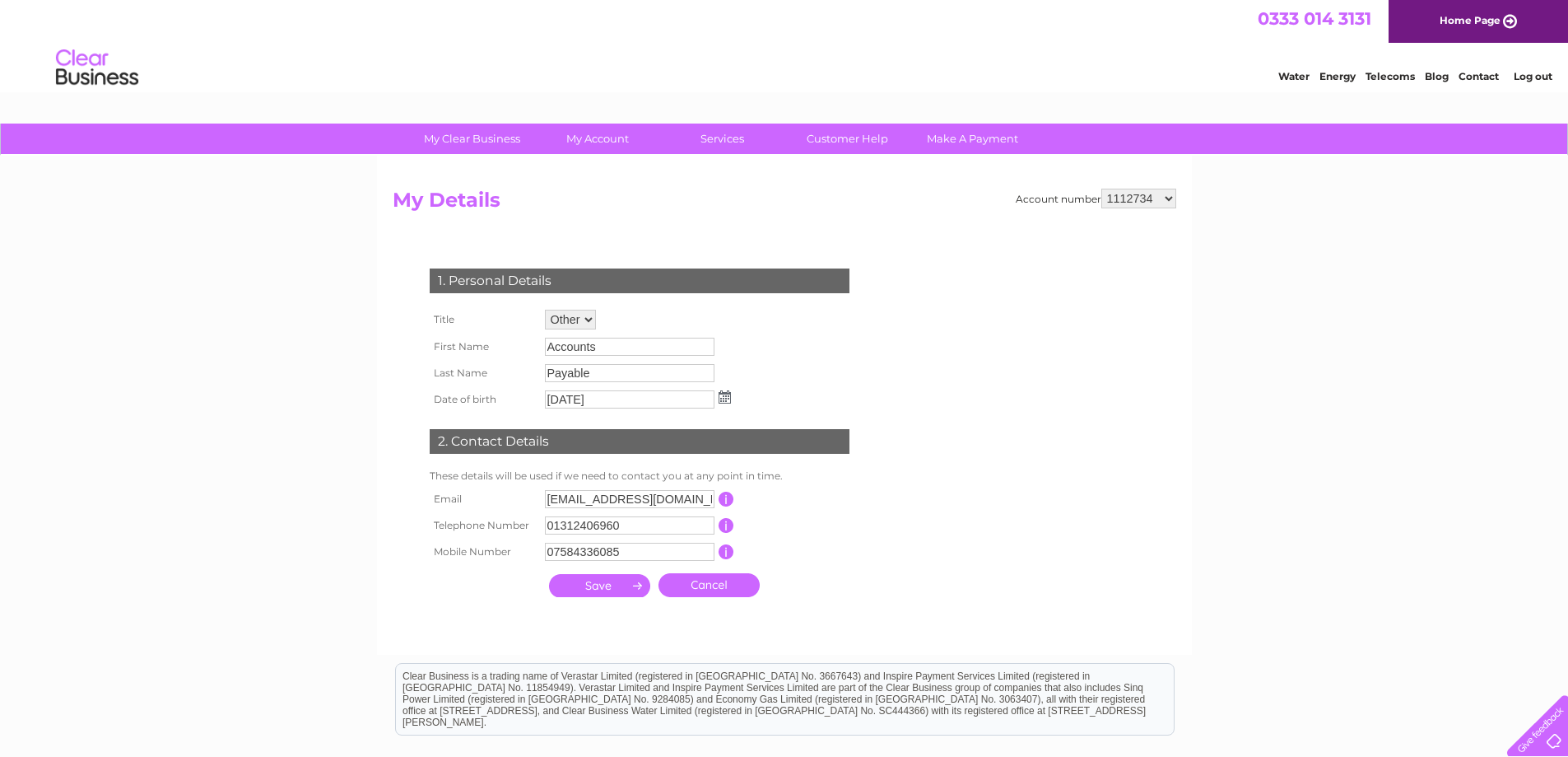
click at [1155, 199] on select "1112734 30310313" at bounding box center [1139, 198] width 75 height 20
select select "30310313"
click at [1102, 188] on select "1112734 30310313" at bounding box center [1139, 198] width 75 height 20
click at [585, 348] on input "[PERSON_NAME]" at bounding box center [630, 347] width 169 height 18
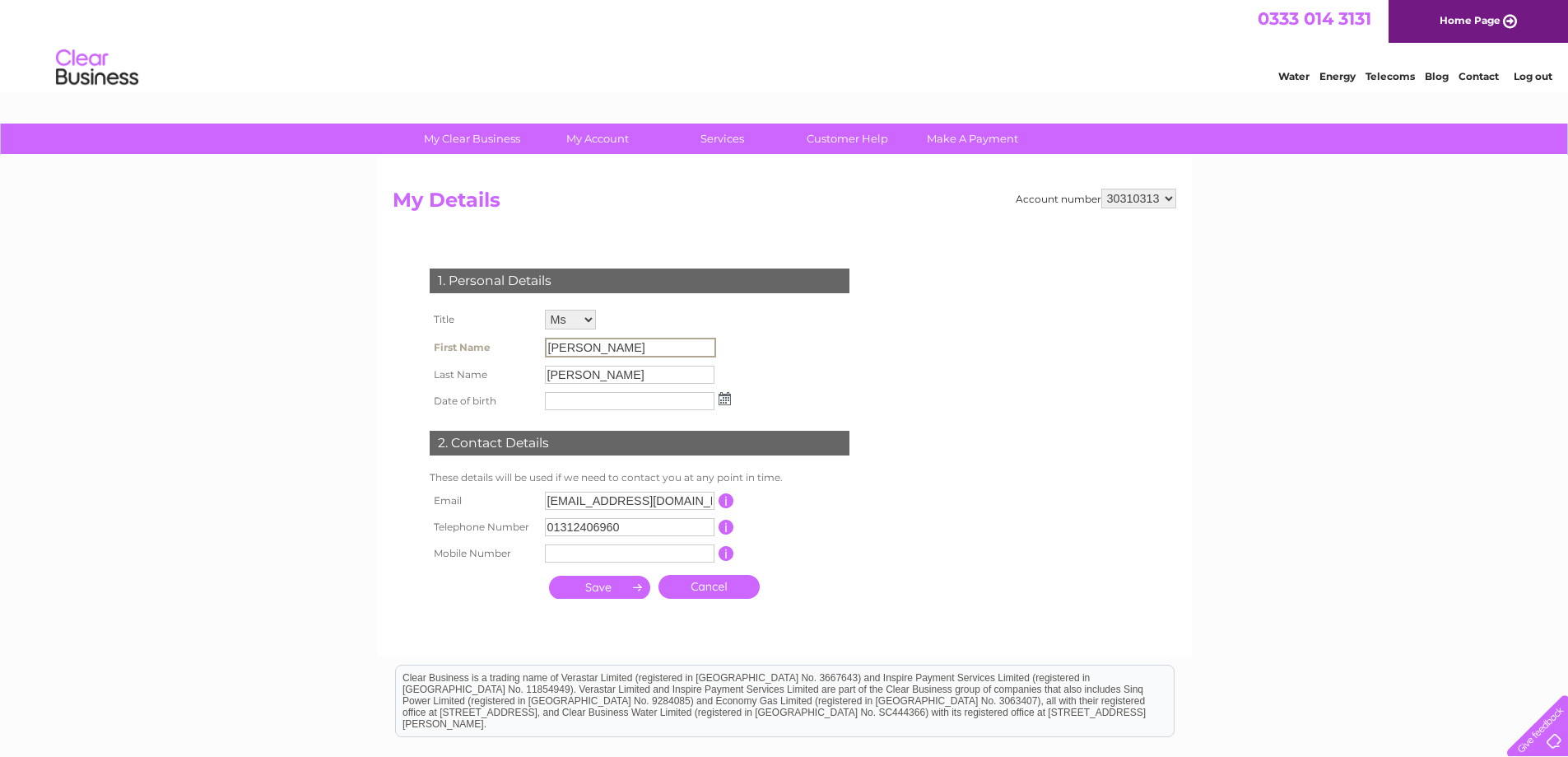
click at [588, 317] on select "Mr Mrs Ms Miss Dr Rev Prof Other" at bounding box center [571, 320] width 51 height 20
select select "Other"
click at [545, 310] on select "Mr Mrs Ms Miss Dr Rev Prof Other" at bounding box center [572, 320] width 53 height 22
click at [582, 345] on input "[PERSON_NAME]" at bounding box center [631, 348] width 171 height 20
click at [575, 344] on input "[PERSON_NAME]" at bounding box center [631, 348] width 171 height 20
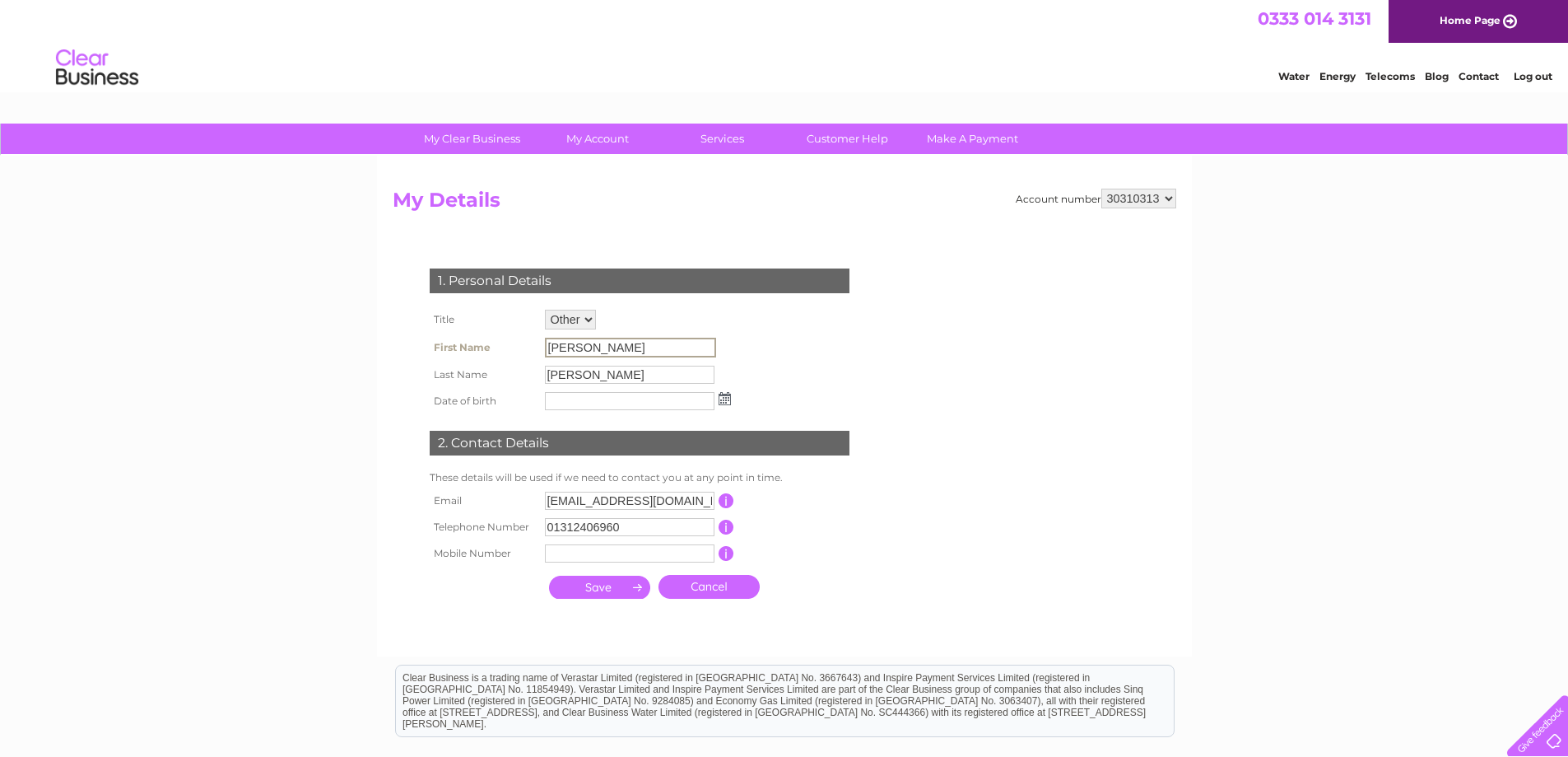
click at [572, 344] on input "Kerry" at bounding box center [631, 348] width 171 height 20
click at [592, 591] on input "submit" at bounding box center [600, 586] width 101 height 23
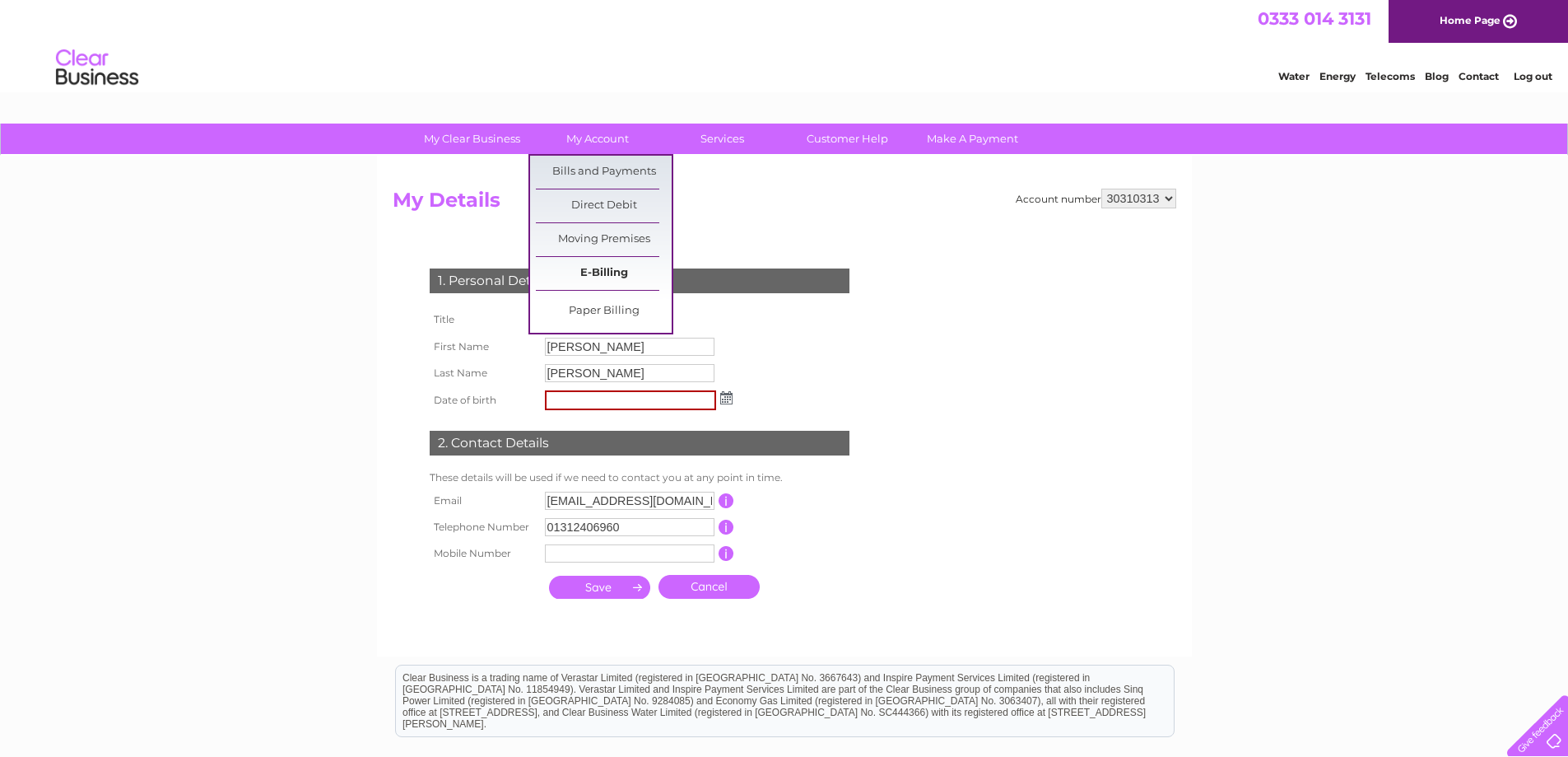
click at [606, 273] on link "E-Billing" at bounding box center [604, 274] width 136 height 33
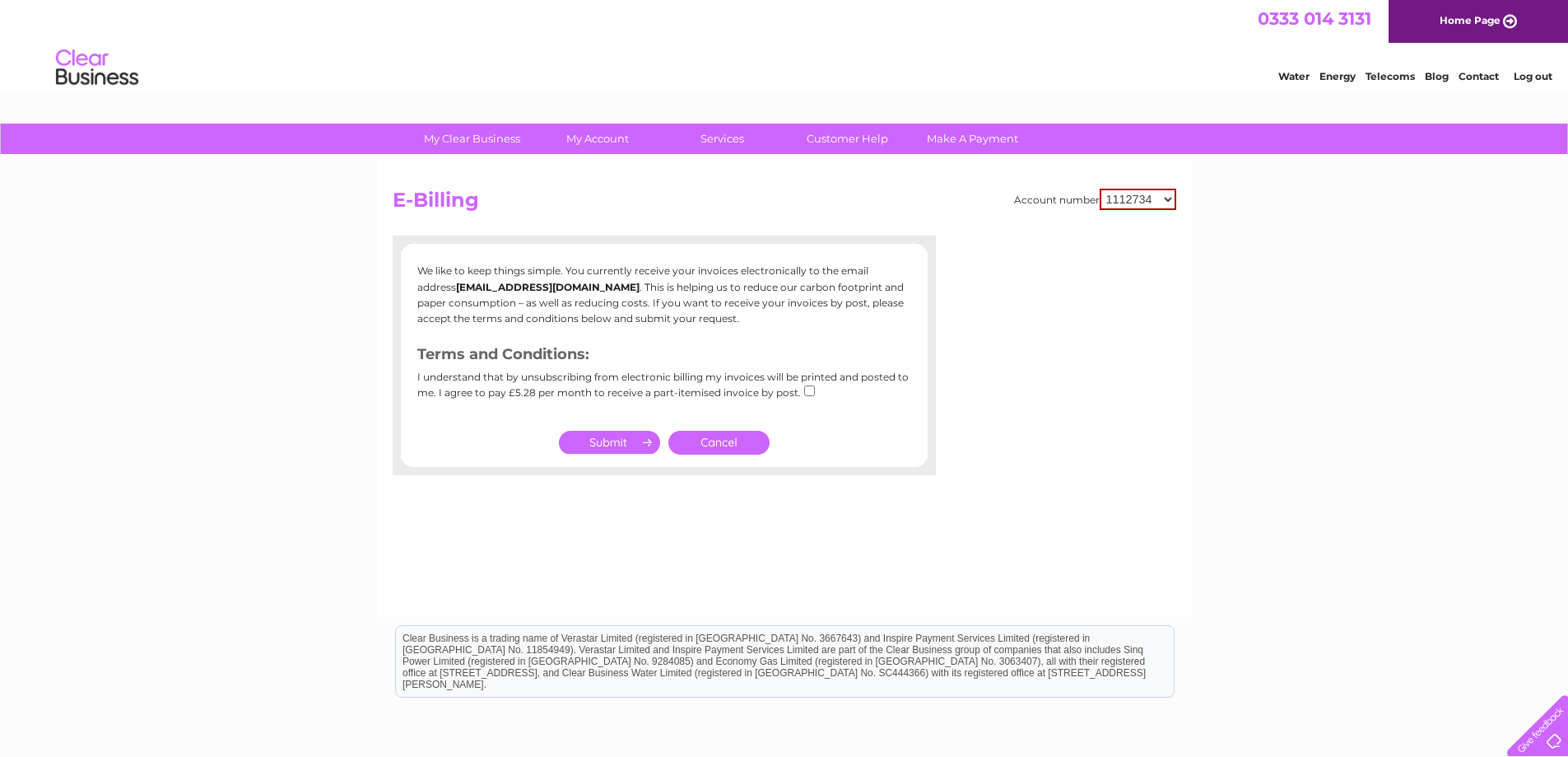
click at [1147, 193] on select "1112734 30310313" at bounding box center [1138, 199] width 76 height 22
select select "30310313"
click at [1100, 188] on select "1112734 30310313" at bounding box center [1138, 199] width 76 height 22
click at [1136, 195] on select "1112734 30310313" at bounding box center [1139, 198] width 75 height 20
select select "1112734"
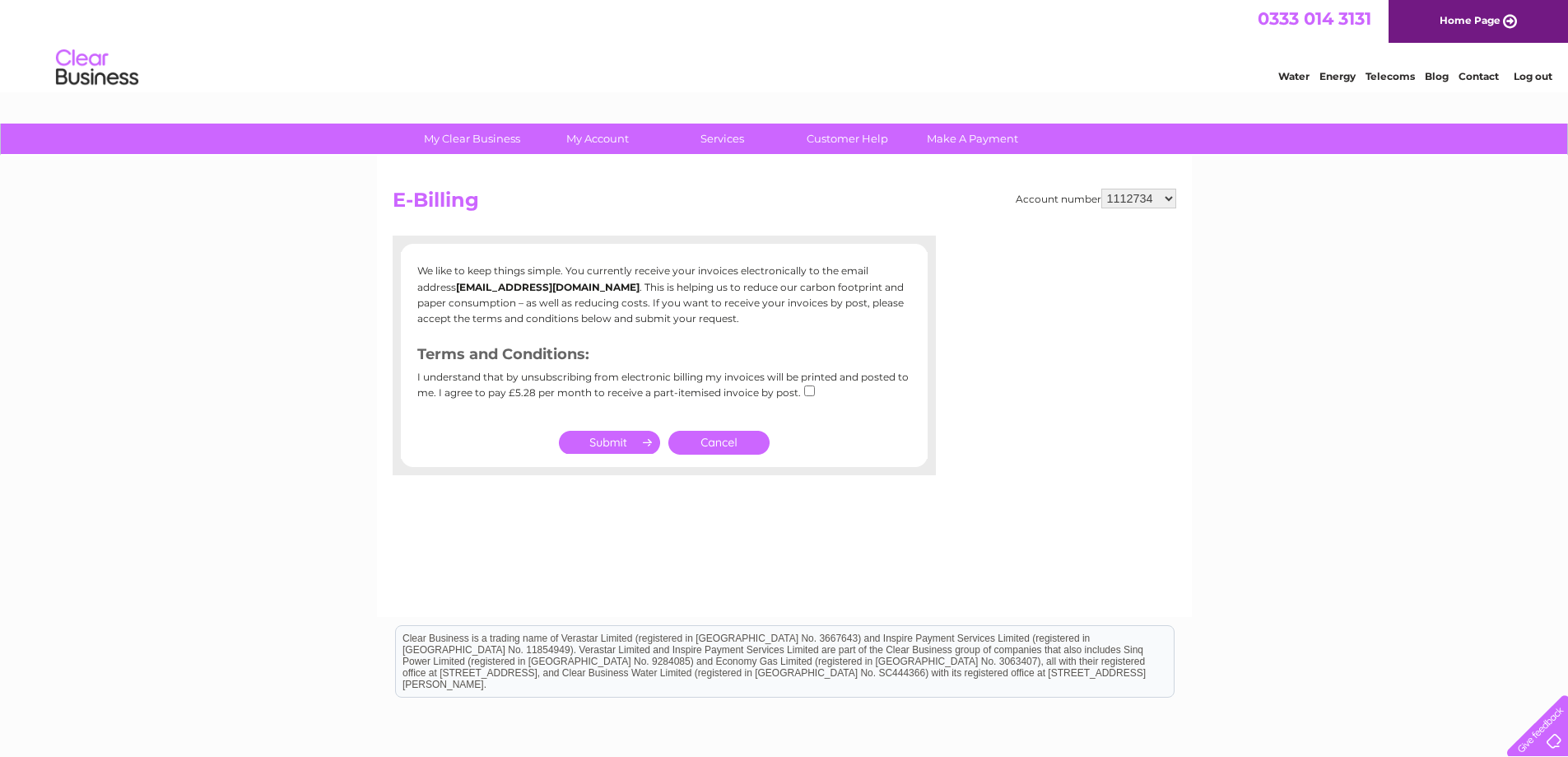
click at [1102, 188] on select "1112734 30310313" at bounding box center [1139, 198] width 75 height 20
click at [863, 204] on h2 "E-Billing" at bounding box center [784, 204] width 784 height 32
click at [1160, 198] on select "1112734 30310313" at bounding box center [1139, 198] width 75 height 20
click at [1102, 188] on select "1112734 30310313" at bounding box center [1139, 198] width 75 height 20
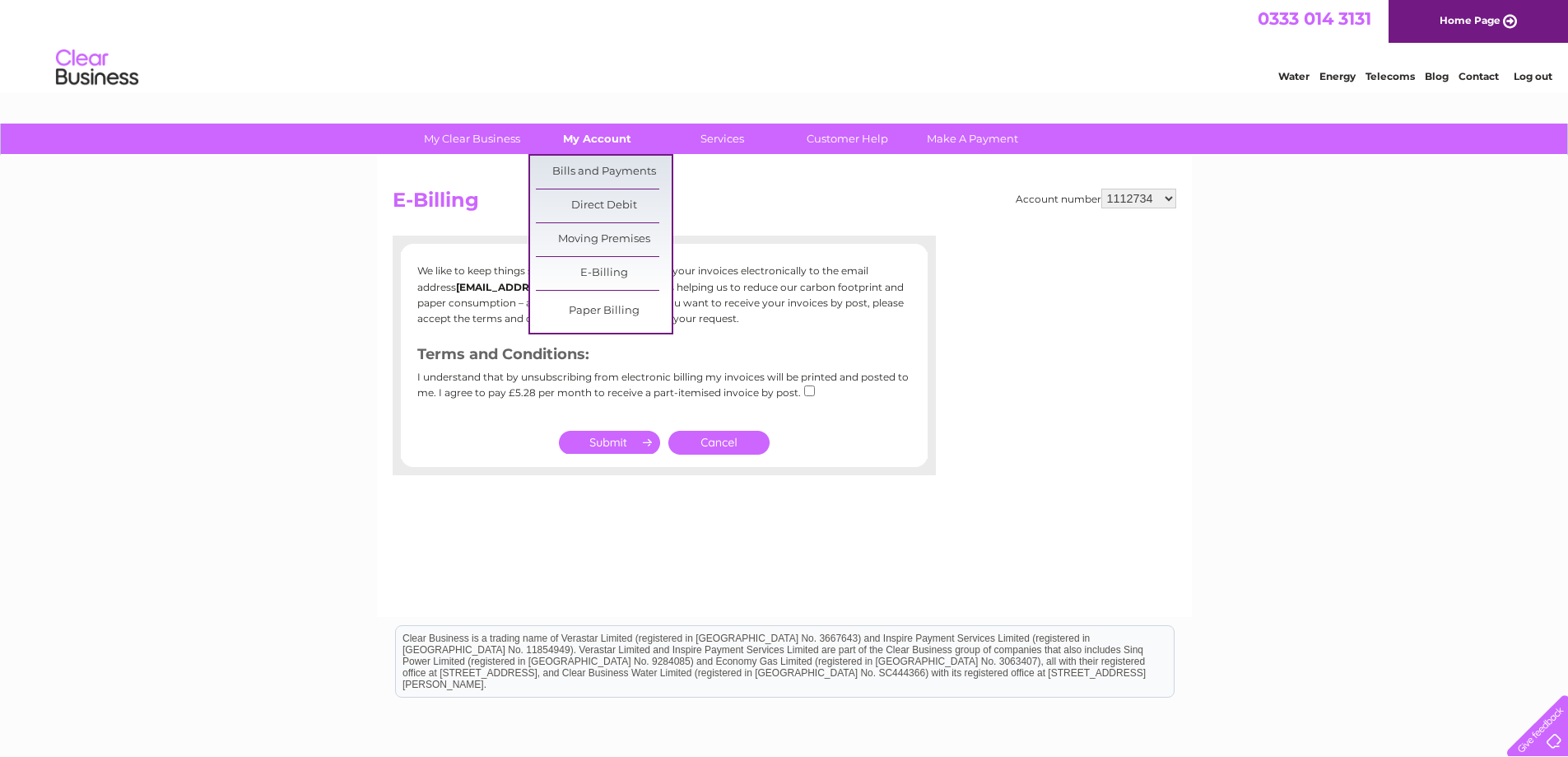
click at [600, 134] on link "My Account" at bounding box center [597, 139] width 136 height 31
click at [604, 165] on link "Bills and Payments" at bounding box center [604, 173] width 136 height 33
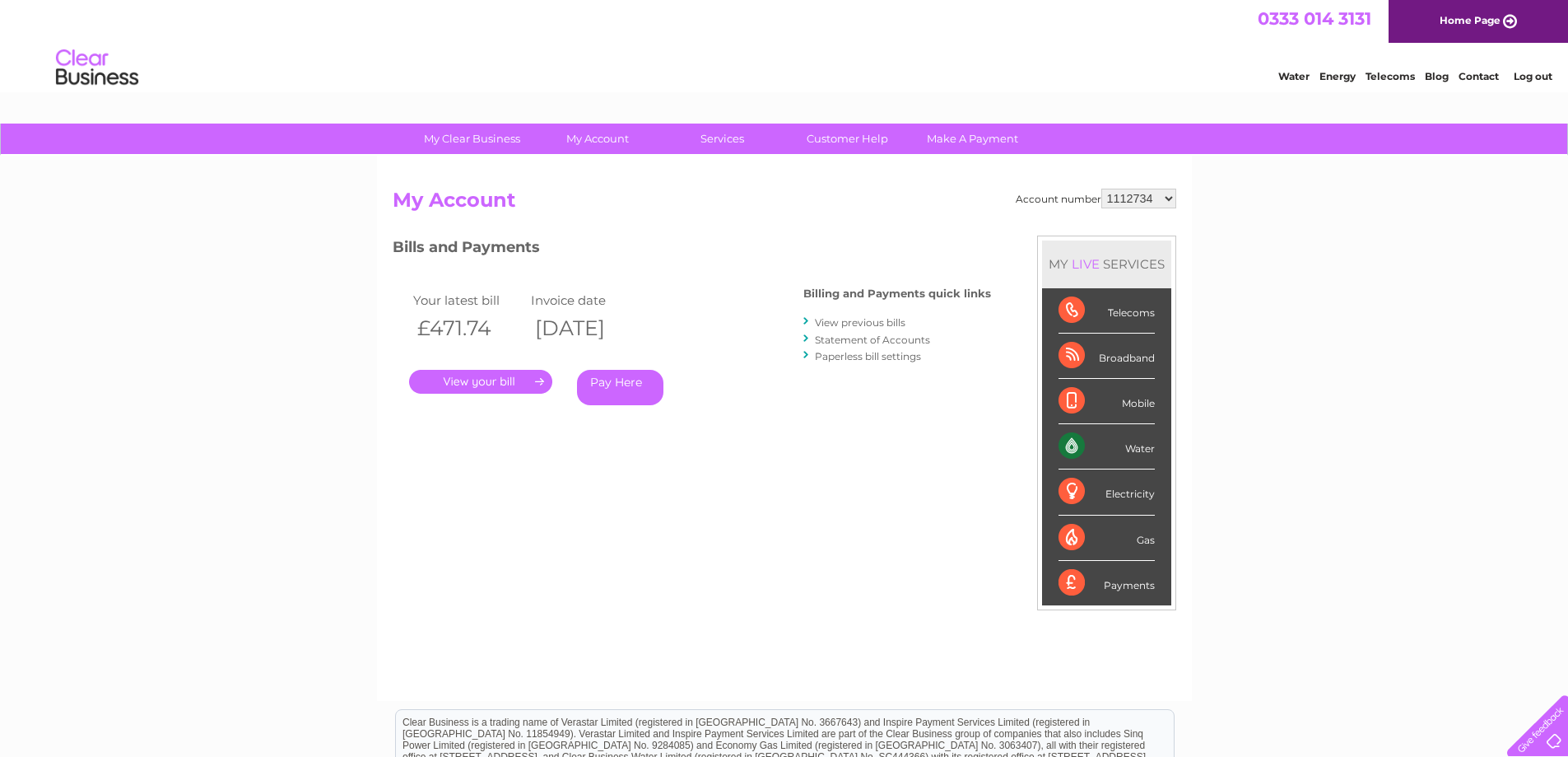
click at [858, 355] on link "Paperless bill settings" at bounding box center [868, 356] width 106 height 12
click at [895, 339] on link "Statement of Accounts" at bounding box center [872, 339] width 115 height 12
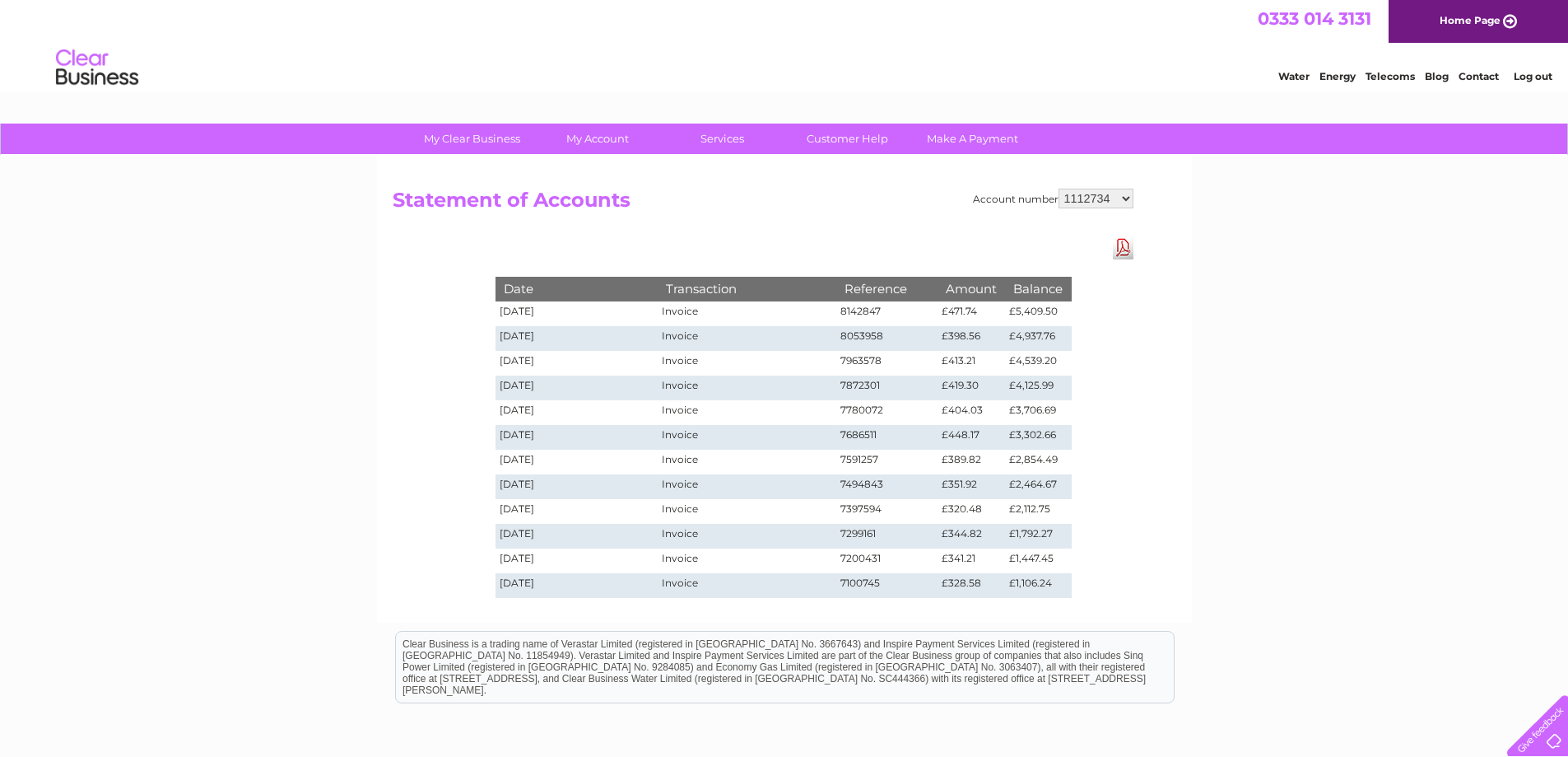
click at [1128, 252] on link "Download Pdf" at bounding box center [1123, 247] width 21 height 24
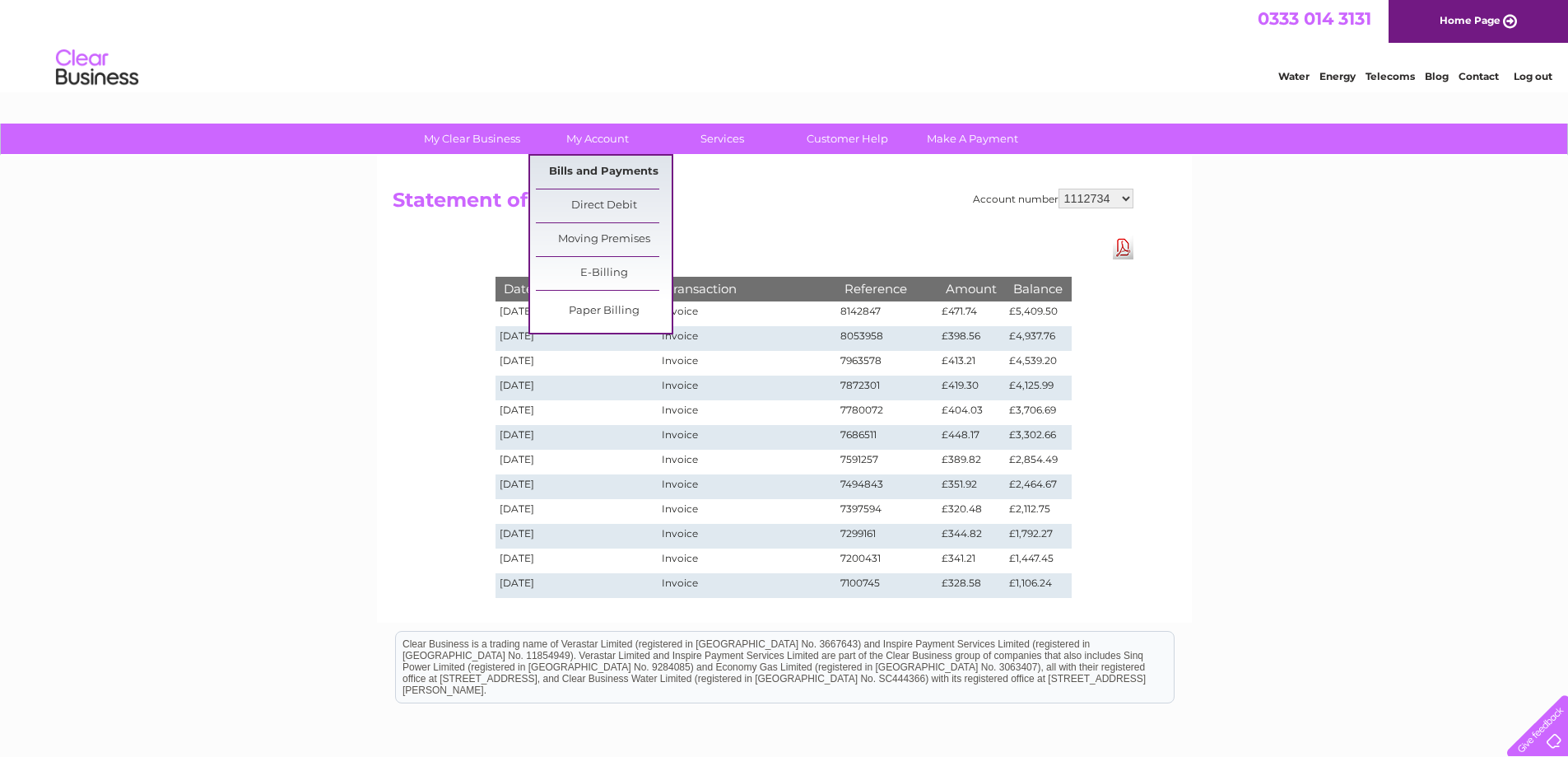
click at [601, 172] on link "Bills and Payments" at bounding box center [604, 173] width 136 height 33
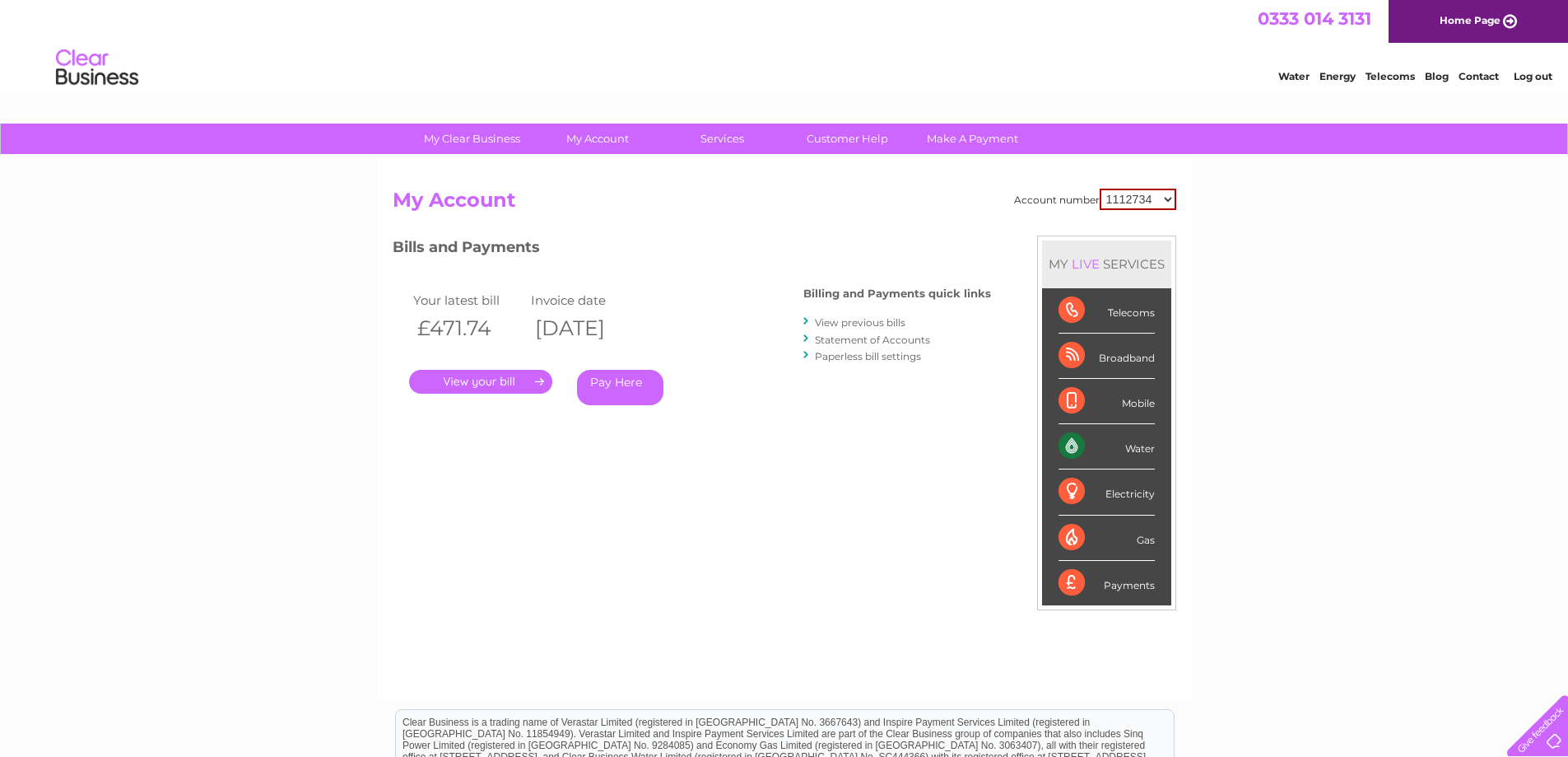
click at [471, 380] on link "." at bounding box center [480, 382] width 144 height 24
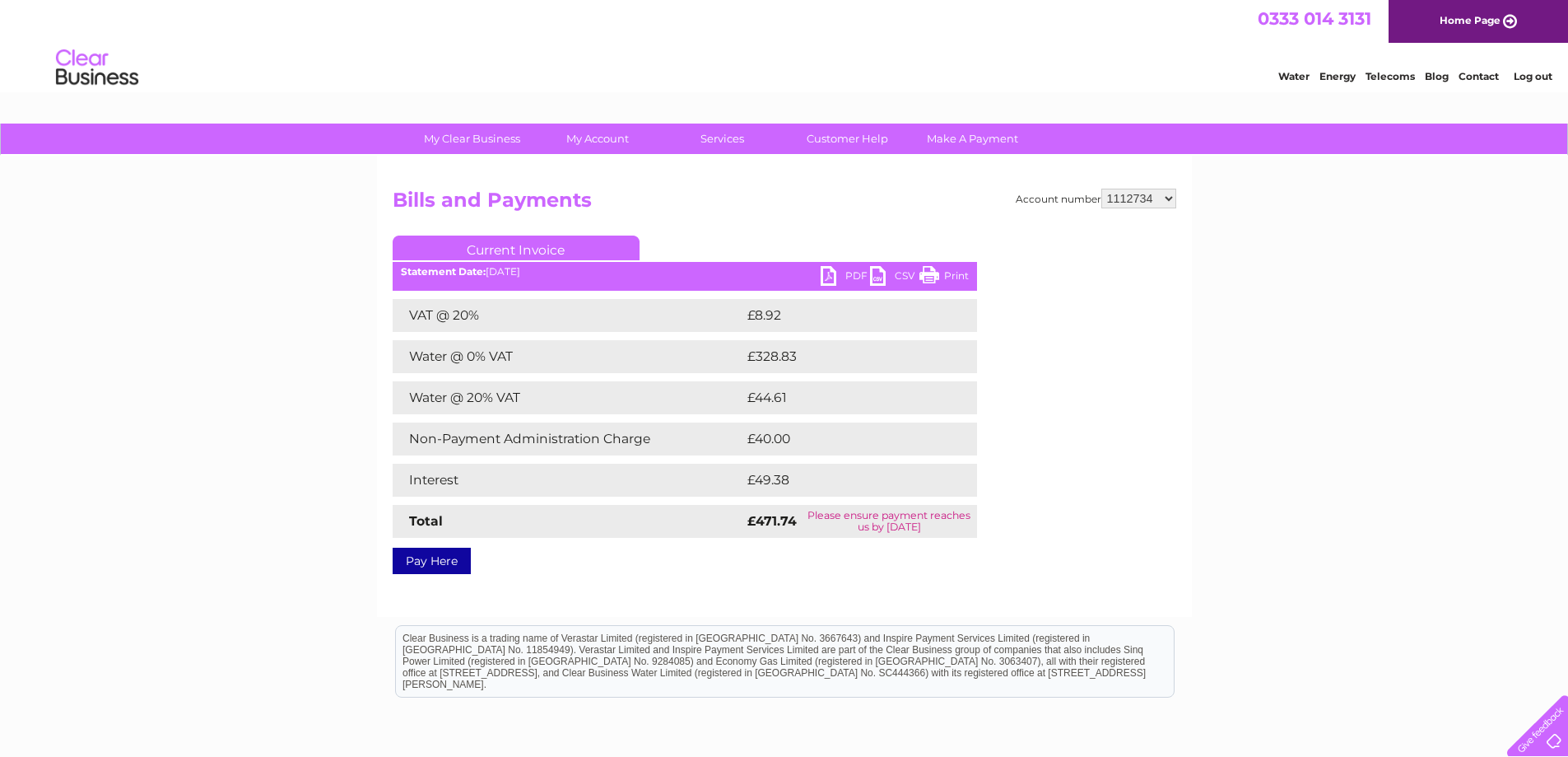
click at [840, 275] on link "PDF" at bounding box center [845, 278] width 50 height 24
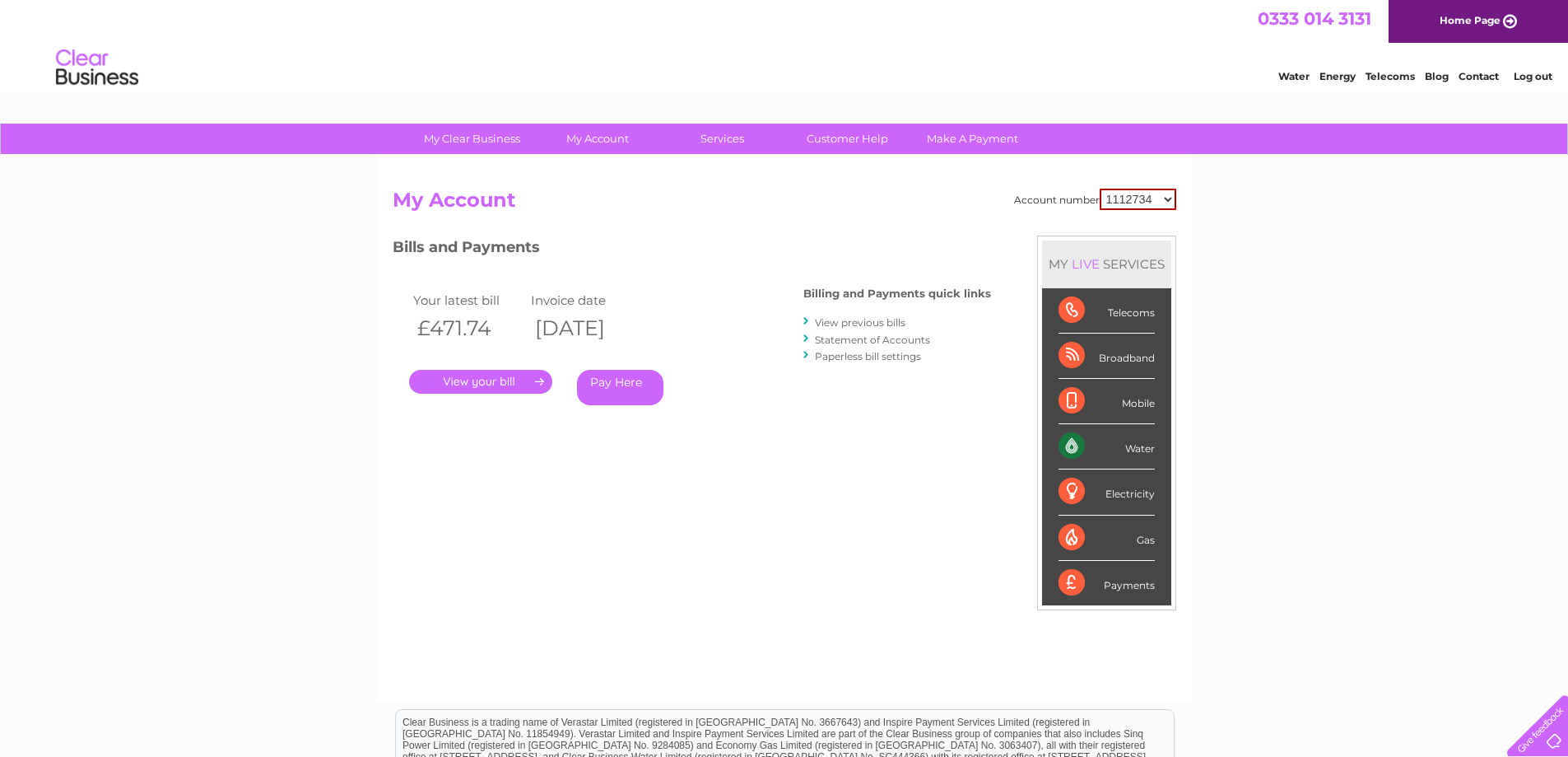
click at [862, 324] on link "View previous bills" at bounding box center [859, 322] width 90 height 12
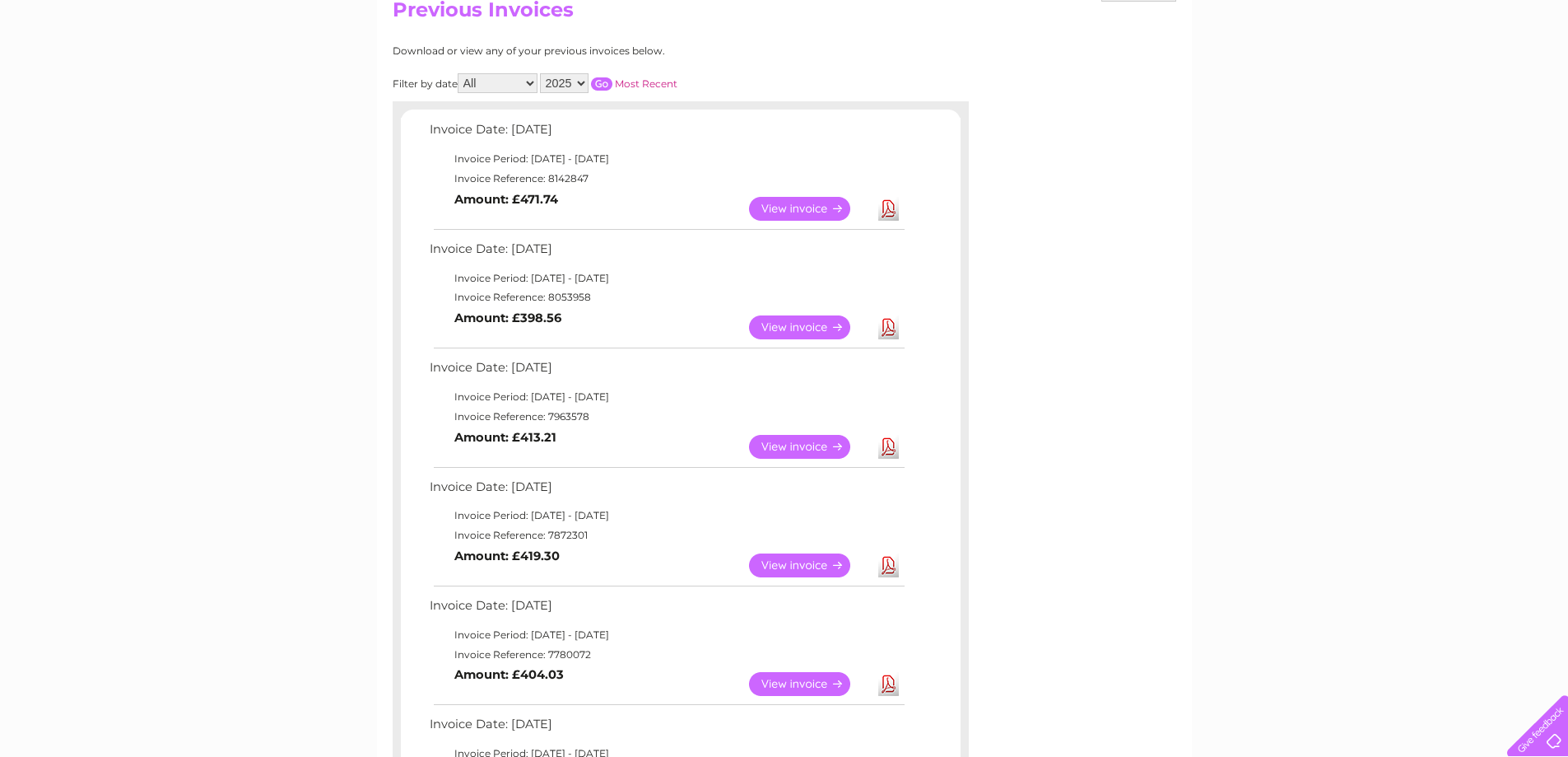
scroll to position [247, 0]
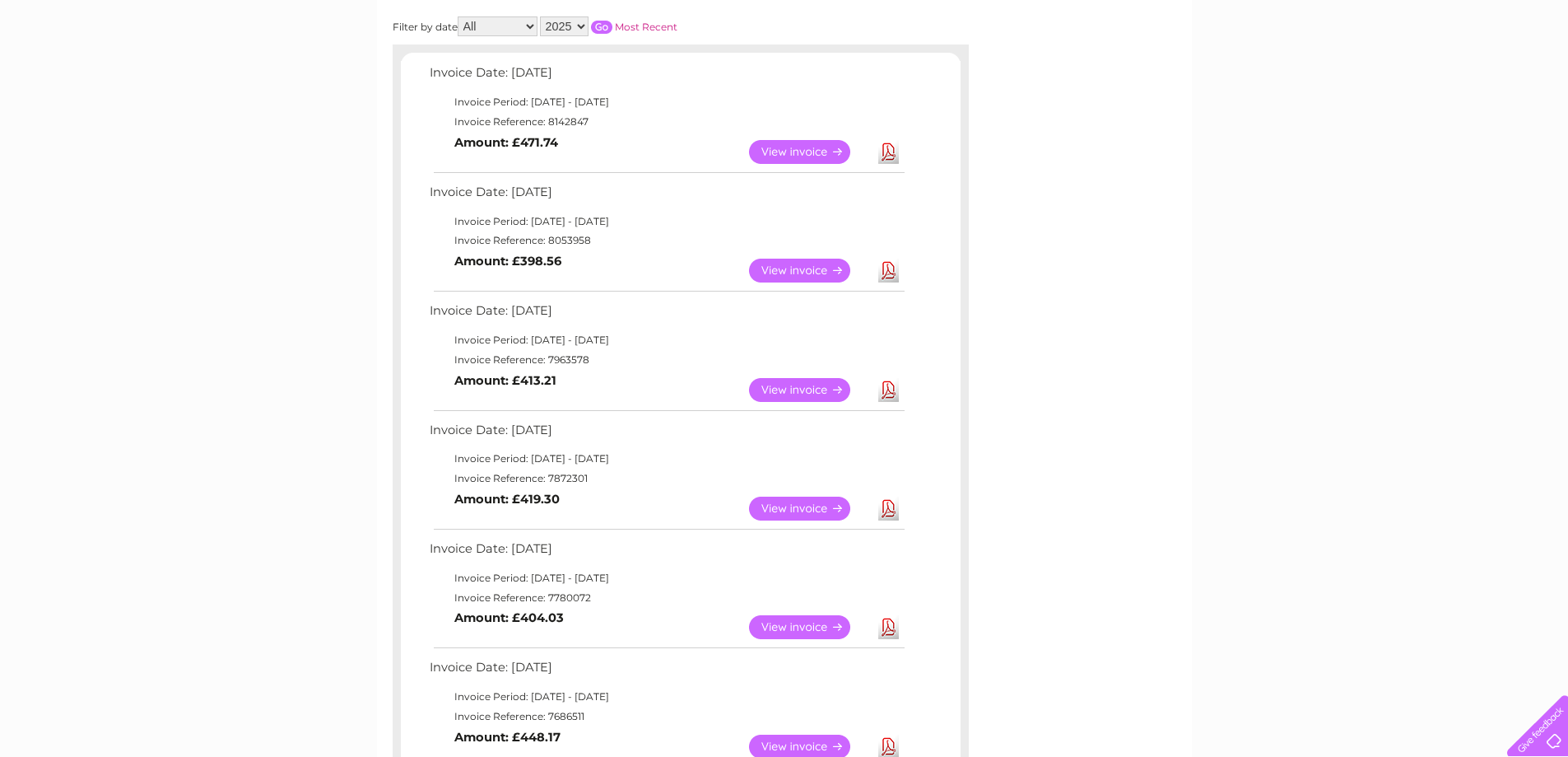
click at [893, 272] on link "Download" at bounding box center [889, 271] width 21 height 24
click at [891, 389] on link "Download" at bounding box center [889, 389] width 21 height 24
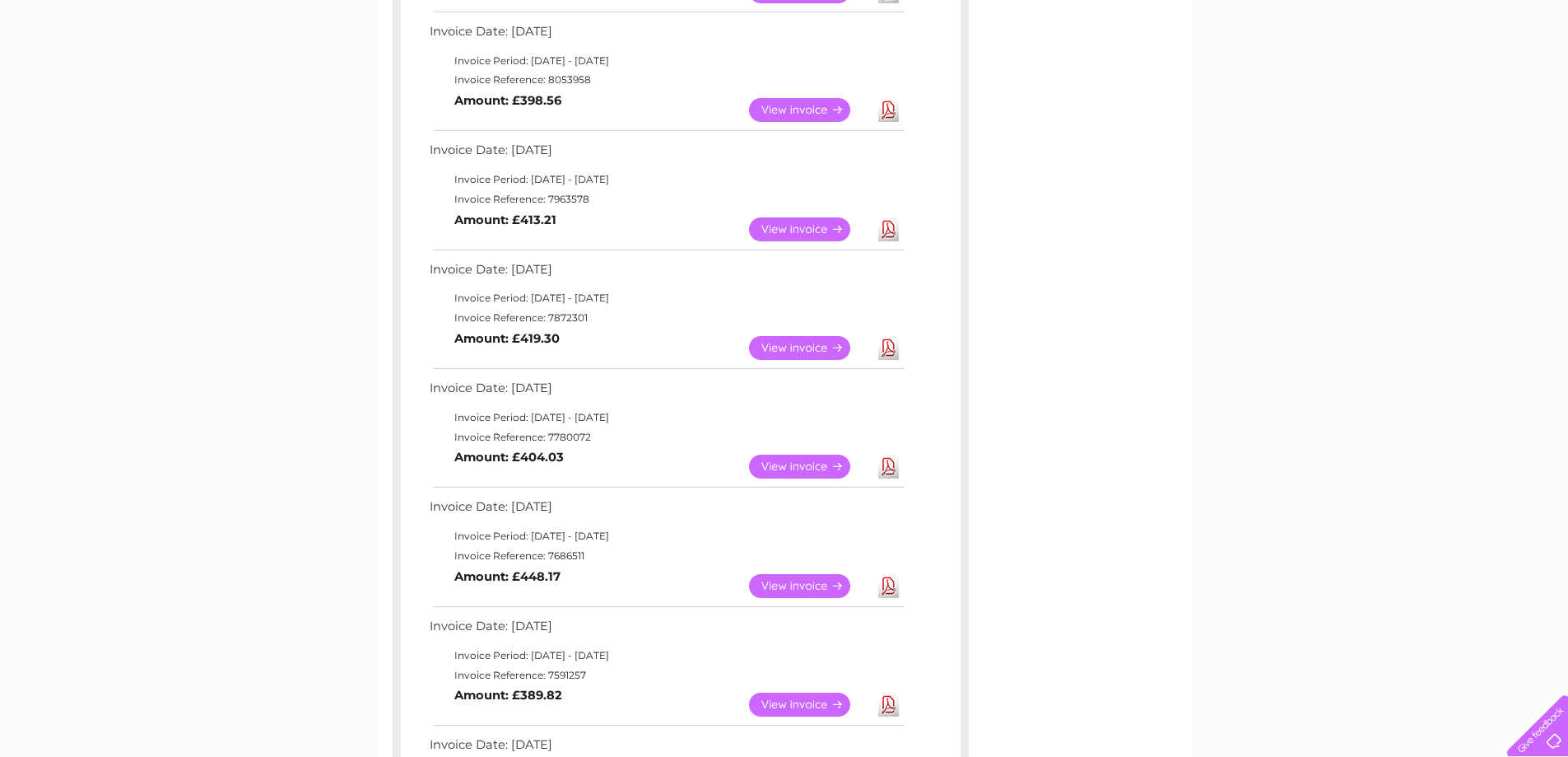
scroll to position [412, 0]
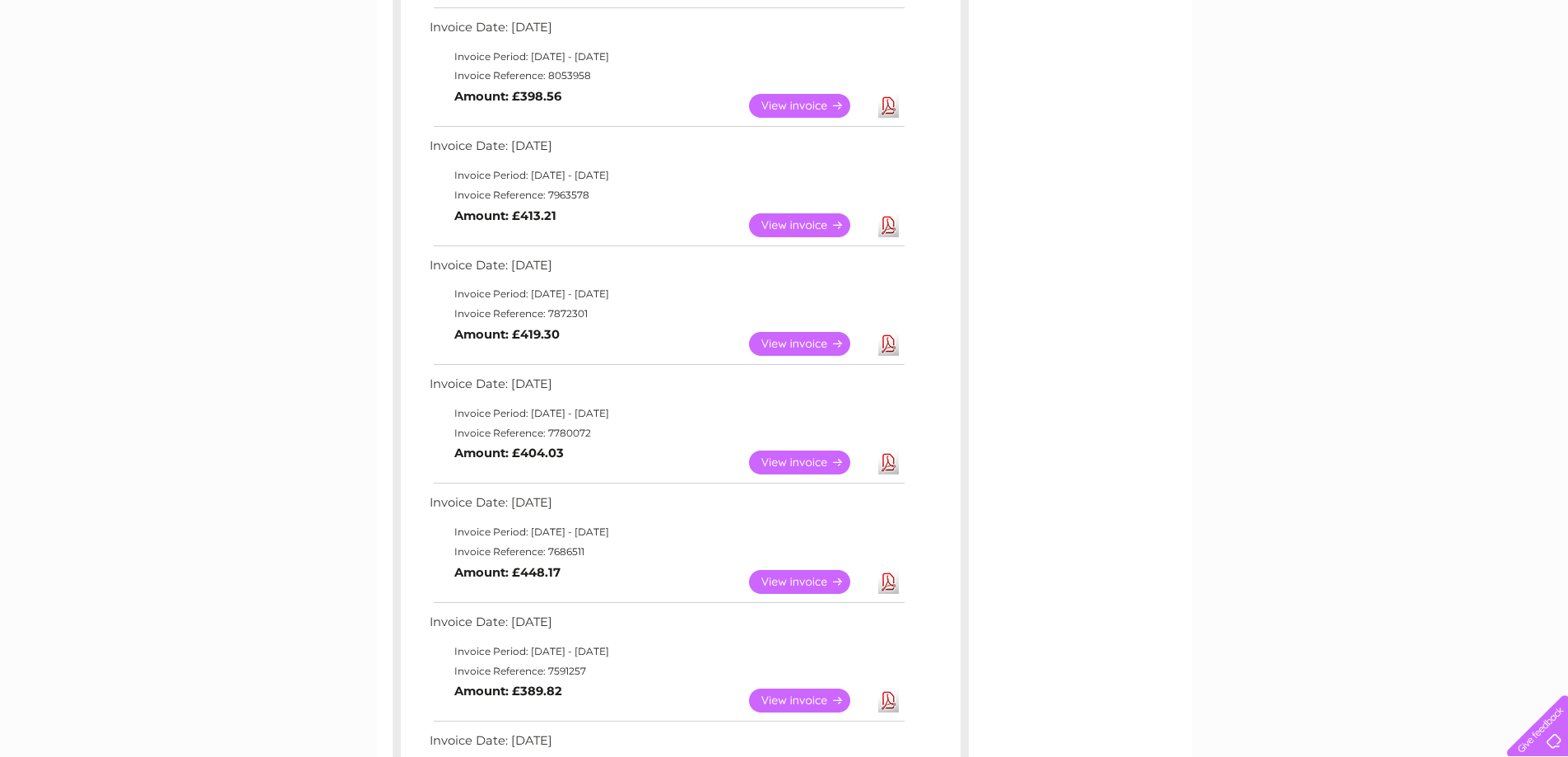
click at [886, 343] on link "Download" at bounding box center [889, 344] width 21 height 24
click at [889, 463] on link "Download" at bounding box center [889, 462] width 21 height 24
click at [891, 581] on link "Download" at bounding box center [889, 582] width 21 height 24
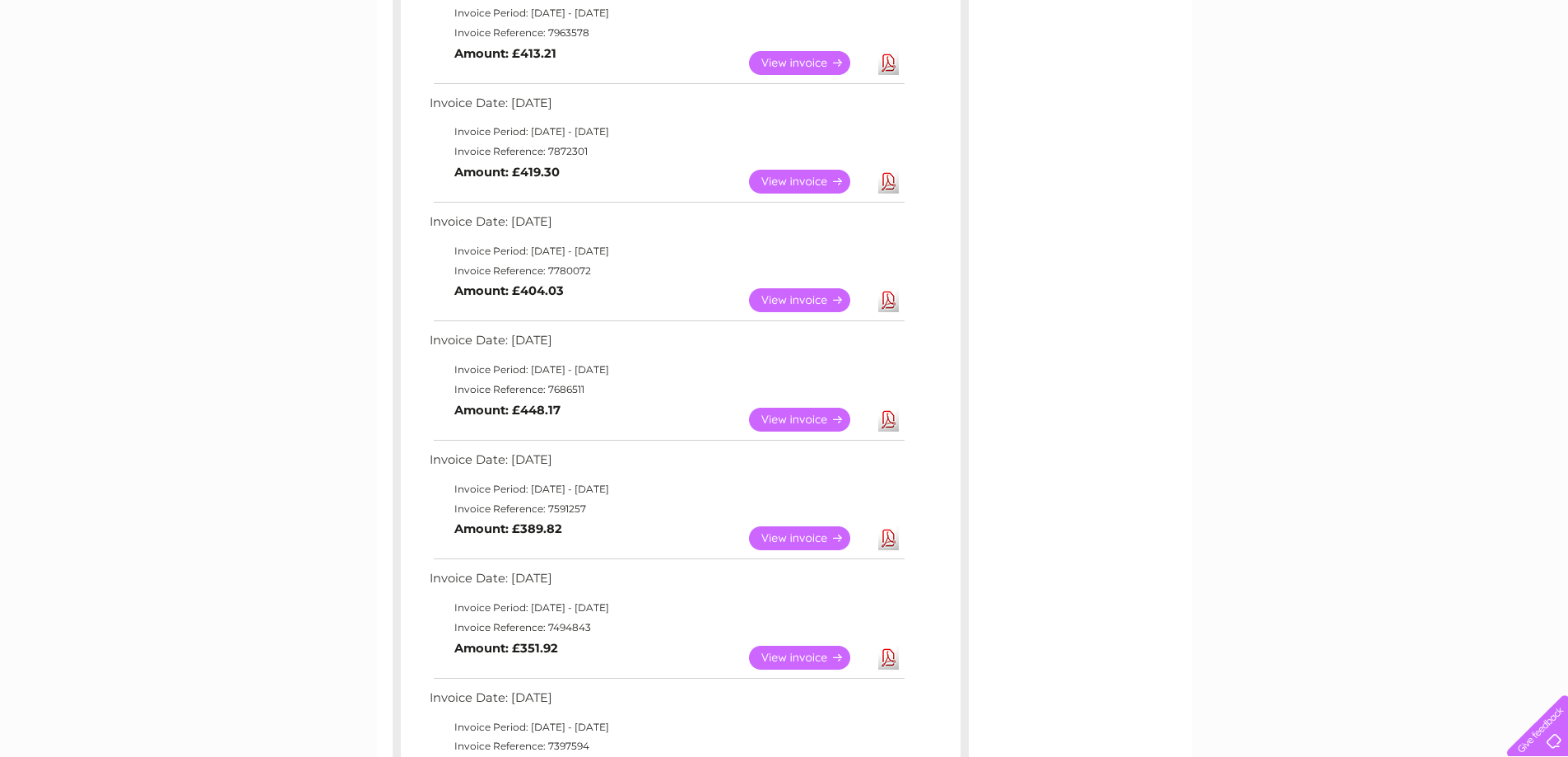
scroll to position [741, 0]
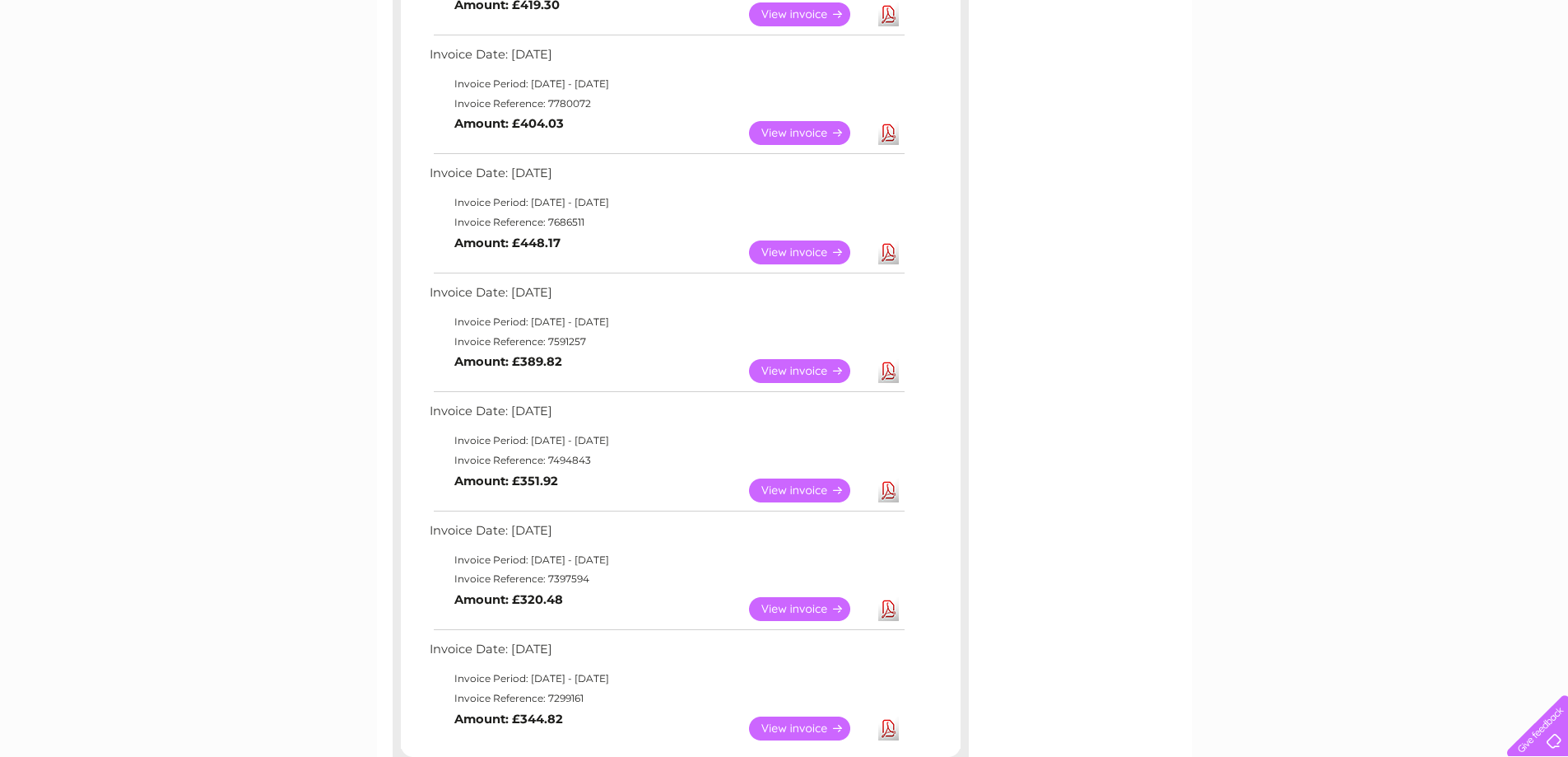
click at [888, 373] on link "Download" at bounding box center [889, 371] width 21 height 24
click at [889, 492] on link "Download" at bounding box center [889, 491] width 21 height 24
click at [889, 610] on link "Download" at bounding box center [889, 608] width 21 height 24
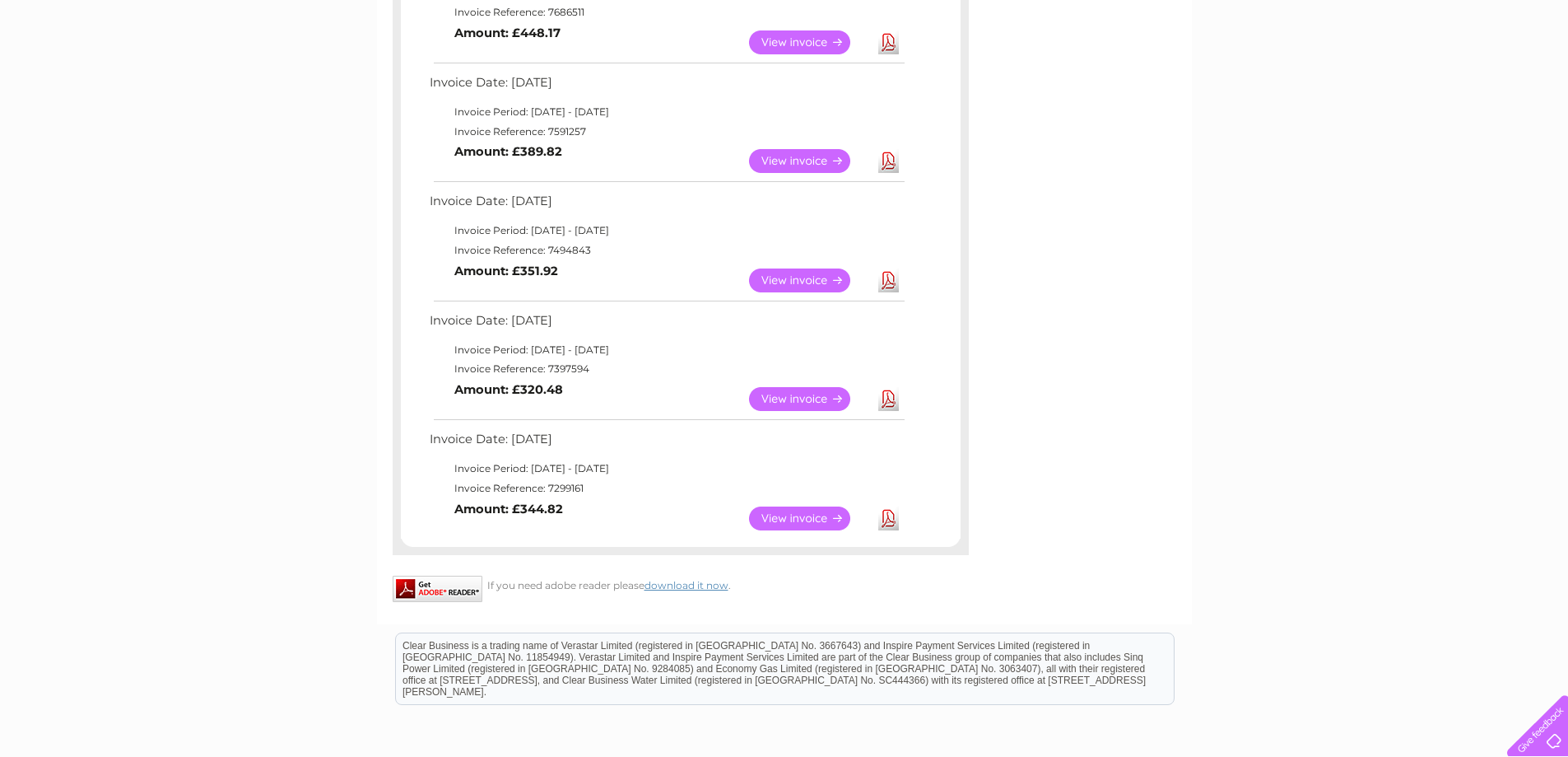
scroll to position [989, 0]
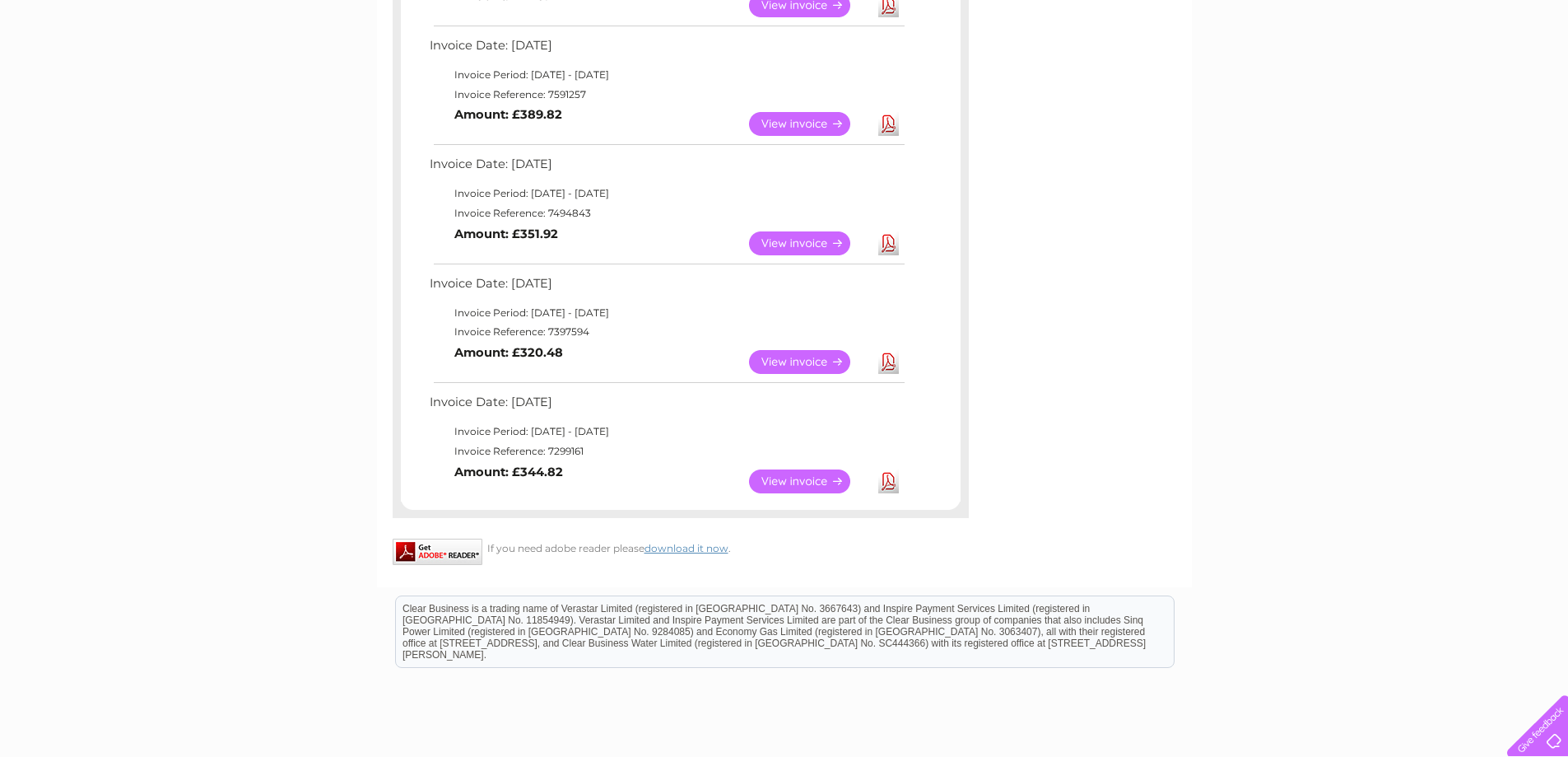
click at [883, 486] on link "Download" at bounding box center [889, 481] width 21 height 24
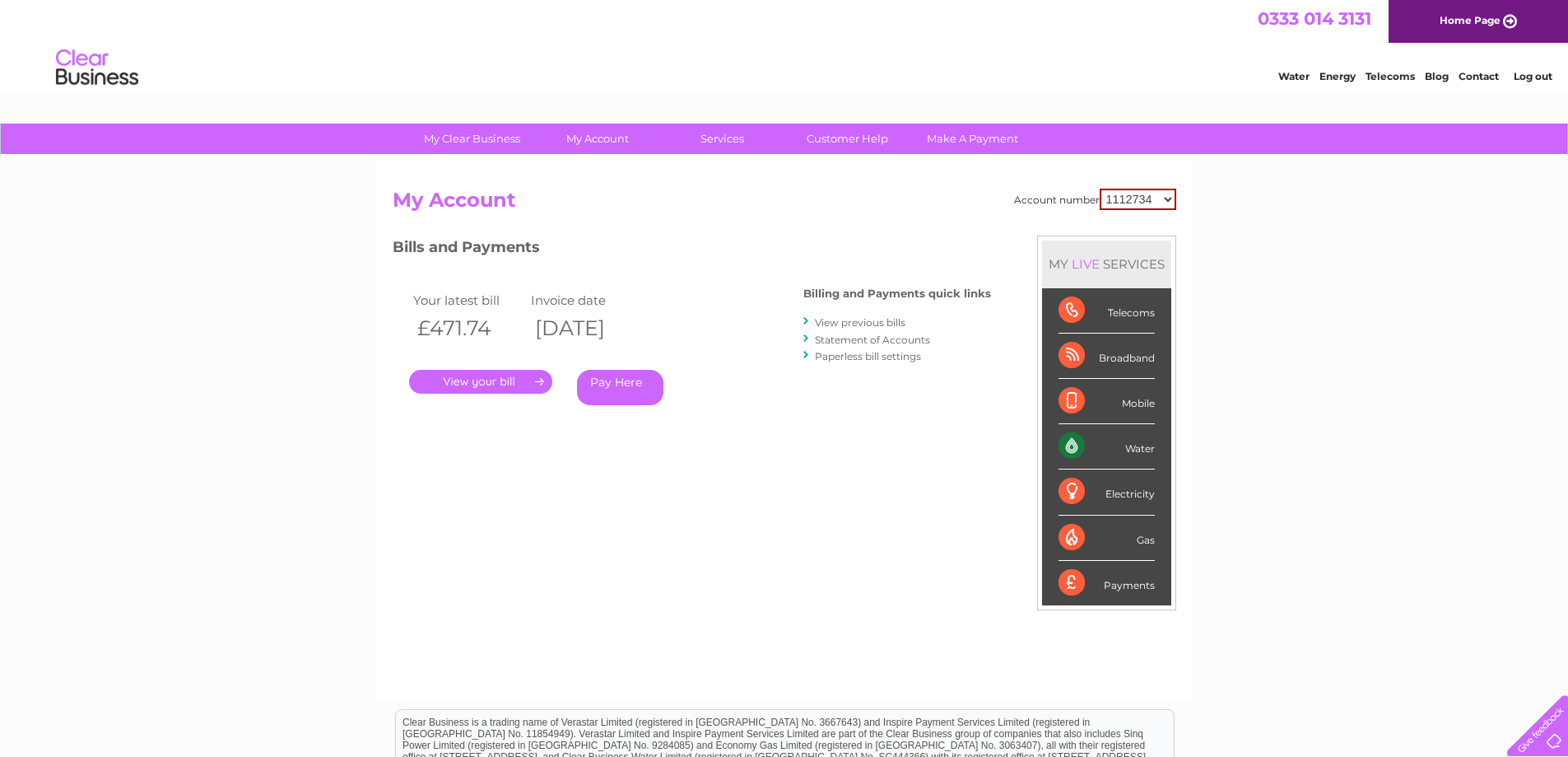
click at [874, 321] on link "View previous bills" at bounding box center [859, 322] width 90 height 12
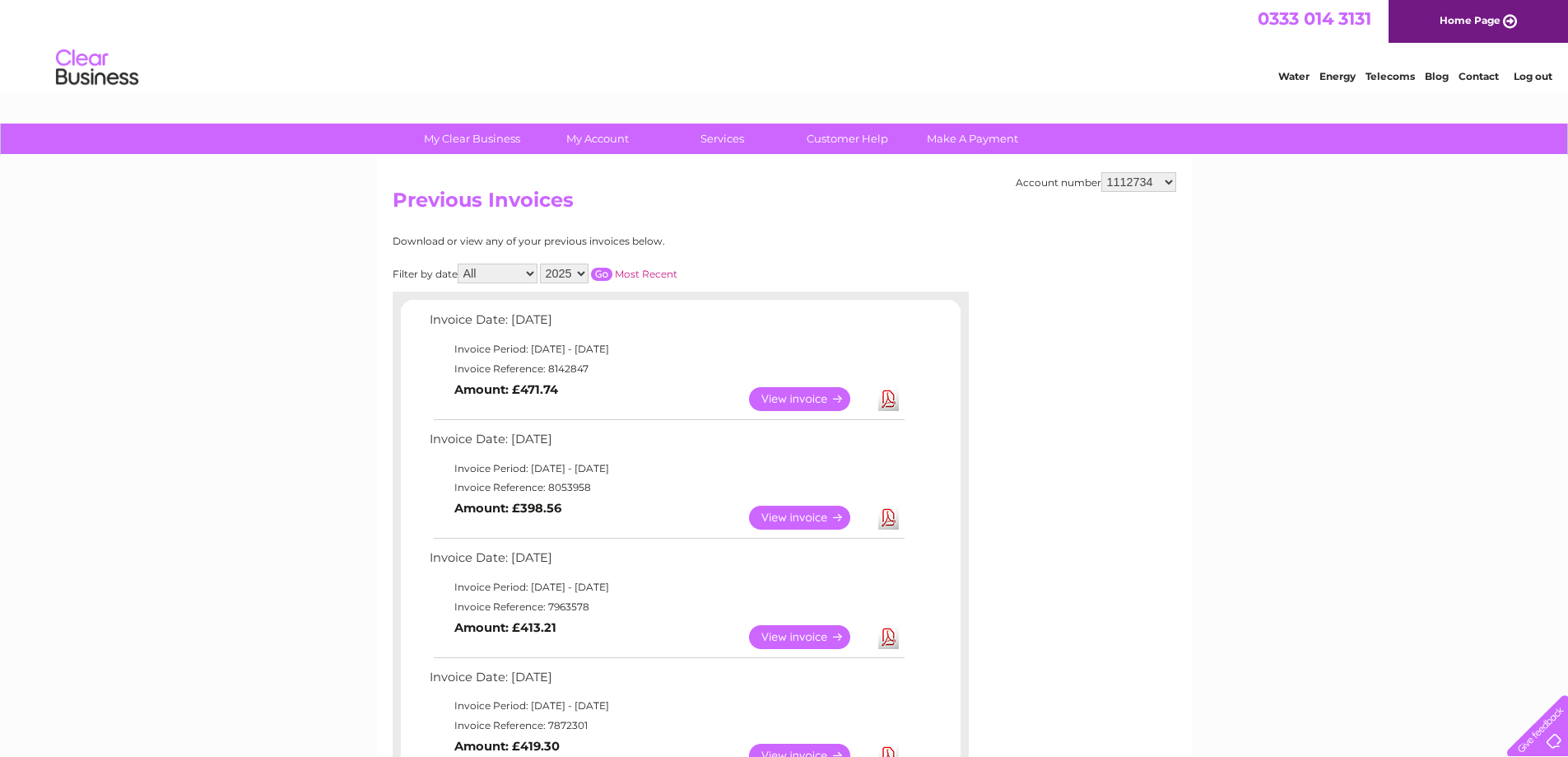
click at [1134, 183] on select "1112734 30310313" at bounding box center [1139, 182] width 75 height 20
select select "30310313"
click at [1102, 172] on select "1112734 30310313" at bounding box center [1139, 182] width 75 height 20
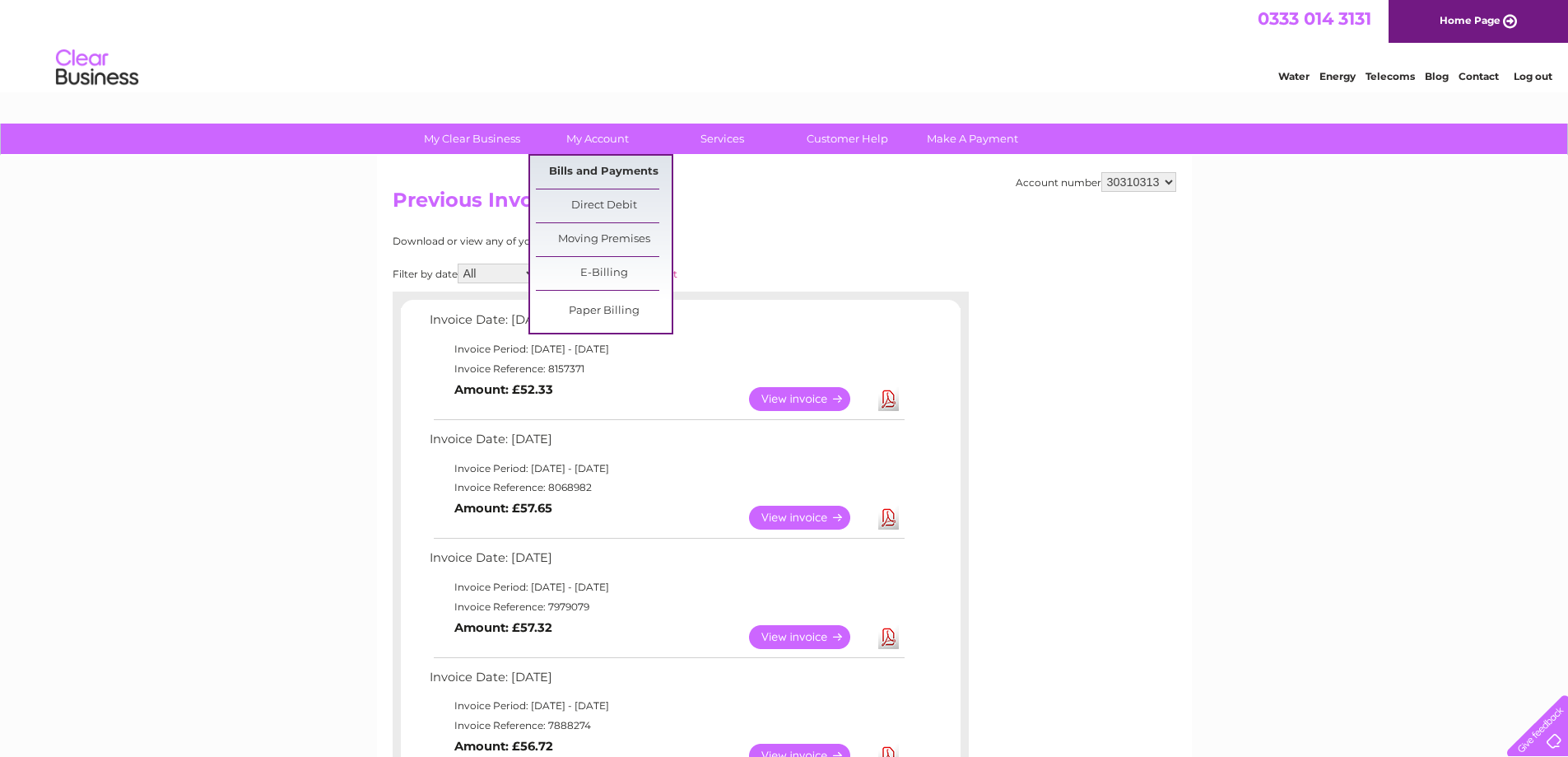
click at [600, 173] on link "Bills and Payments" at bounding box center [604, 173] width 136 height 33
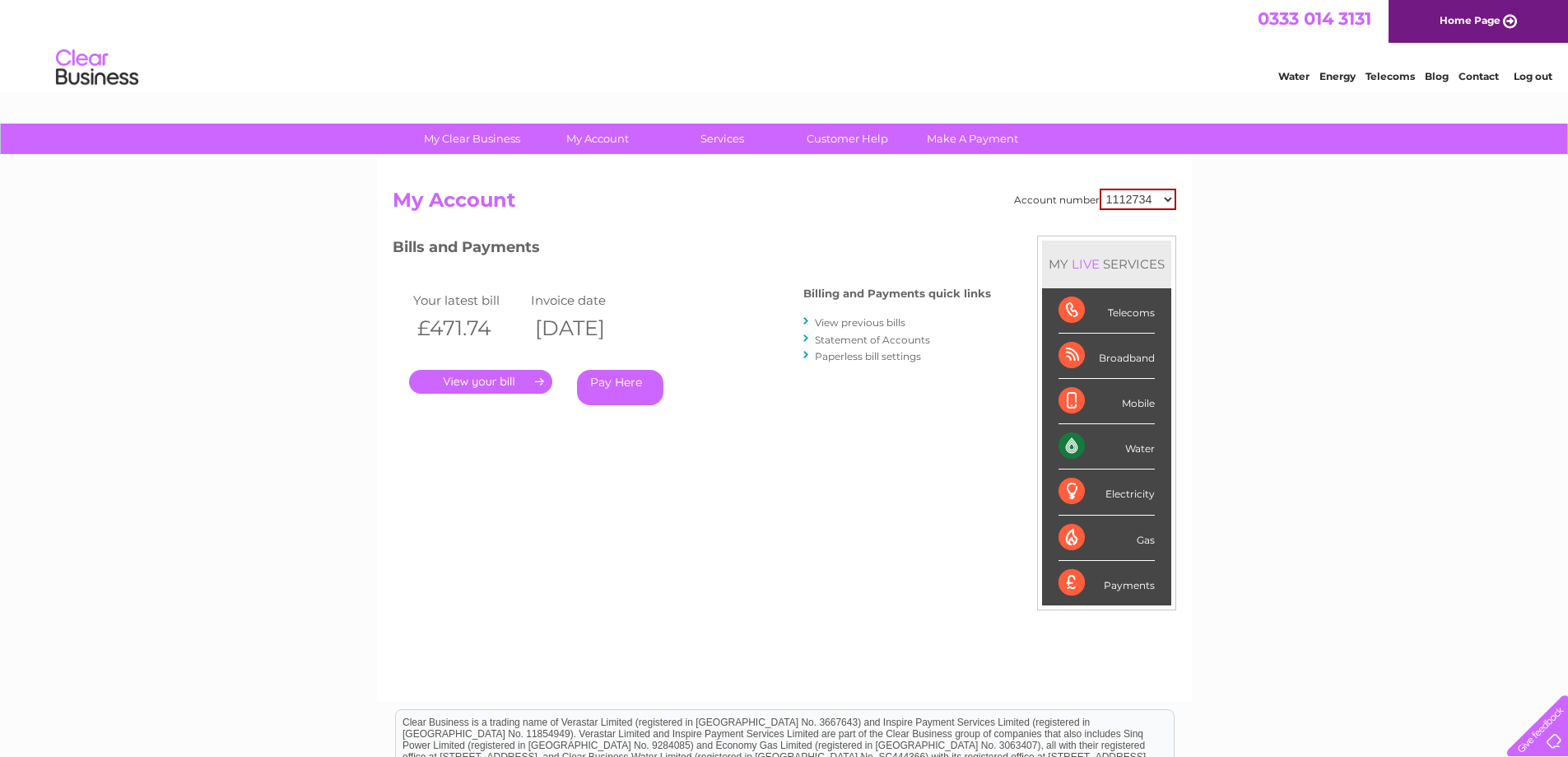
click at [859, 340] on link "Statement of Accounts" at bounding box center [872, 339] width 115 height 12
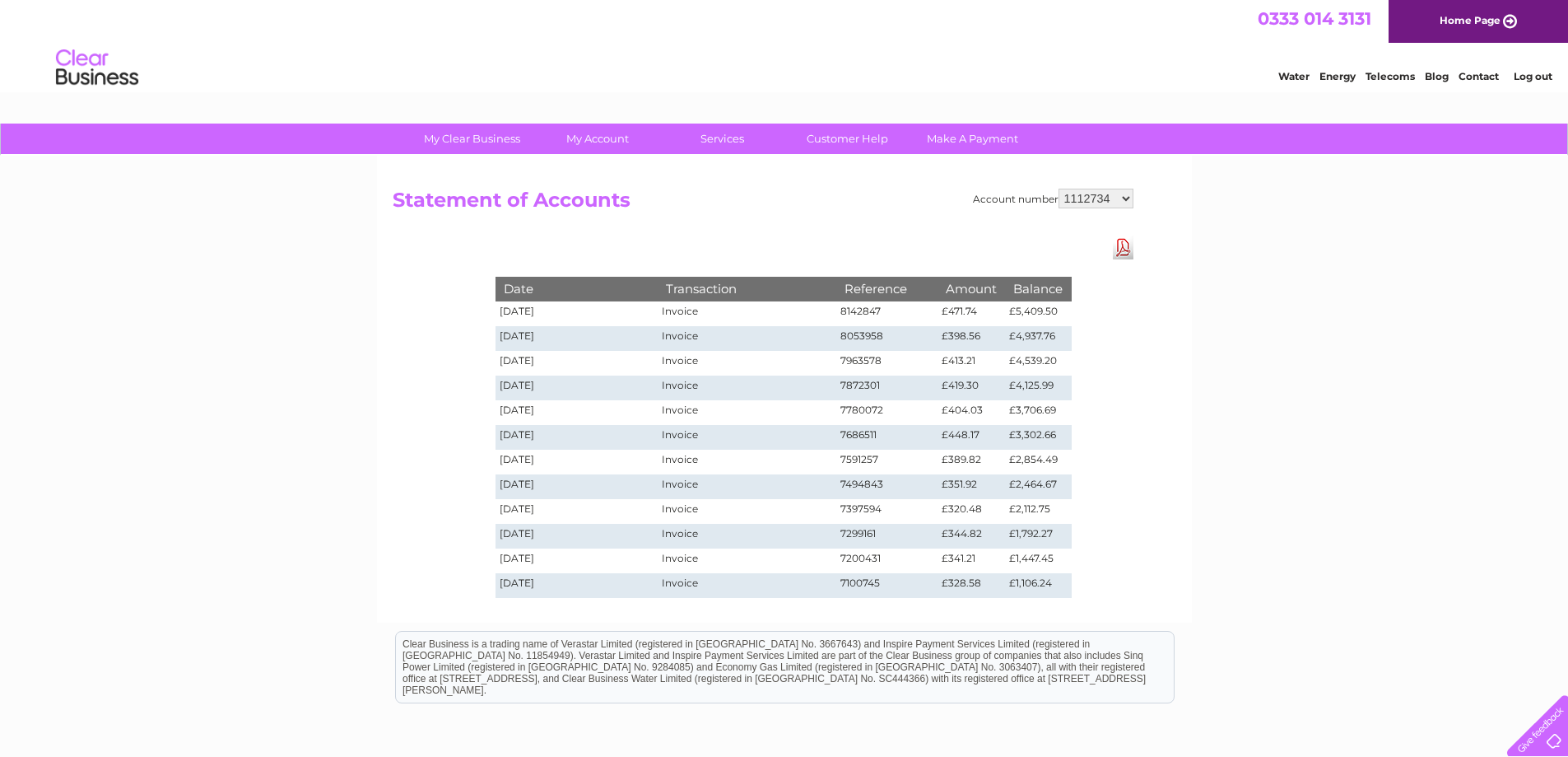
click at [1080, 188] on select "1112734 30310313" at bounding box center [1096, 198] width 75 height 20
select select "30310313"
click at [1059, 188] on select "1112734 30310313" at bounding box center [1096, 198] width 75 height 20
drag, startPoint x: 1124, startPoint y: 253, endPoint x: 1150, endPoint y: 267, distance: 29.5
click at [1124, 253] on link "Download Pdf" at bounding box center [1123, 247] width 21 height 24
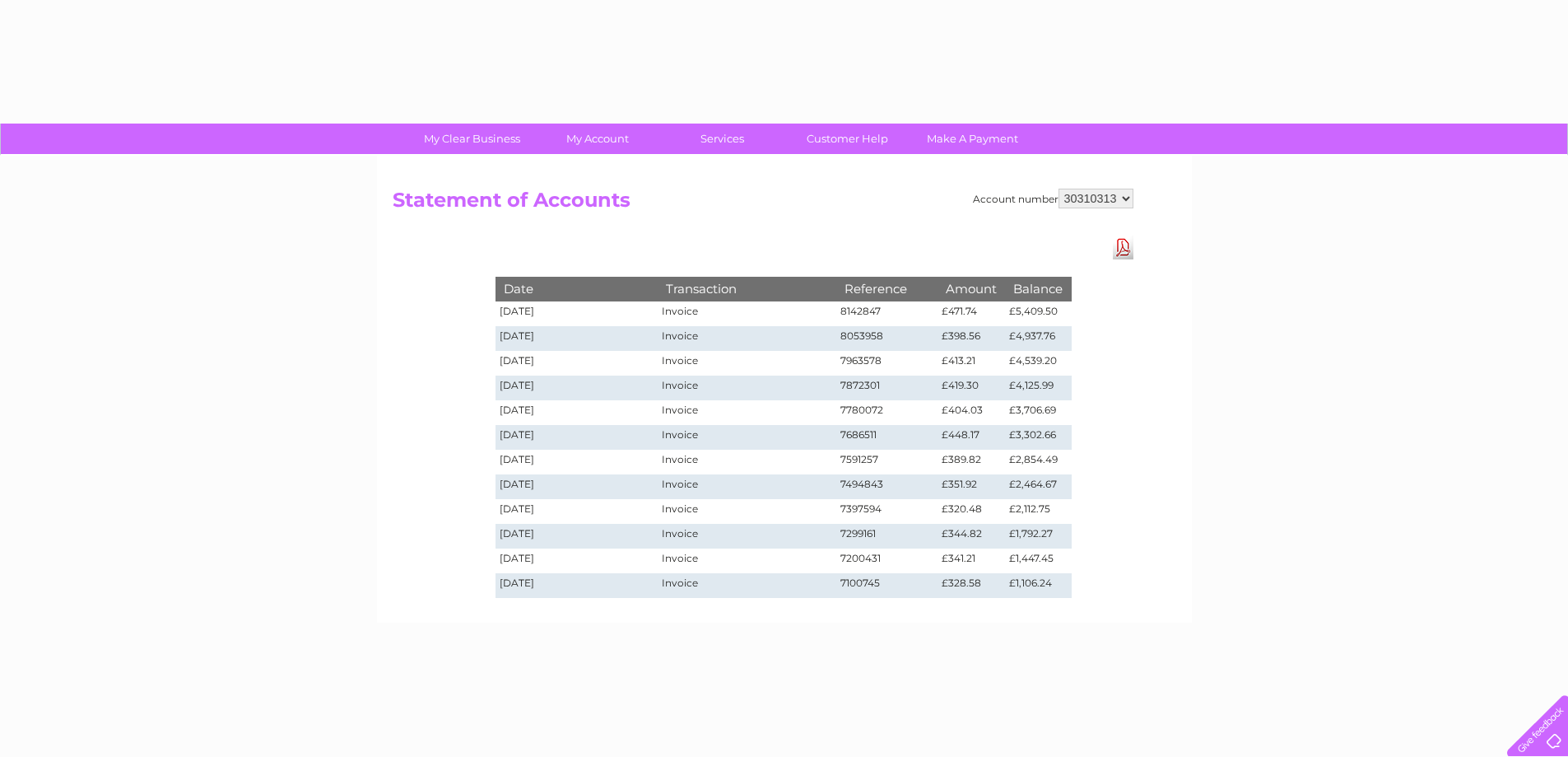
select select "30310313"
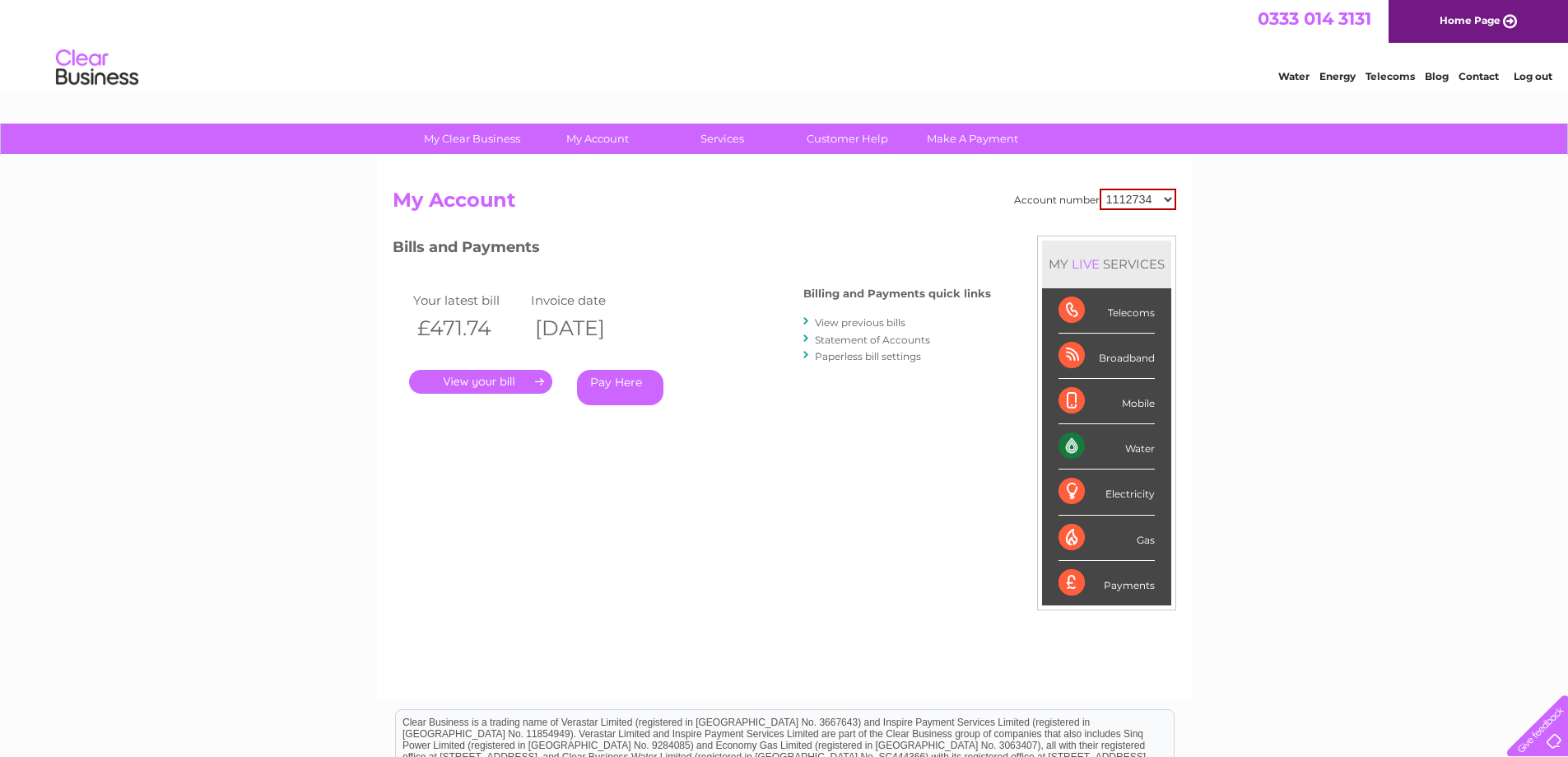
click at [862, 326] on link "View previous bills" at bounding box center [859, 322] width 90 height 12
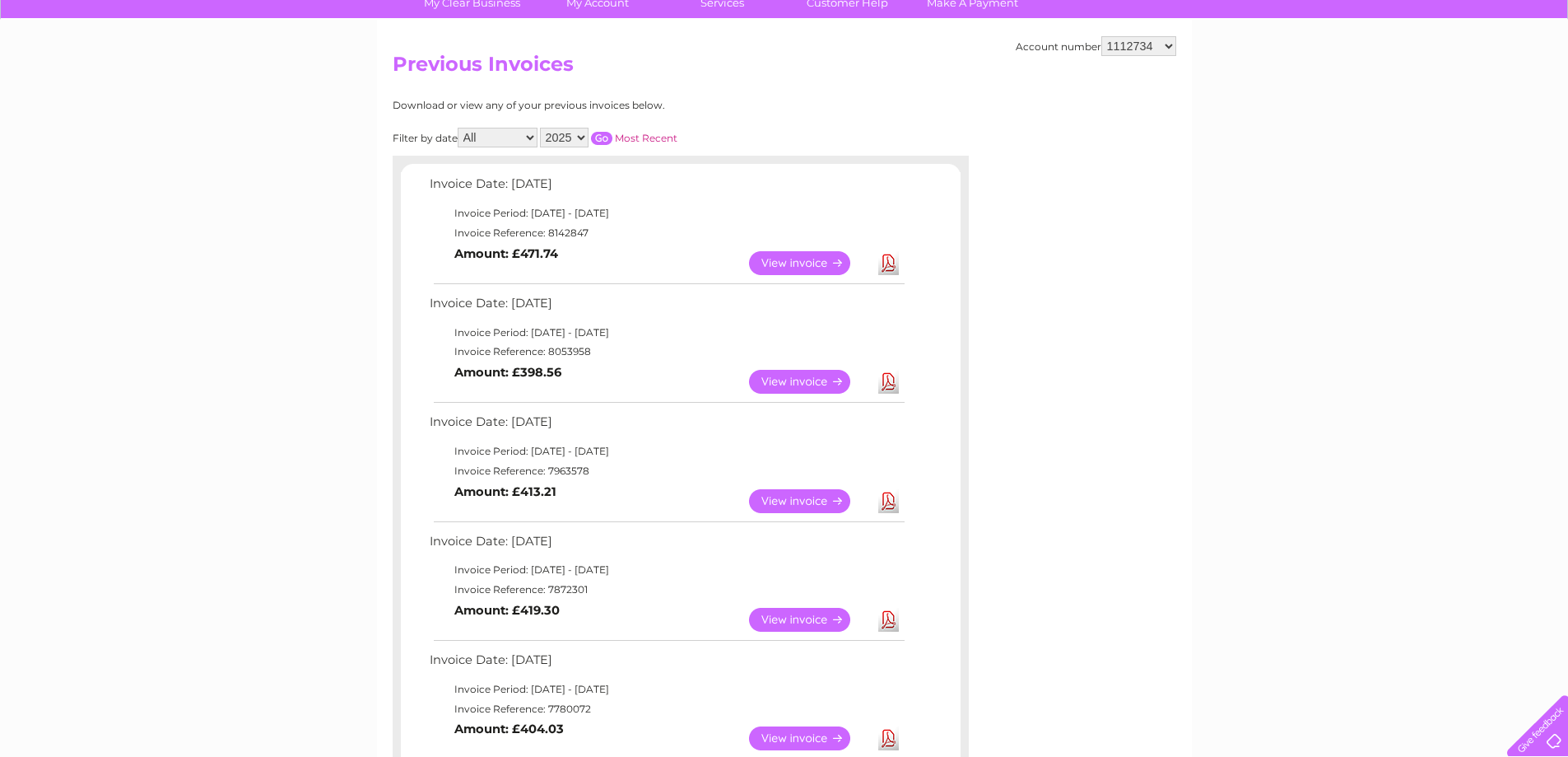
scroll to position [164, 0]
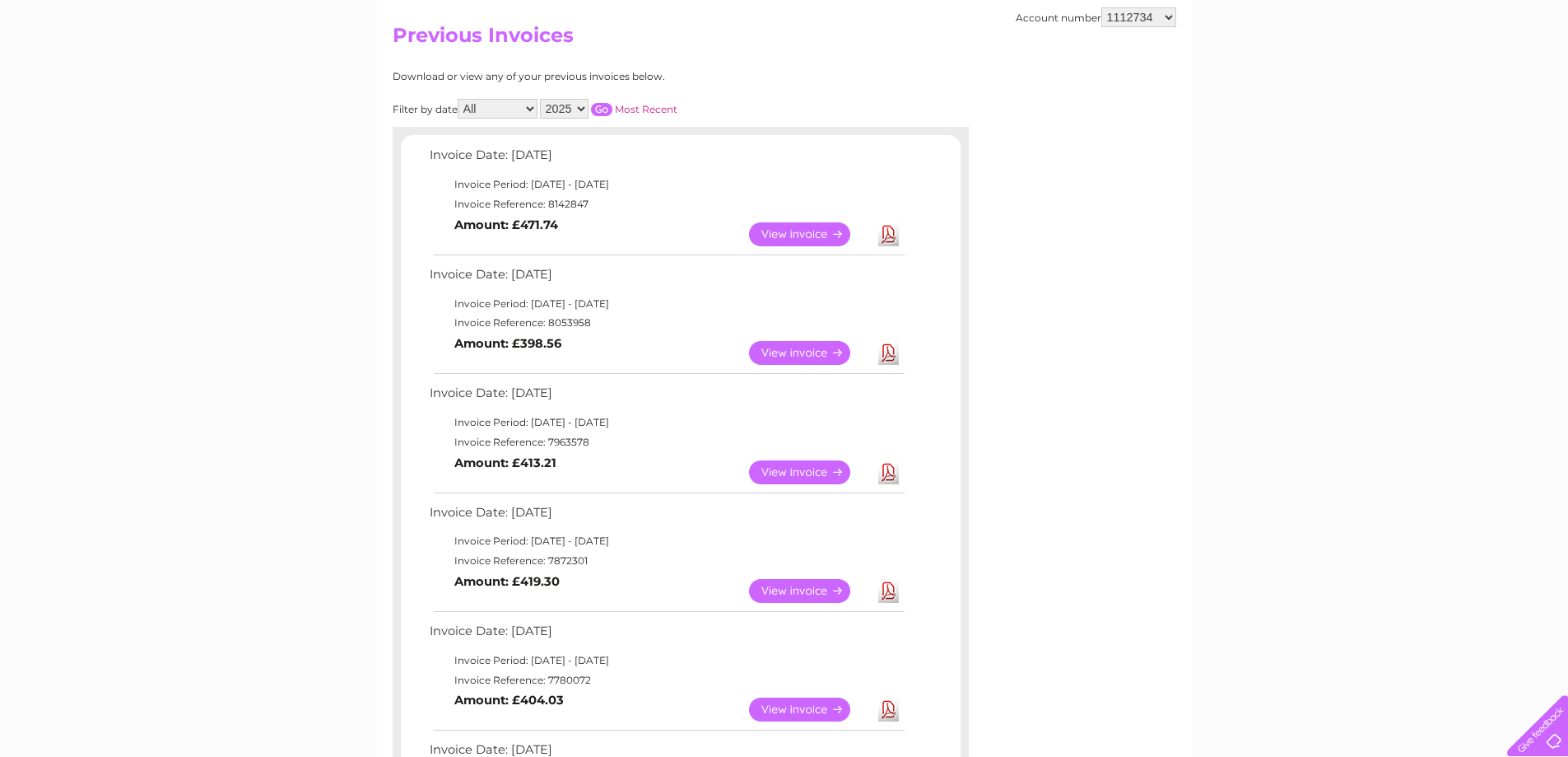
click at [806, 232] on link "View" at bounding box center [810, 234] width 121 height 24
click at [786, 476] on link "View" at bounding box center [810, 472] width 121 height 24
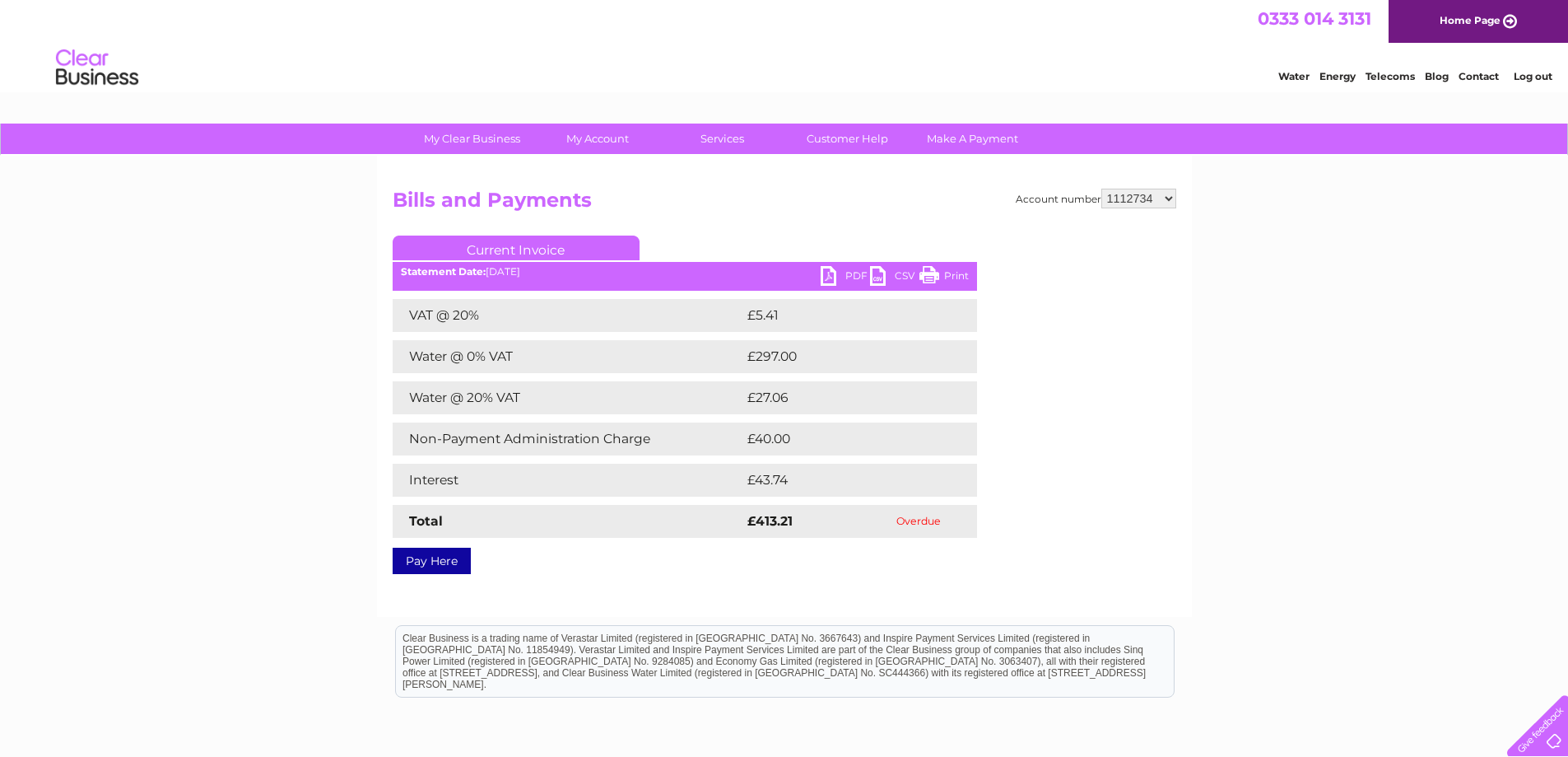
click at [845, 275] on link "PDF" at bounding box center [845, 278] width 50 height 24
click at [1392, 392] on div "My Clear Business Login Details My Details My Preferences Link Account My Accou…" at bounding box center [784, 511] width 1568 height 775
click at [1137, 191] on select "1112734 30310313" at bounding box center [1139, 198] width 75 height 20
select select "30310313"
click at [1102, 188] on select "1112734 30310313" at bounding box center [1139, 198] width 75 height 20
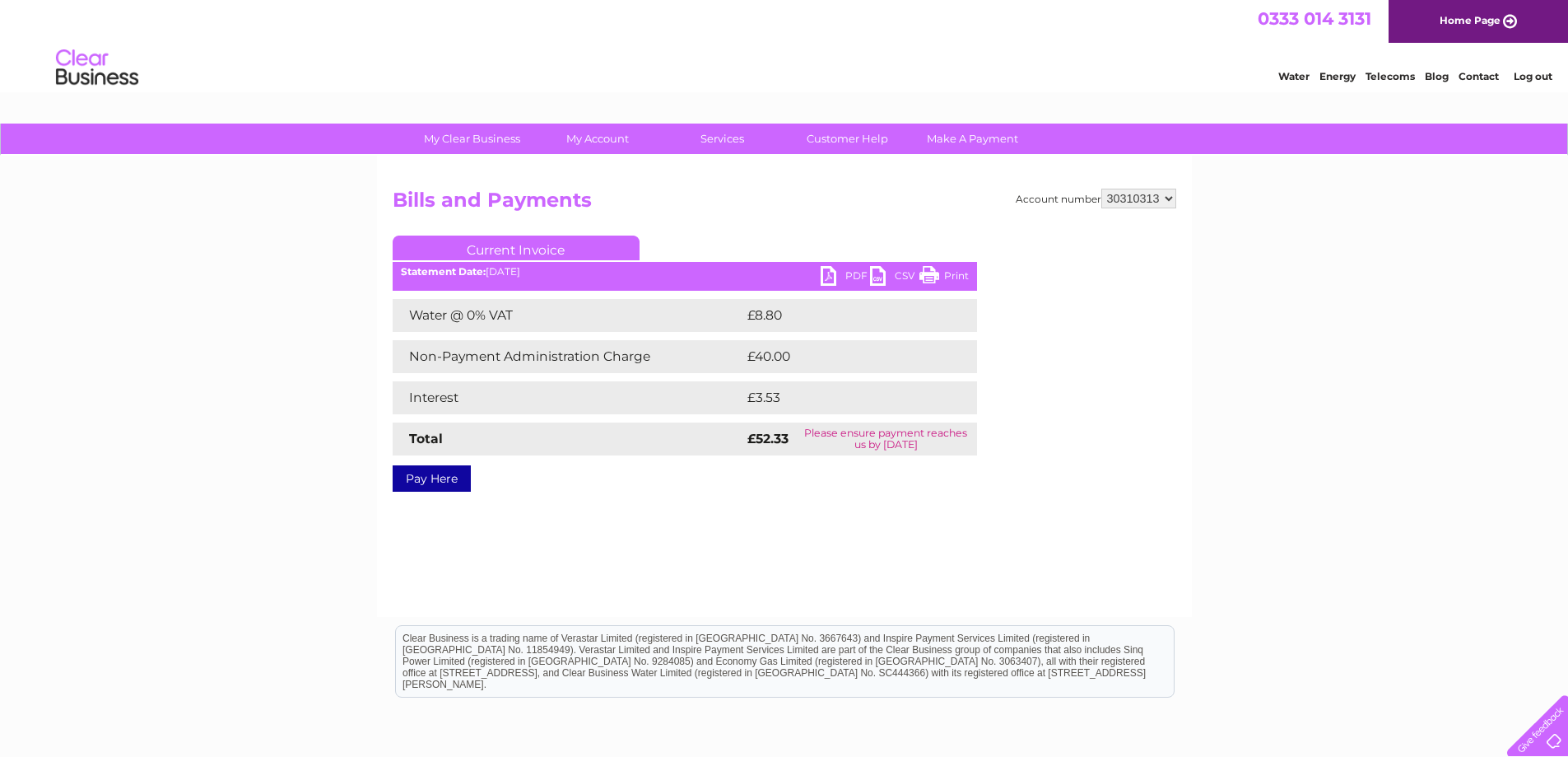
click at [833, 273] on link "PDF" at bounding box center [845, 278] width 50 height 24
click at [836, 266] on ul "Current Invoice" at bounding box center [684, 251] width 585 height 31
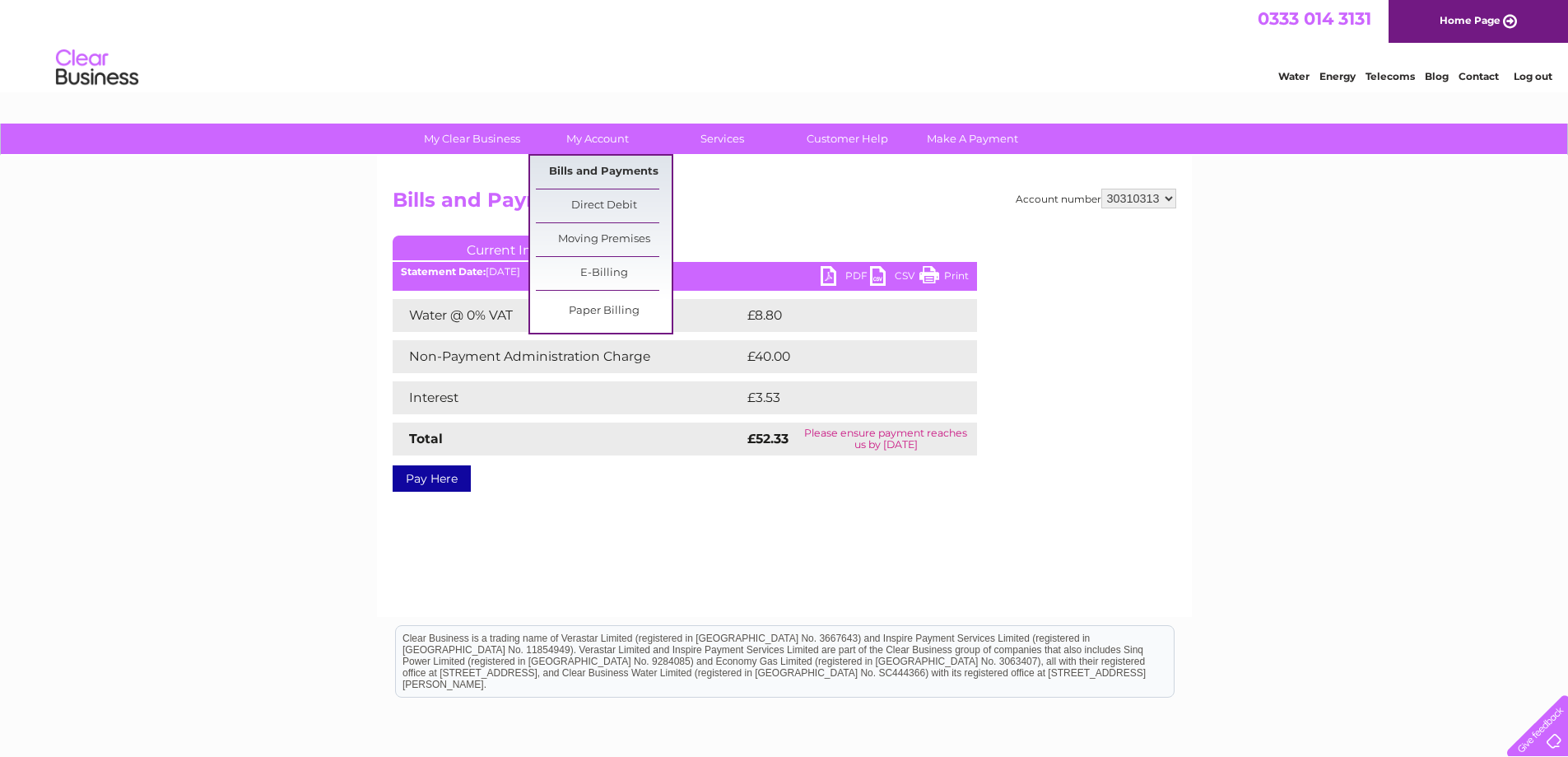
click at [592, 167] on link "Bills and Payments" at bounding box center [604, 173] width 136 height 33
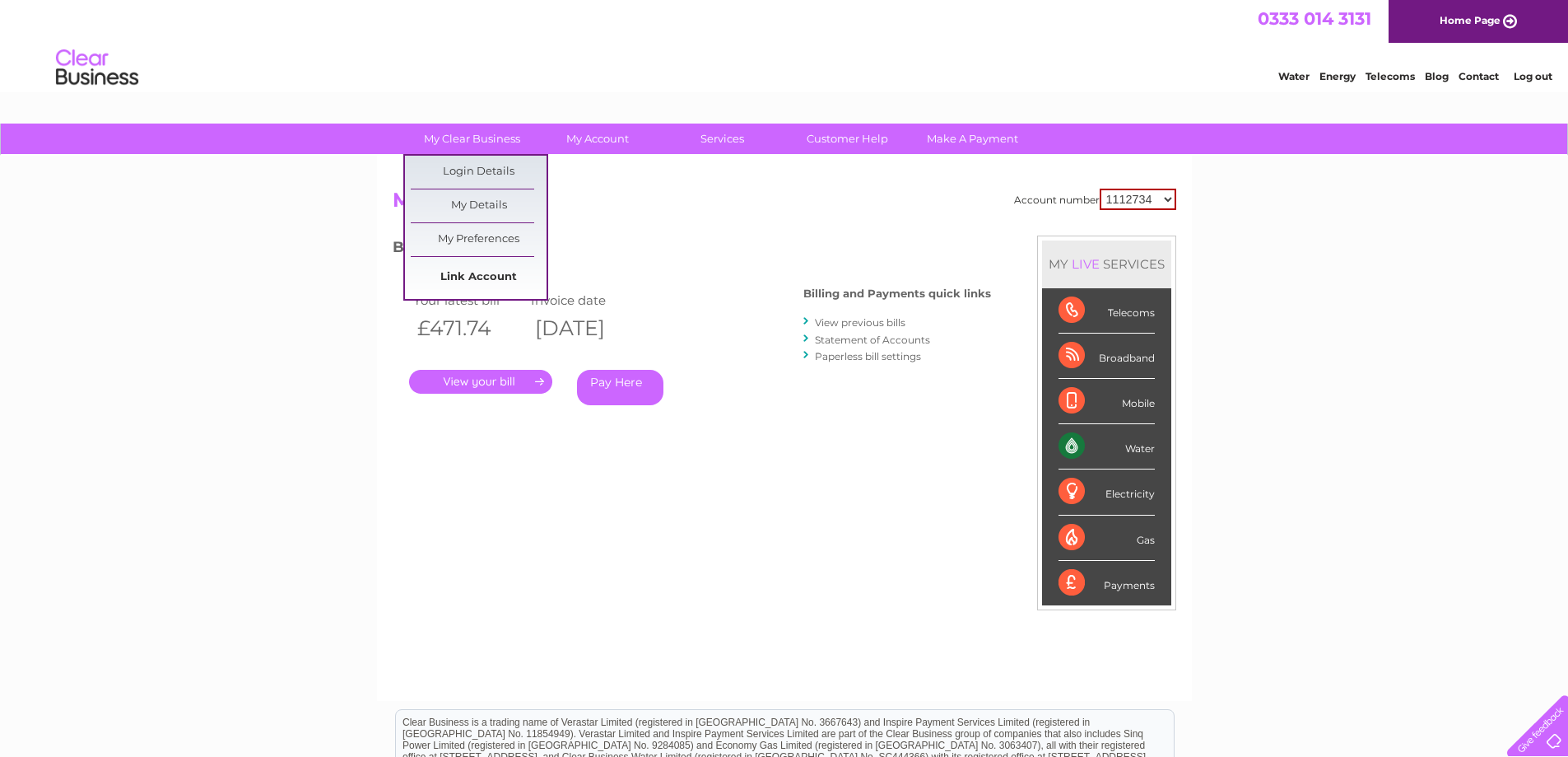
click at [471, 271] on link "Link Account" at bounding box center [479, 278] width 136 height 33
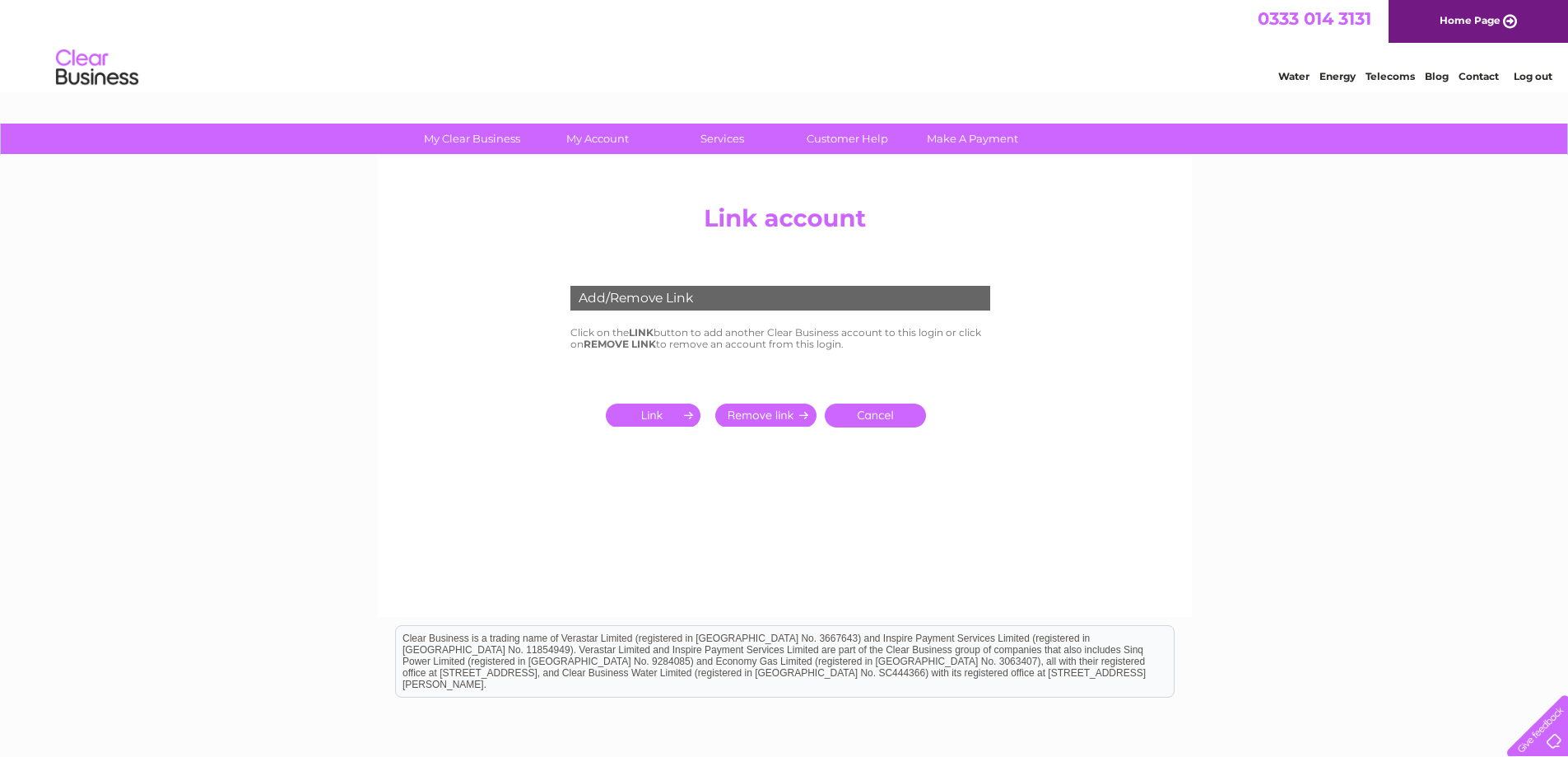
click at [672, 422] on input "submit" at bounding box center [656, 415] width 101 height 23
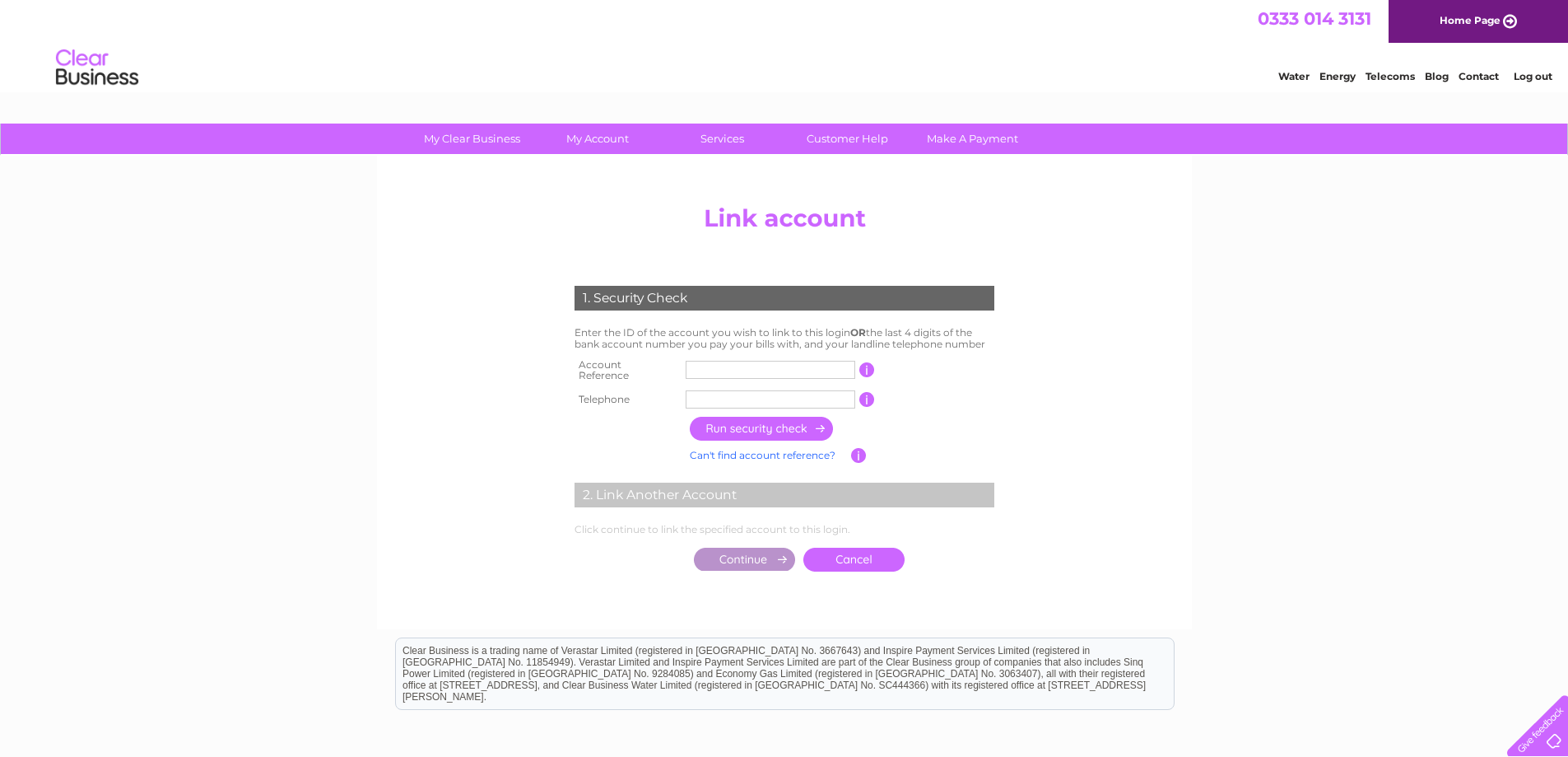
click at [698, 376] on td at bounding box center [771, 371] width 178 height 33
click at [695, 363] on input "text" at bounding box center [771, 370] width 169 height 18
type input "990941"
click at [734, 395] on input "text" at bounding box center [771, 399] width 169 height 18
click at [747, 422] on input "button" at bounding box center [762, 428] width 145 height 24
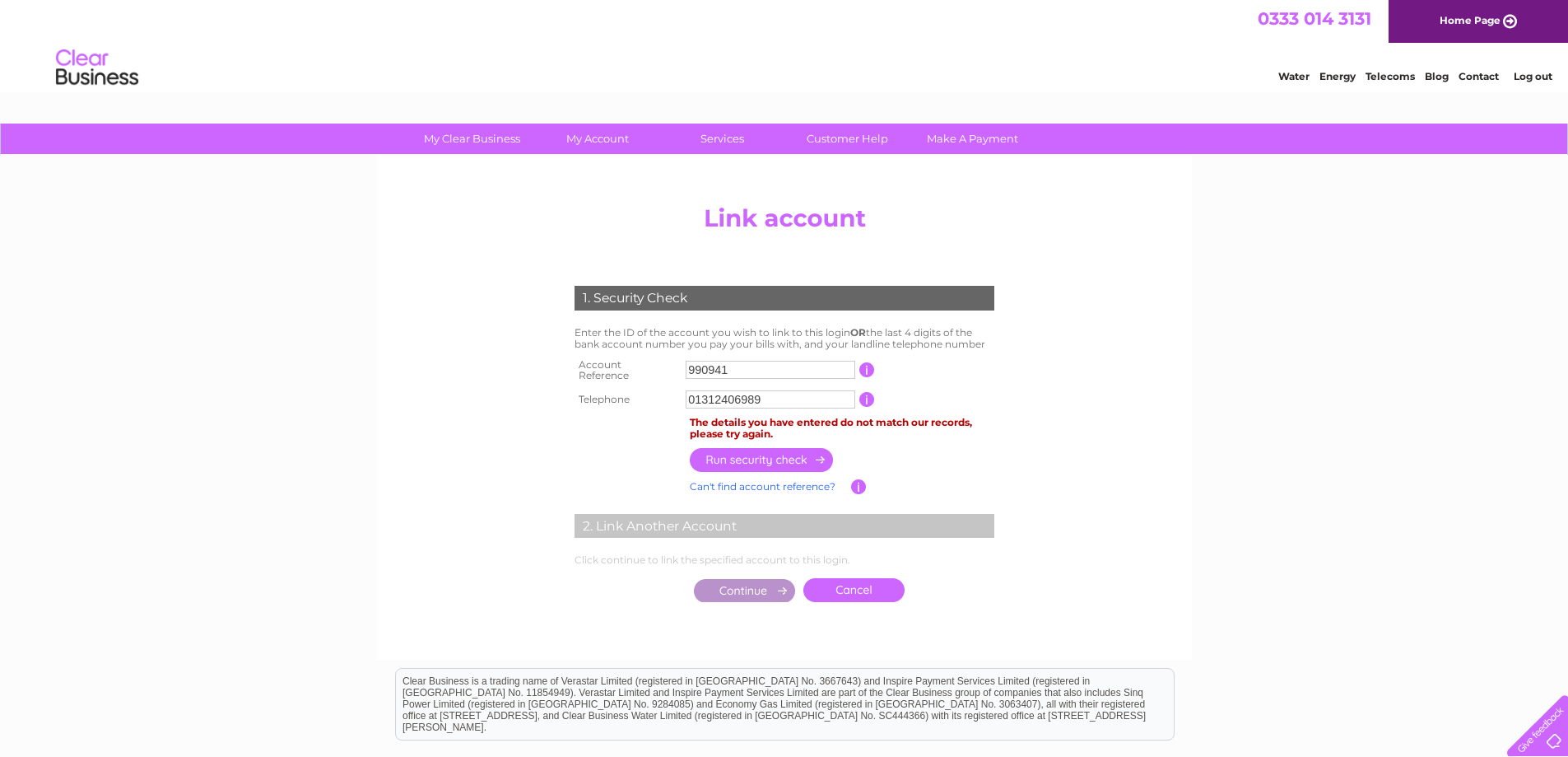
click at [776, 393] on input "01312406989" at bounding box center [771, 399] width 169 height 18
type input "01312406960"
click at [775, 452] on input "button" at bounding box center [762, 460] width 145 height 24
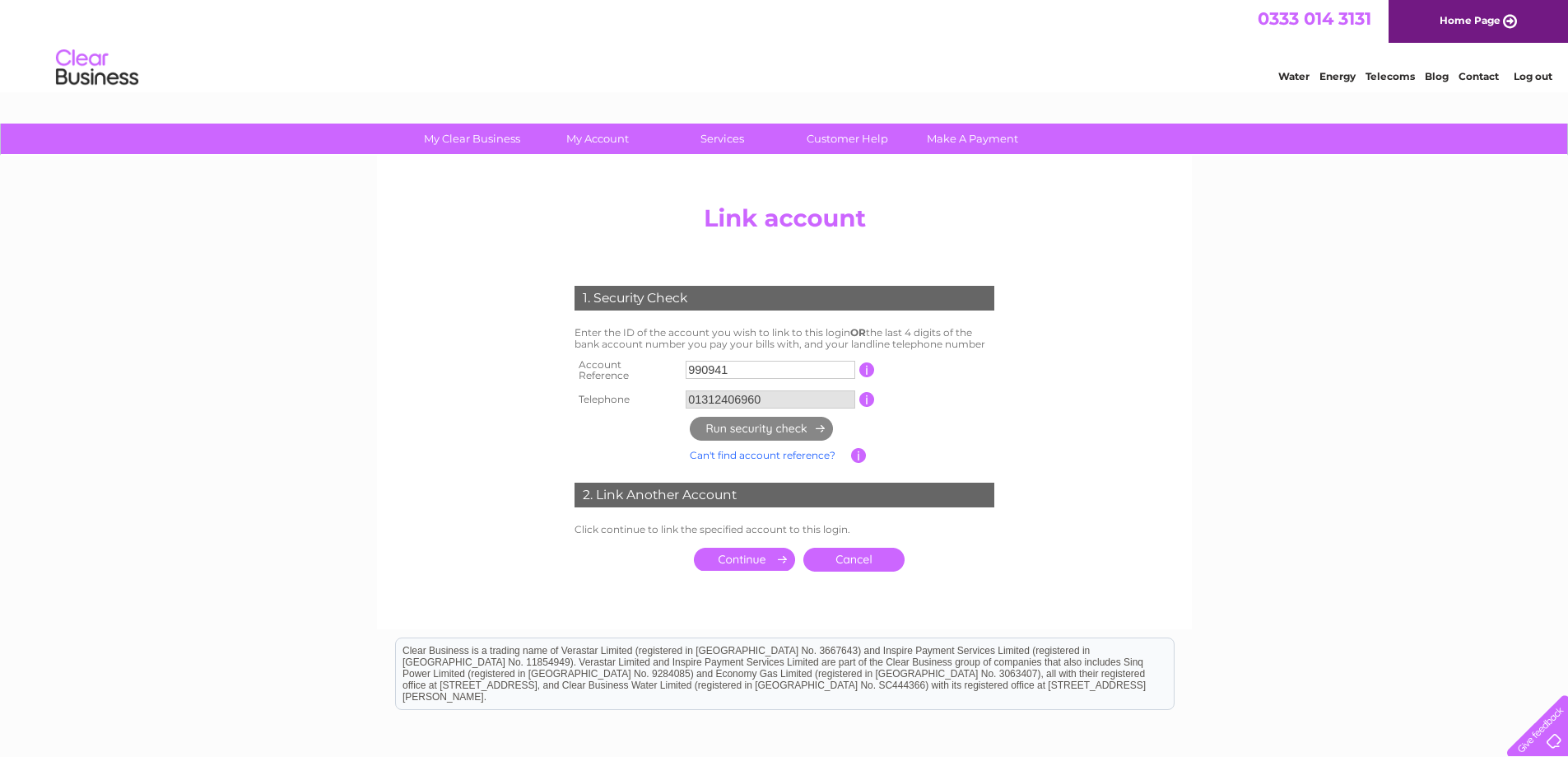
click at [727, 557] on input "submit" at bounding box center [745, 559] width 101 height 23
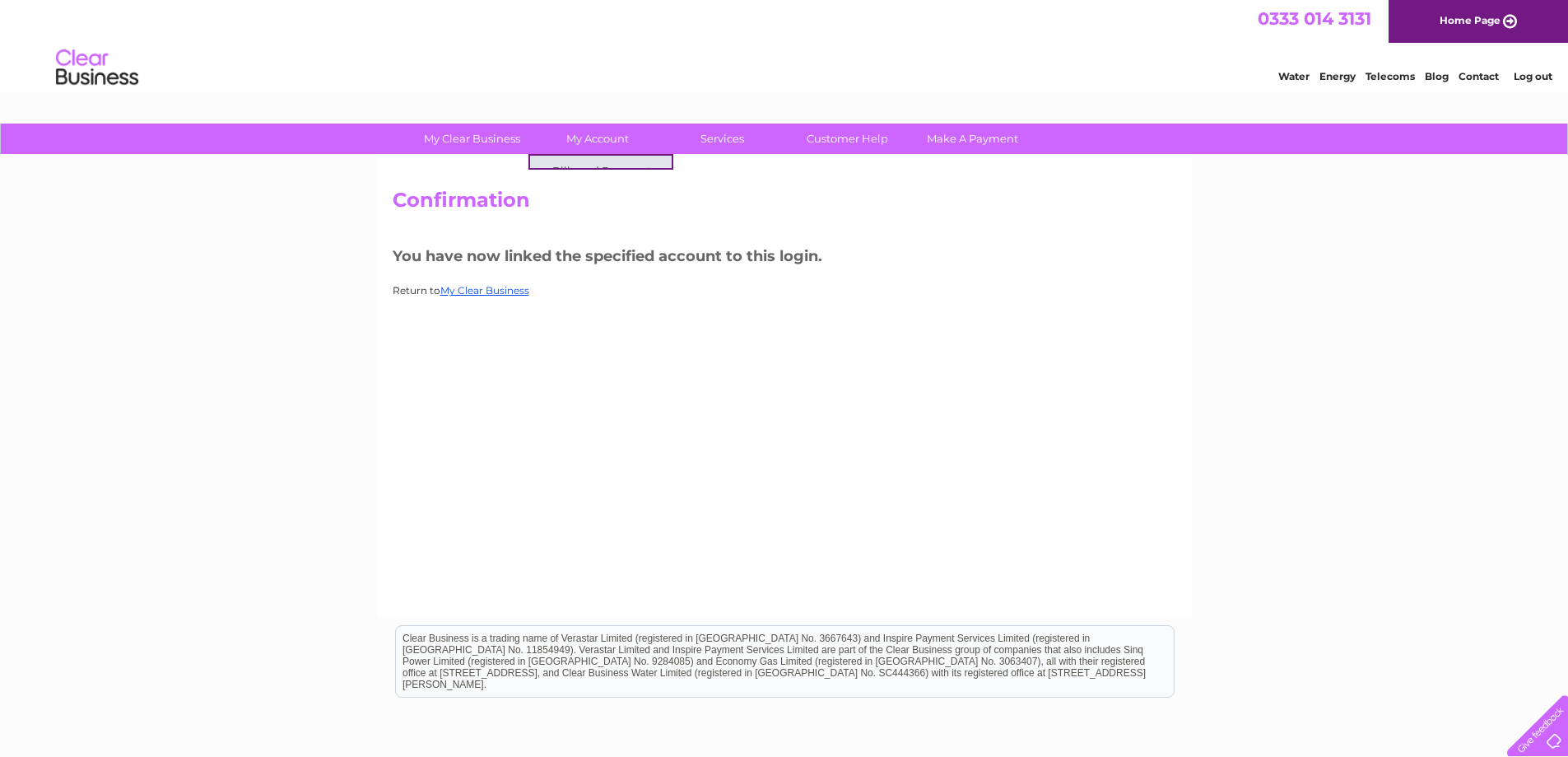
click at [592, 167] on link "Bills and Payments" at bounding box center [604, 173] width 136 height 33
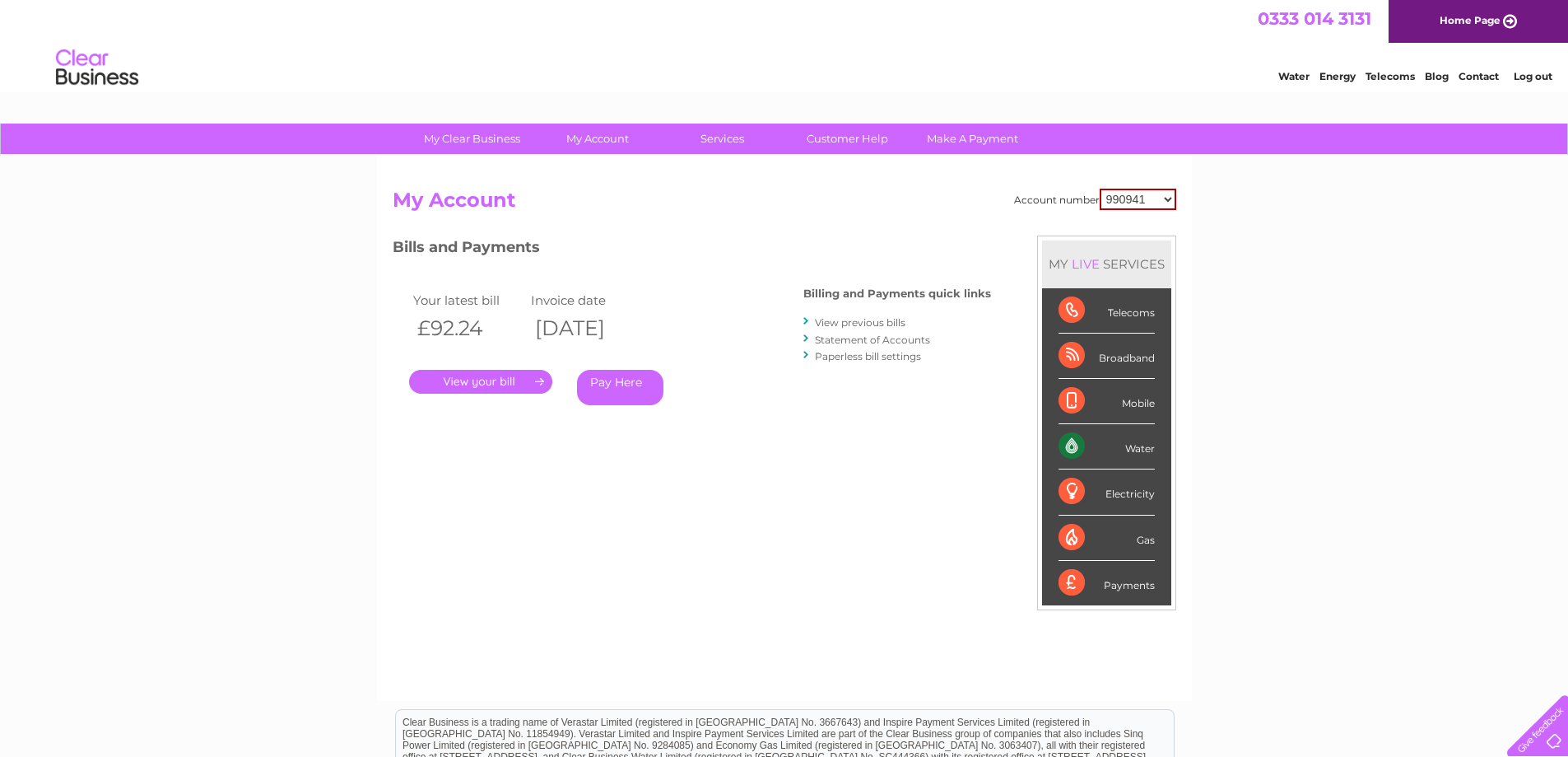
click at [868, 359] on link "Paperless bill settings" at bounding box center [868, 356] width 106 height 12
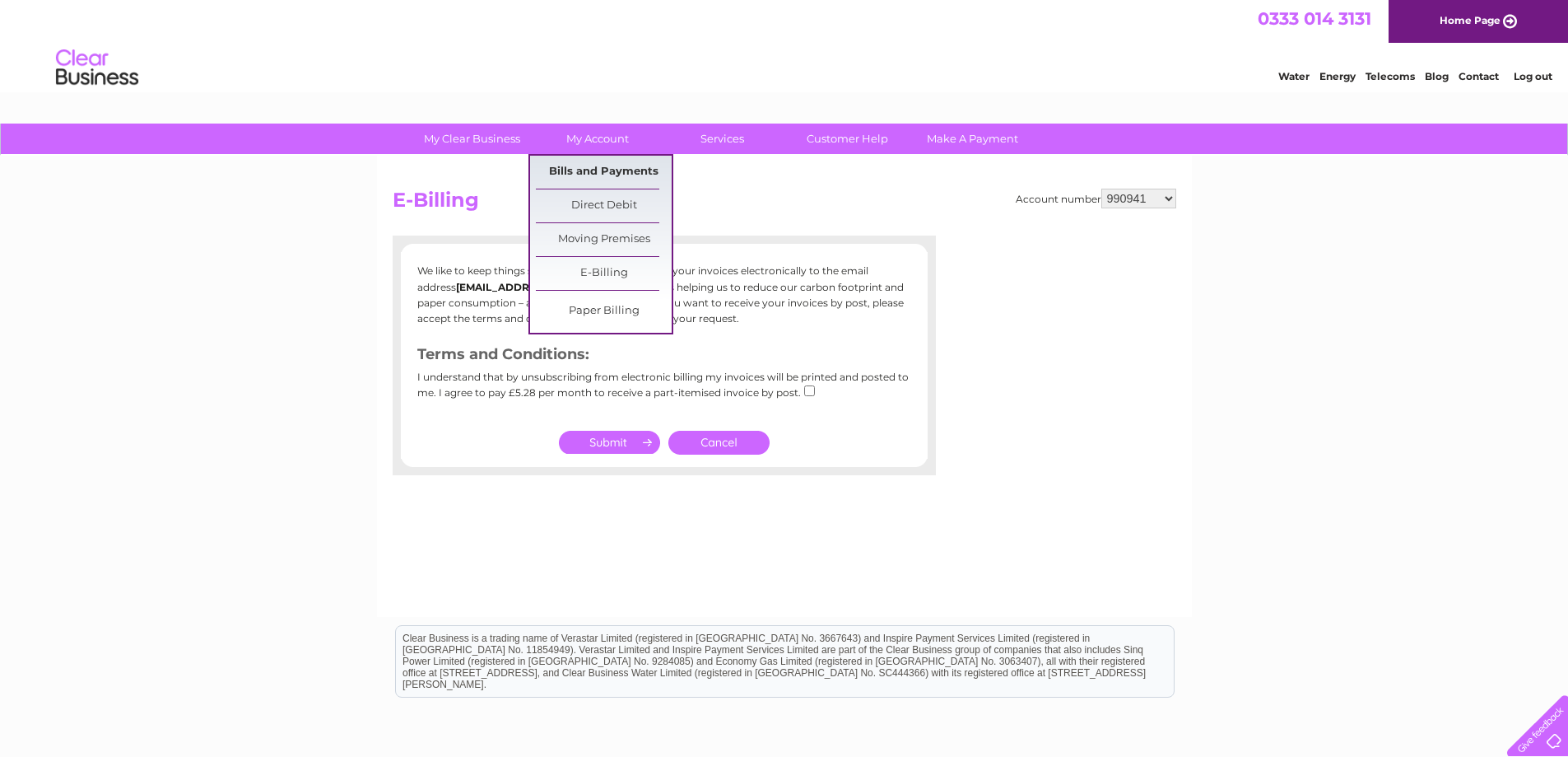
click at [593, 169] on link "Bills and Payments" at bounding box center [604, 173] width 136 height 33
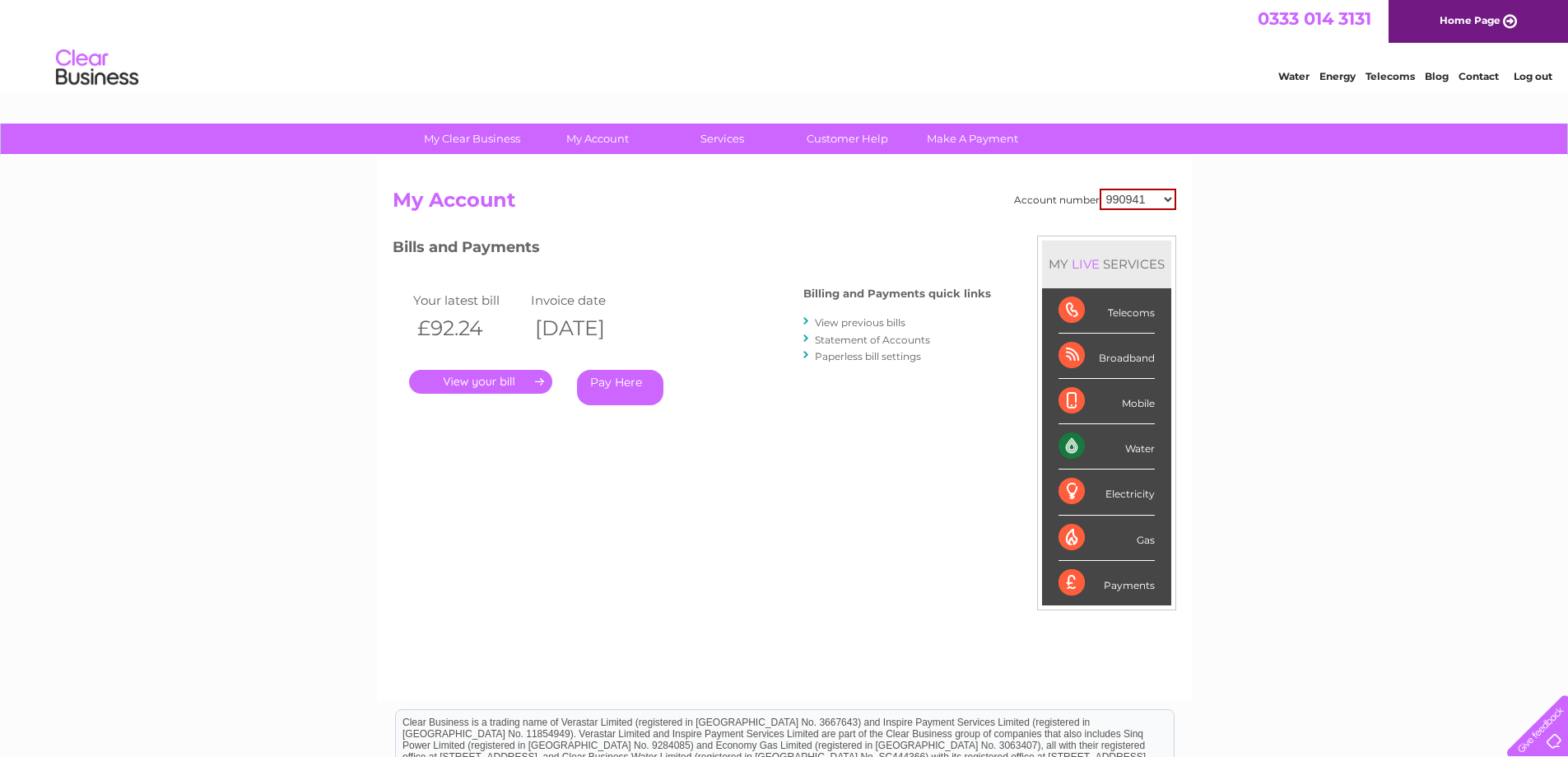
click at [850, 339] on link "Statement of Accounts" at bounding box center [872, 339] width 115 height 12
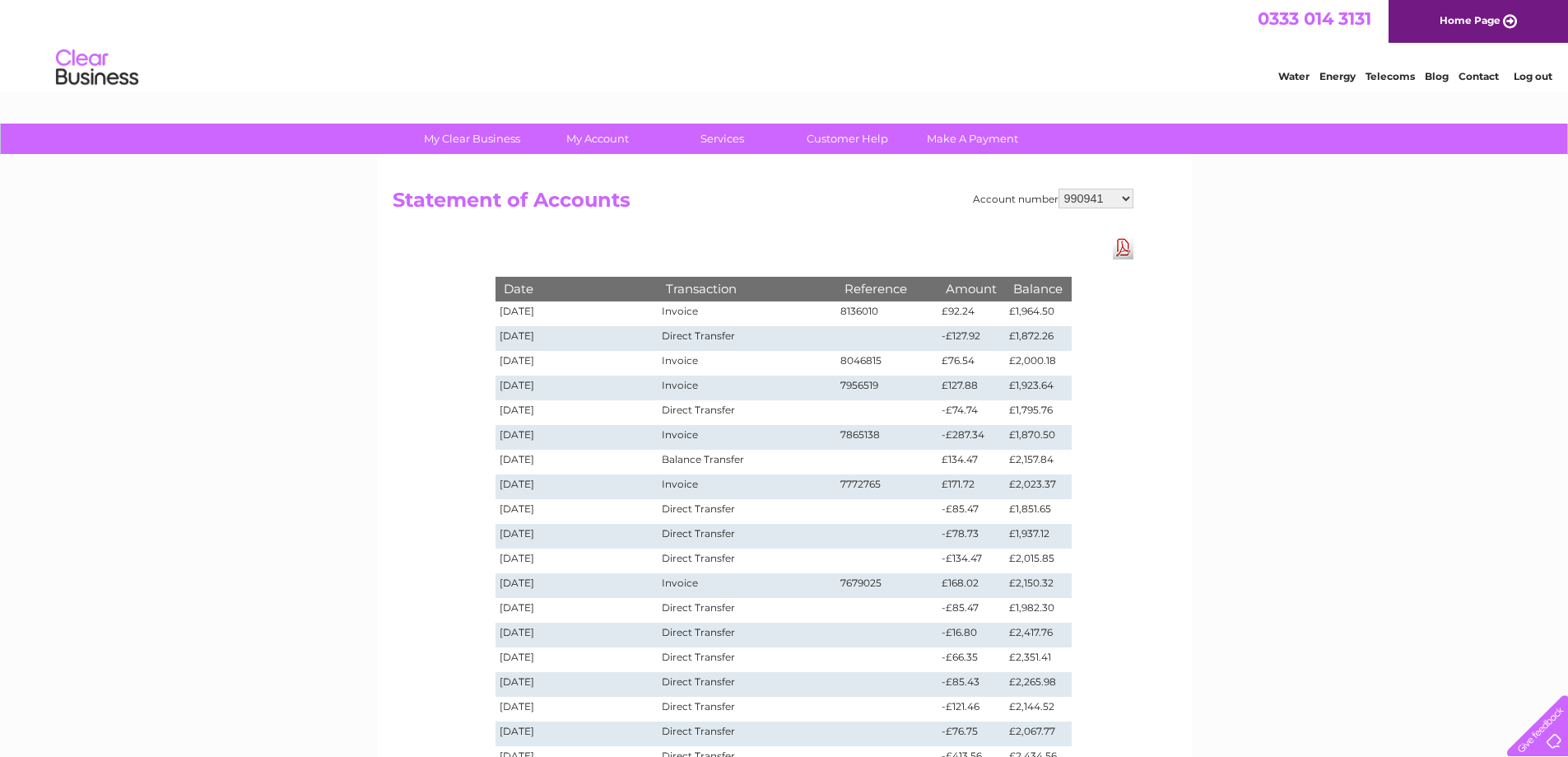
click at [1123, 250] on link "Download Pdf" at bounding box center [1123, 247] width 21 height 24
click at [1447, 230] on div "My Clear Business Login Details My Details My Preferences Link Account My Accou…" at bounding box center [784, 622] width 1568 height 997
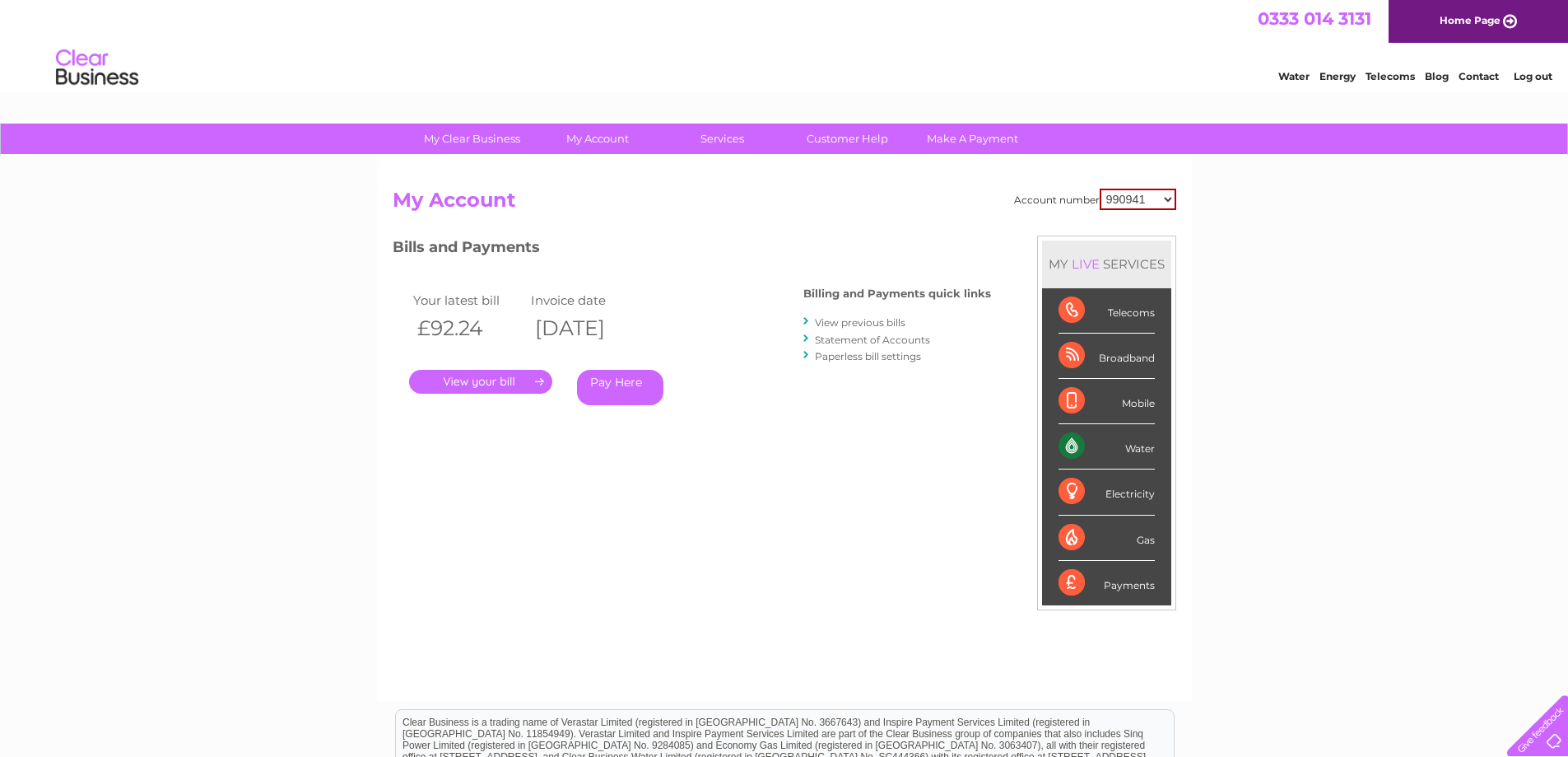
click at [855, 322] on link "View previous bills" at bounding box center [859, 322] width 90 height 12
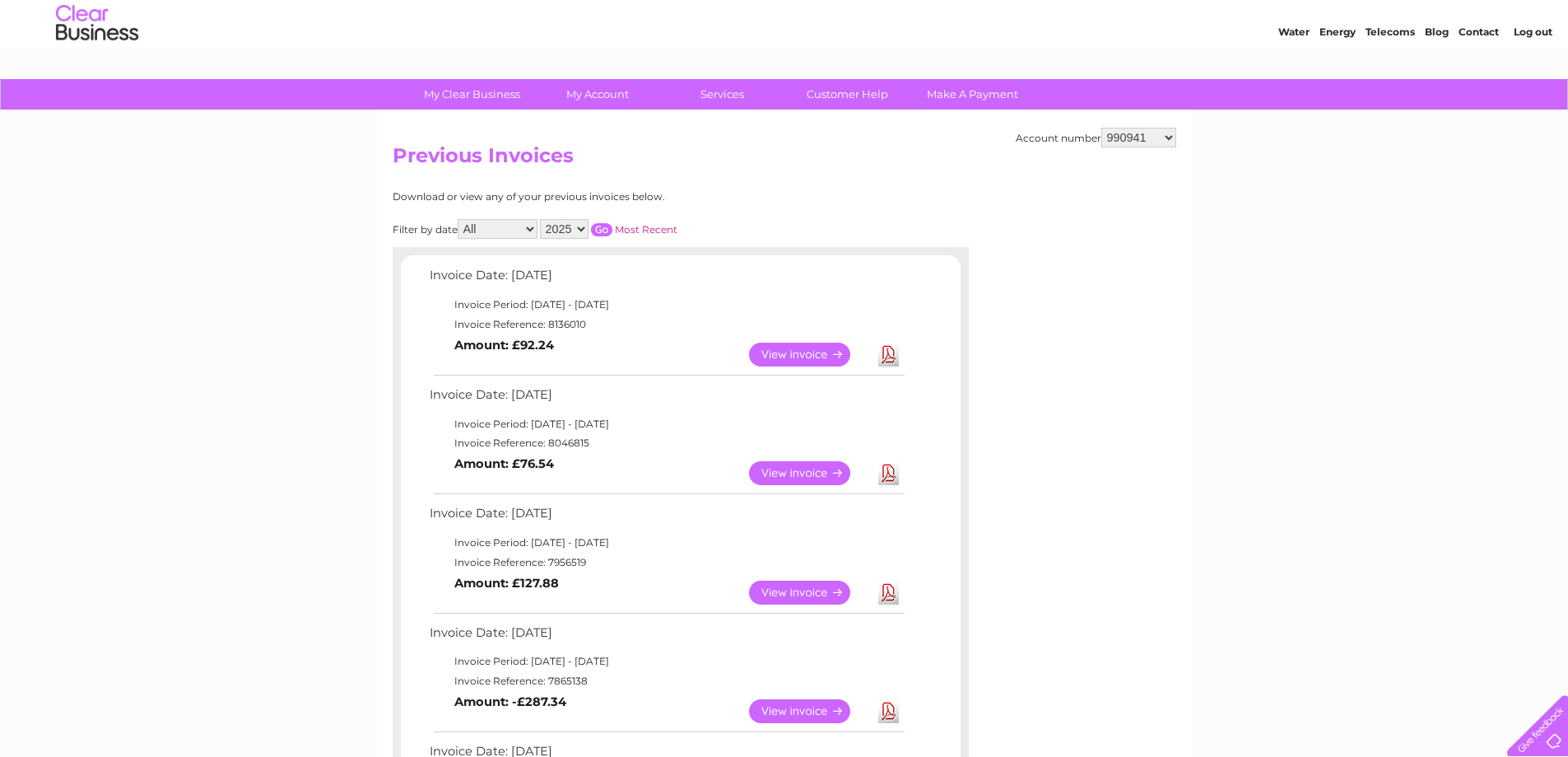
scroll to position [82, 0]
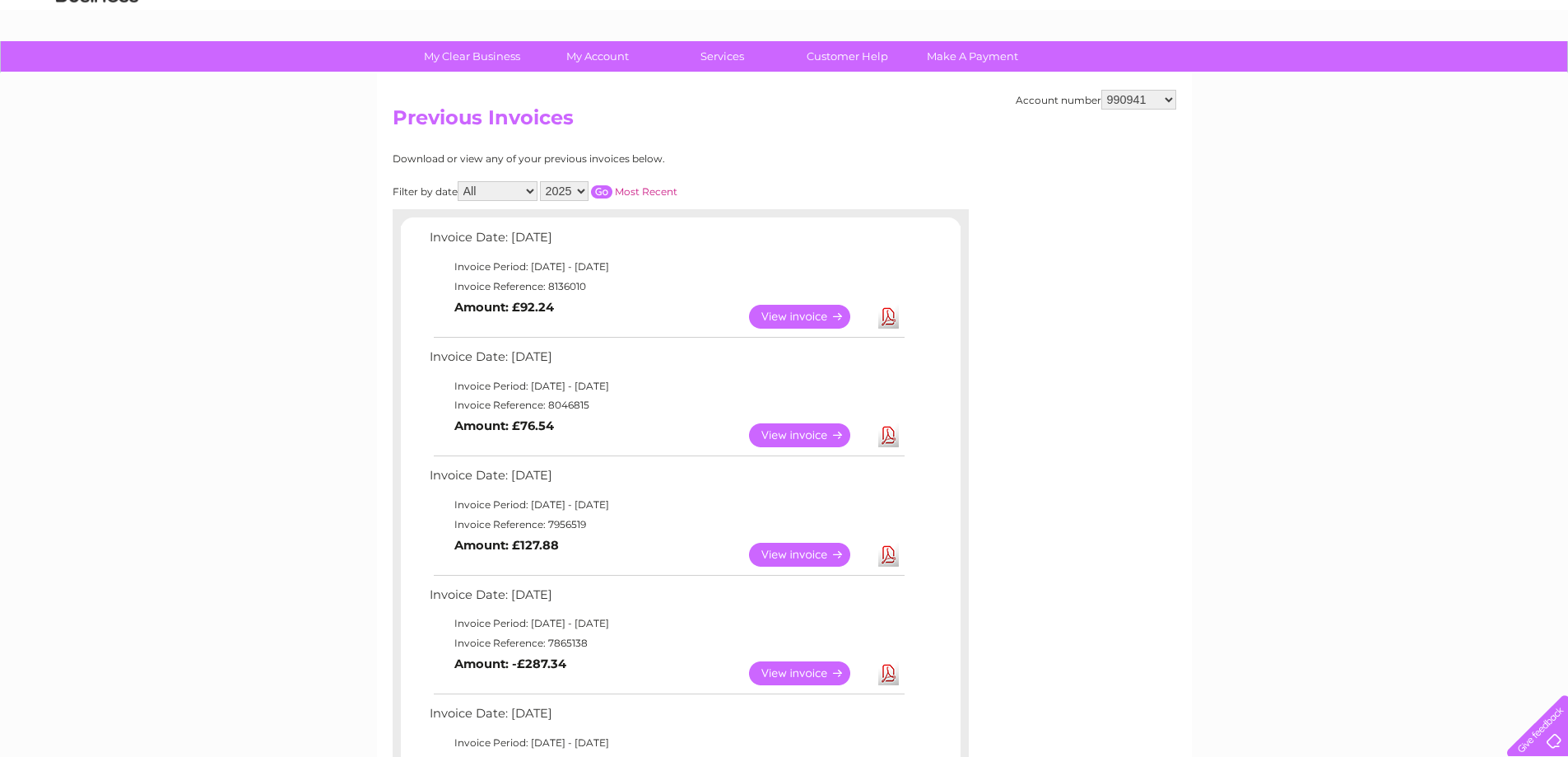
click at [893, 319] on link "Download" at bounding box center [889, 316] width 21 height 24
click at [886, 437] on link "Download" at bounding box center [889, 435] width 21 height 24
click at [897, 550] on link "Download" at bounding box center [889, 554] width 21 height 24
click at [888, 674] on link "Download" at bounding box center [889, 673] width 21 height 24
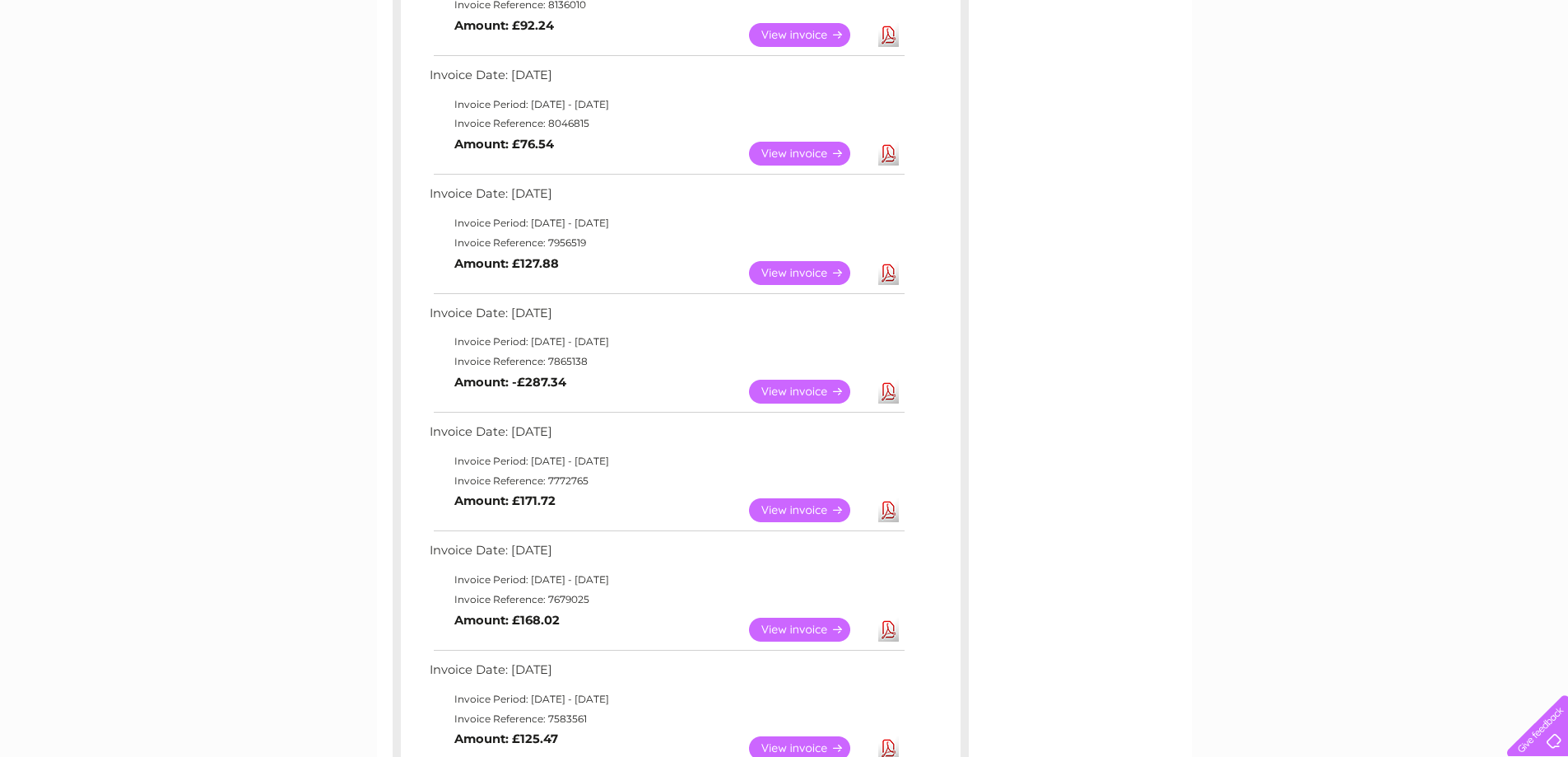
scroll to position [412, 0]
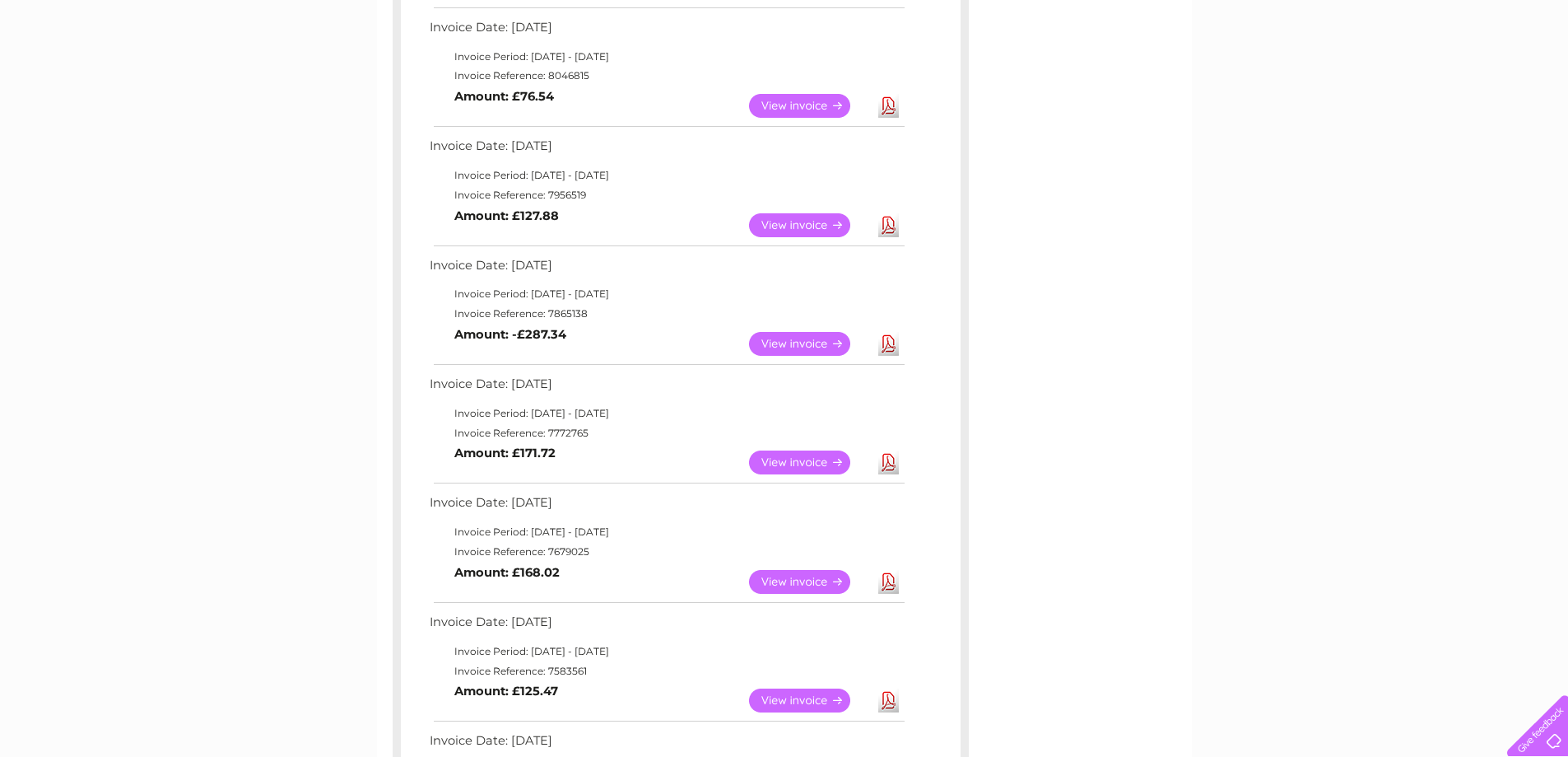
click at [890, 467] on link "Download" at bounding box center [889, 462] width 21 height 24
click at [889, 581] on link "Download" at bounding box center [889, 582] width 21 height 24
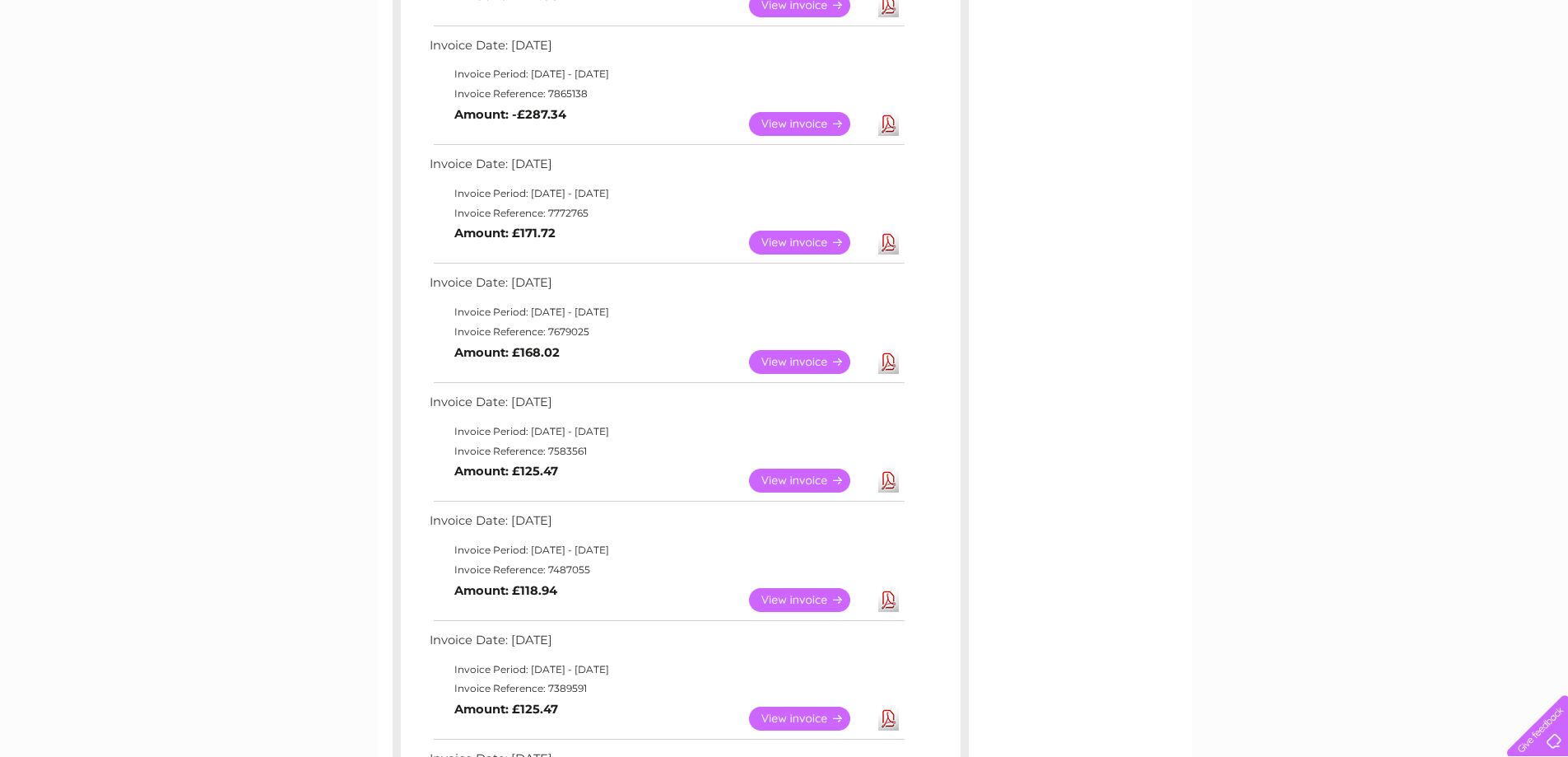
scroll to position [659, 0]
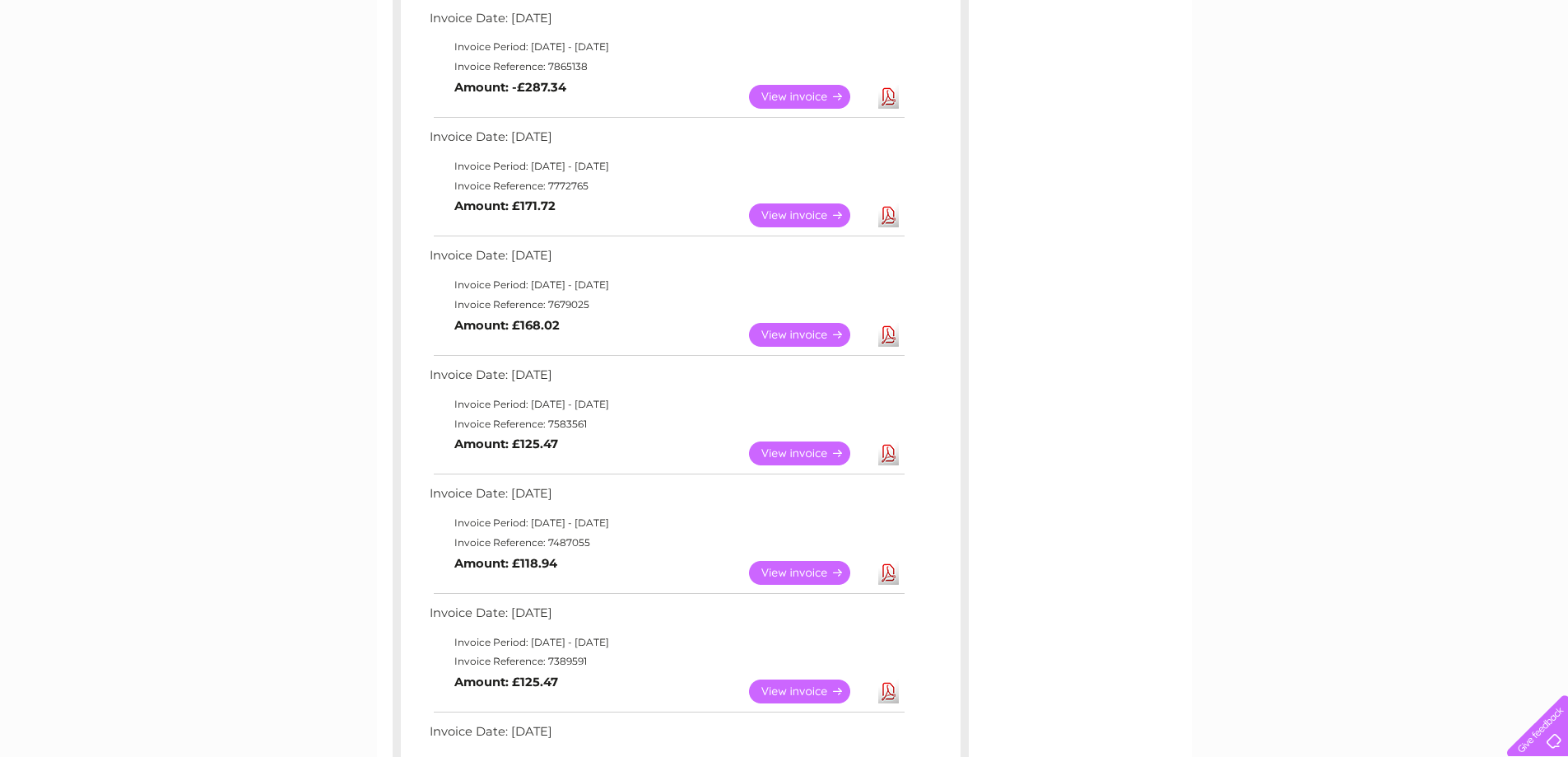
click at [890, 458] on link "Download" at bounding box center [889, 453] width 21 height 24
click at [889, 573] on link "Download" at bounding box center [889, 573] width 21 height 24
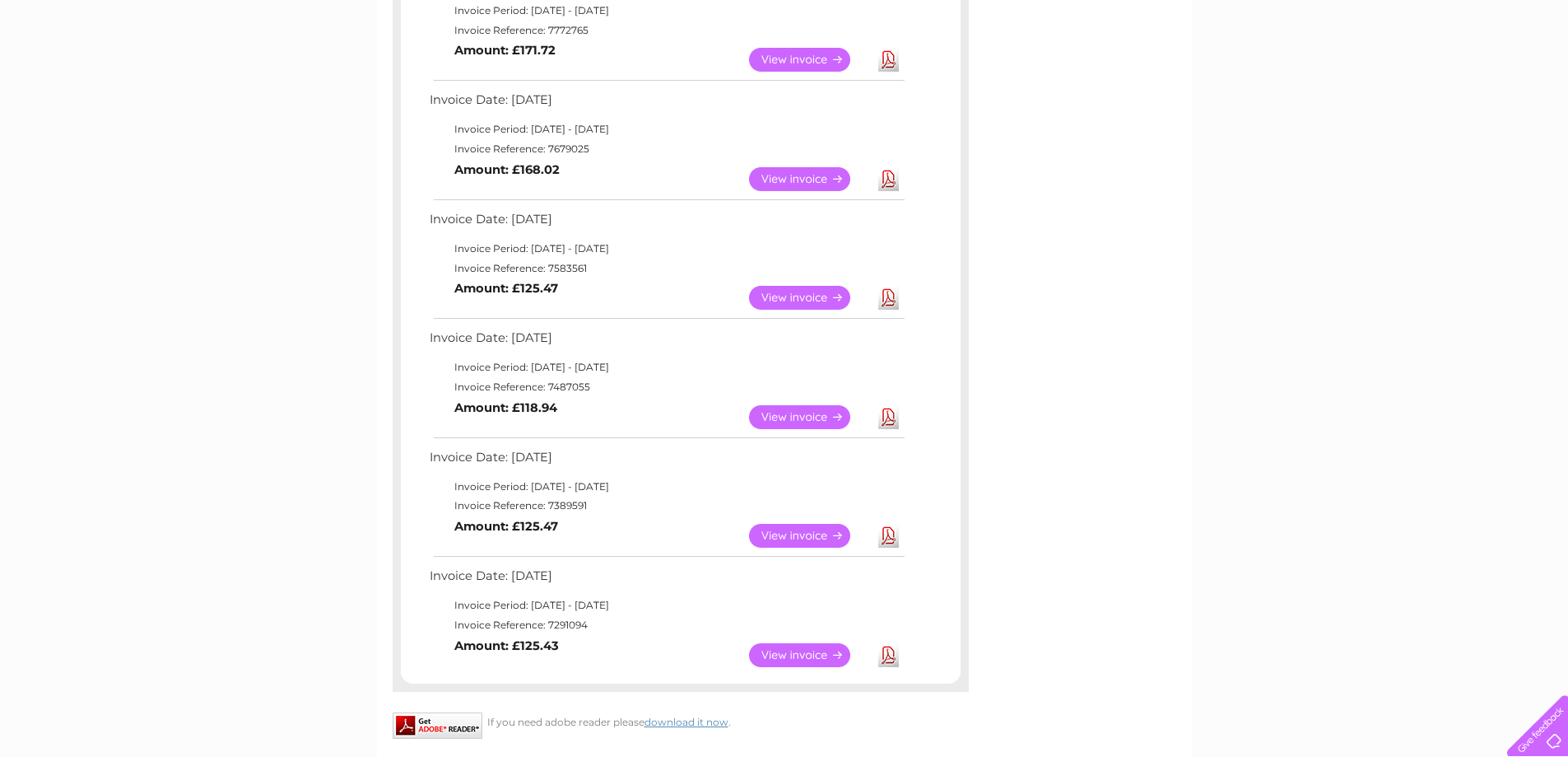
scroll to position [823, 0]
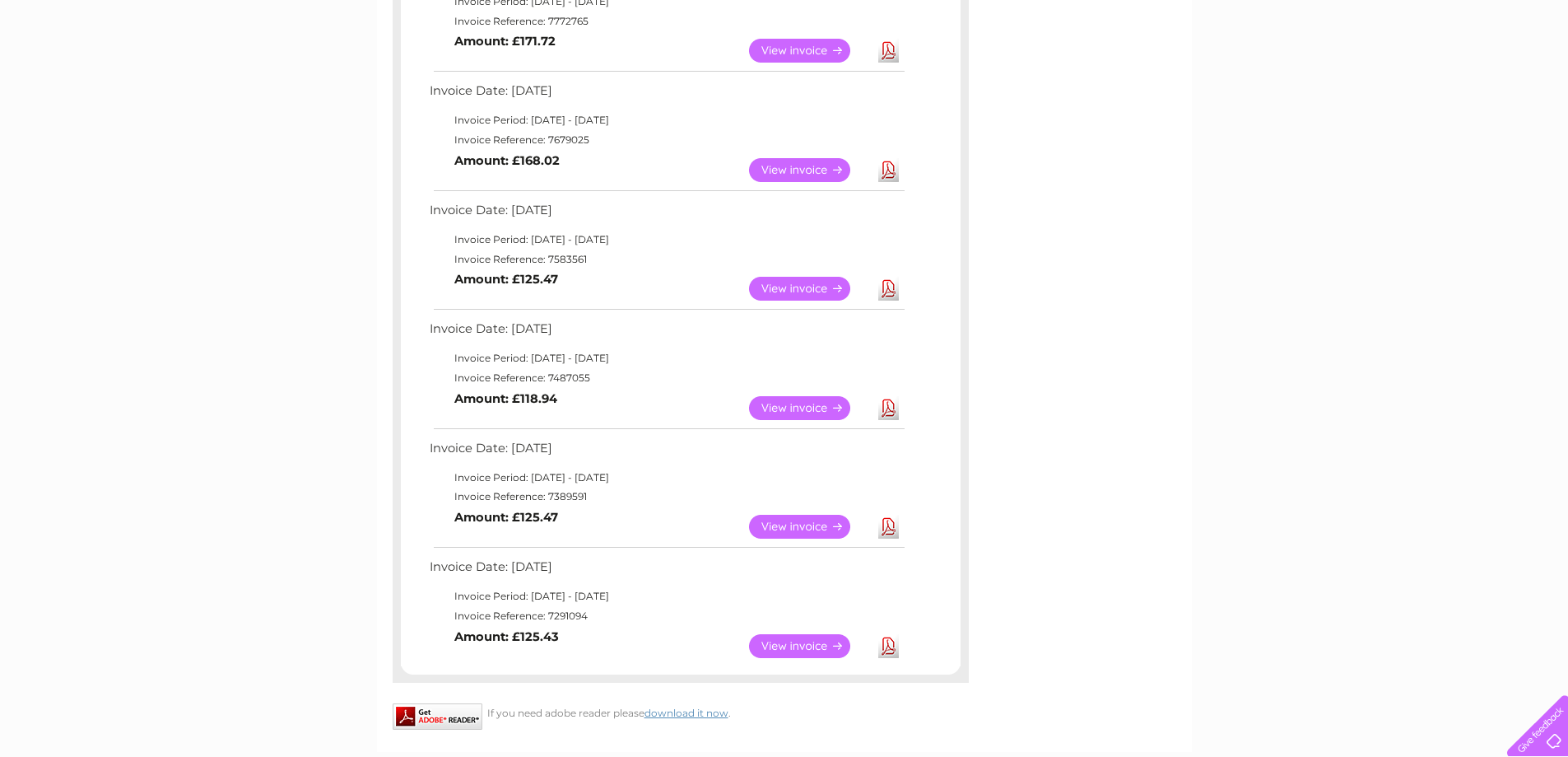
click at [889, 525] on link "Download" at bounding box center [889, 526] width 21 height 24
click at [890, 645] on link "Download" at bounding box center [889, 646] width 21 height 24
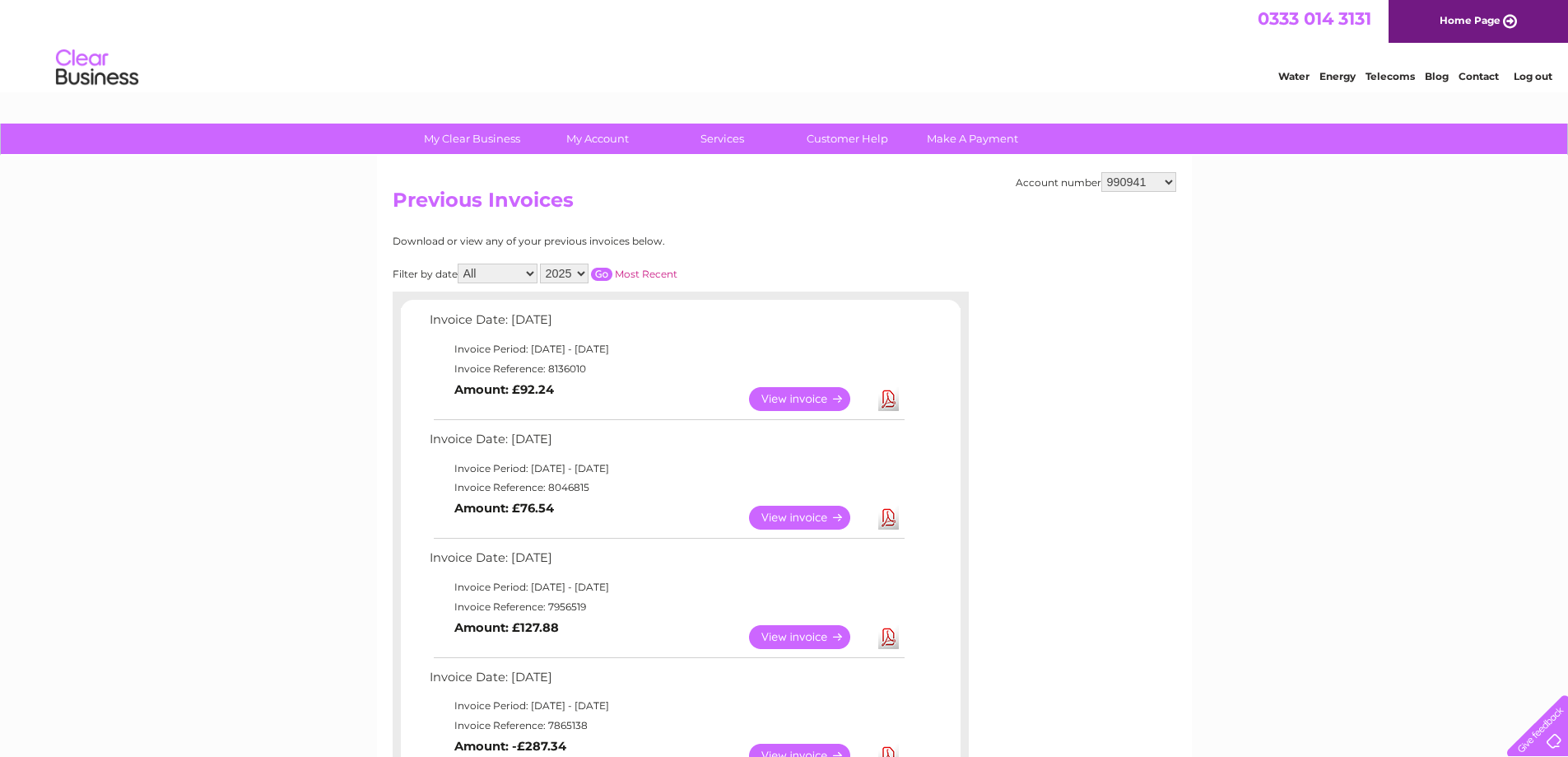
scroll to position [0, 0]
